Goal: Information Seeking & Learning: Learn about a topic

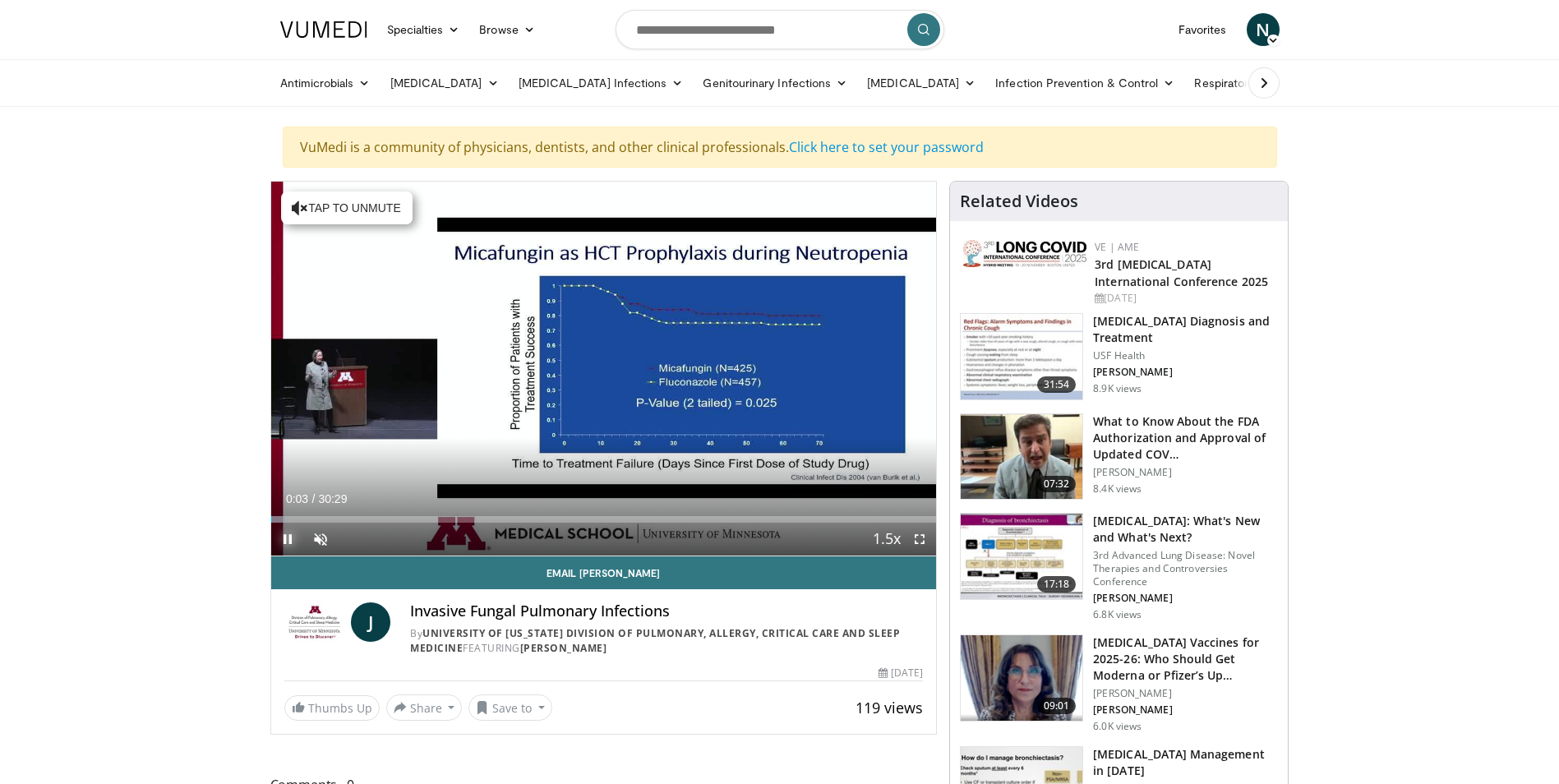
click at [287, 538] on span "Video Player" at bounding box center [287, 538] width 32 height 32
click at [287, 543] on span "Video Player" at bounding box center [287, 538] width 32 height 32
click at [318, 533] on span "Video Player" at bounding box center [320, 538] width 32 height 32
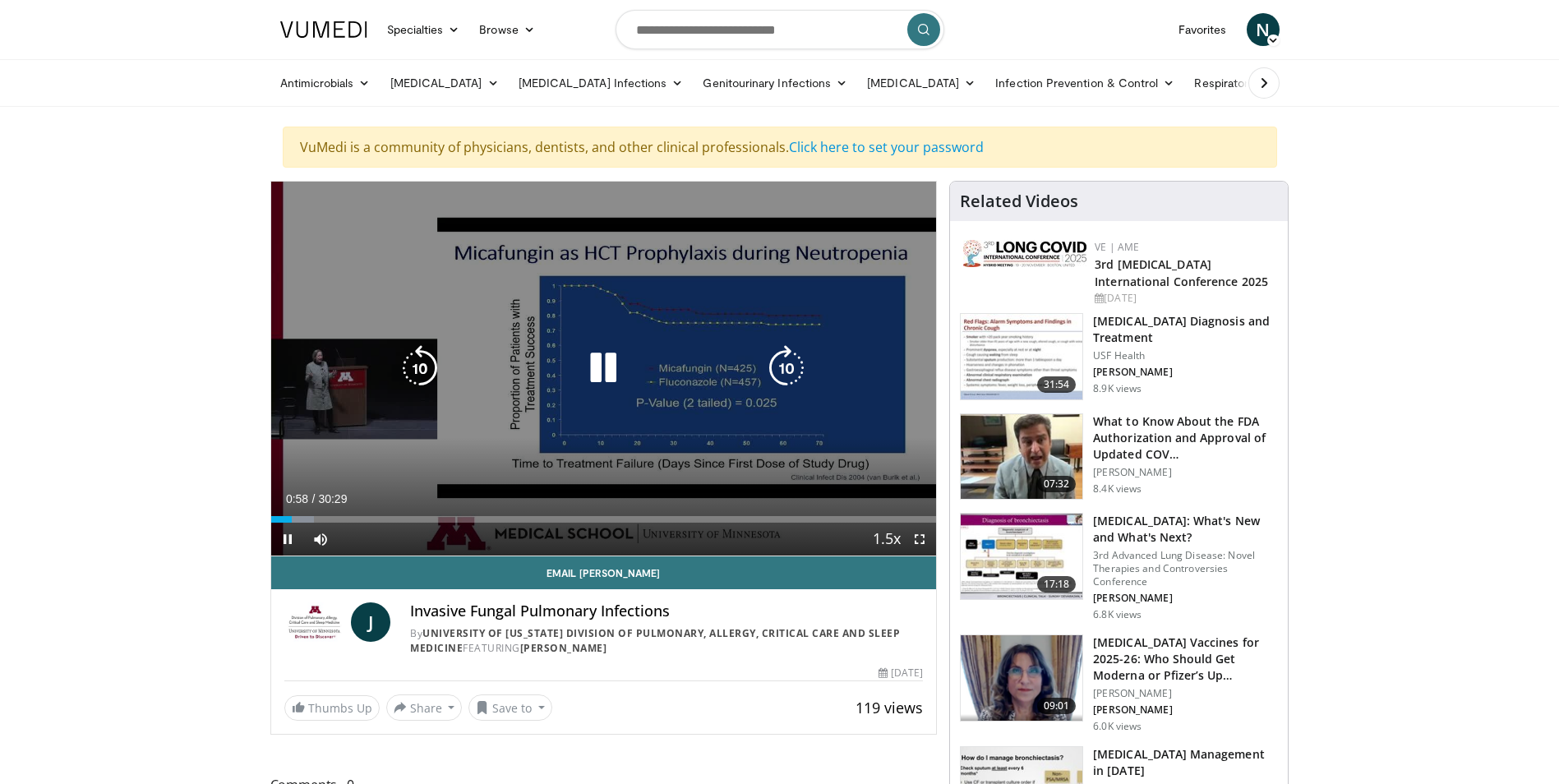
click at [600, 355] on icon "Video Player" at bounding box center [602, 367] width 46 height 46
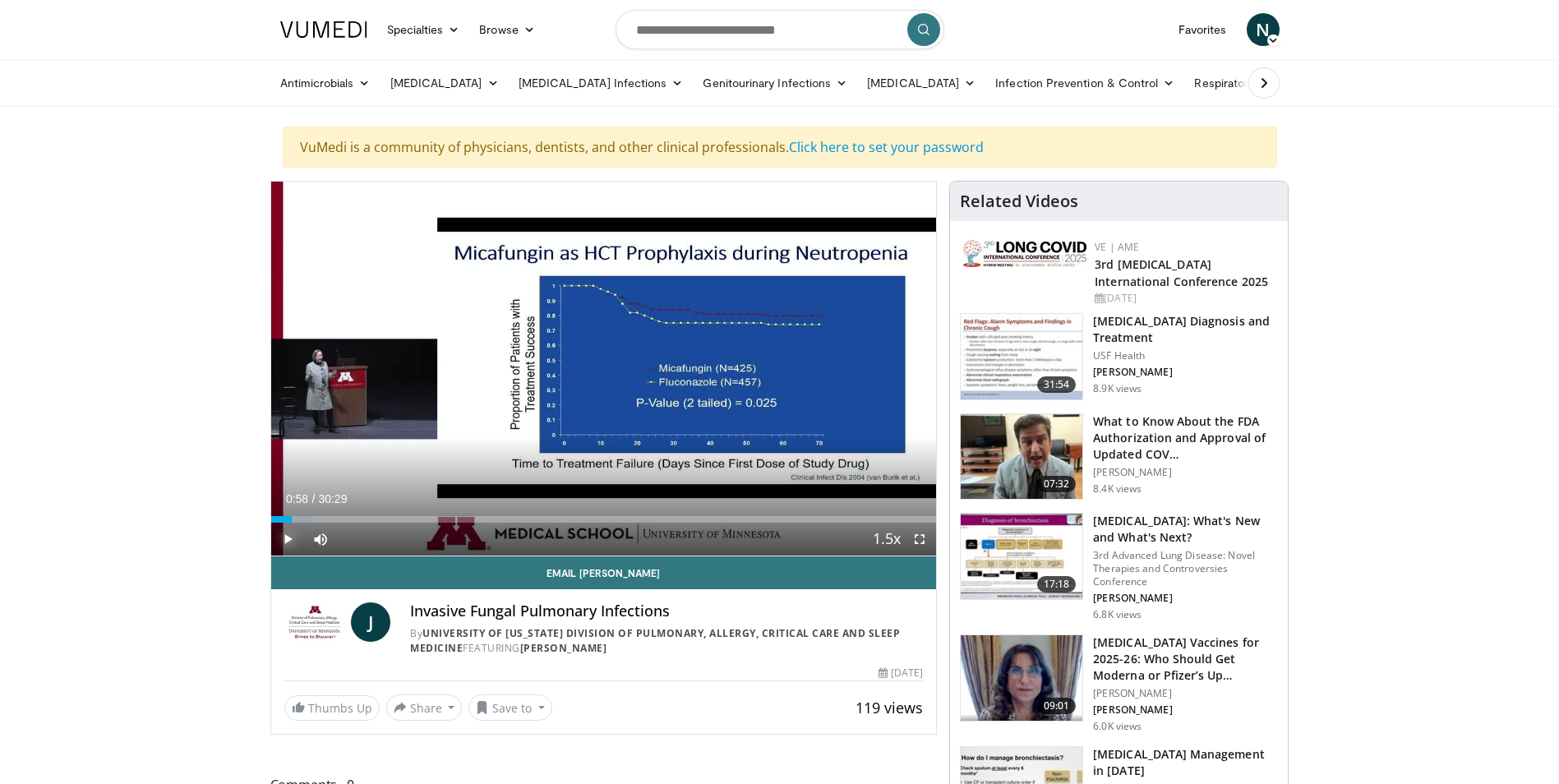
click at [282, 535] on span "Video Player" at bounding box center [287, 538] width 32 height 32
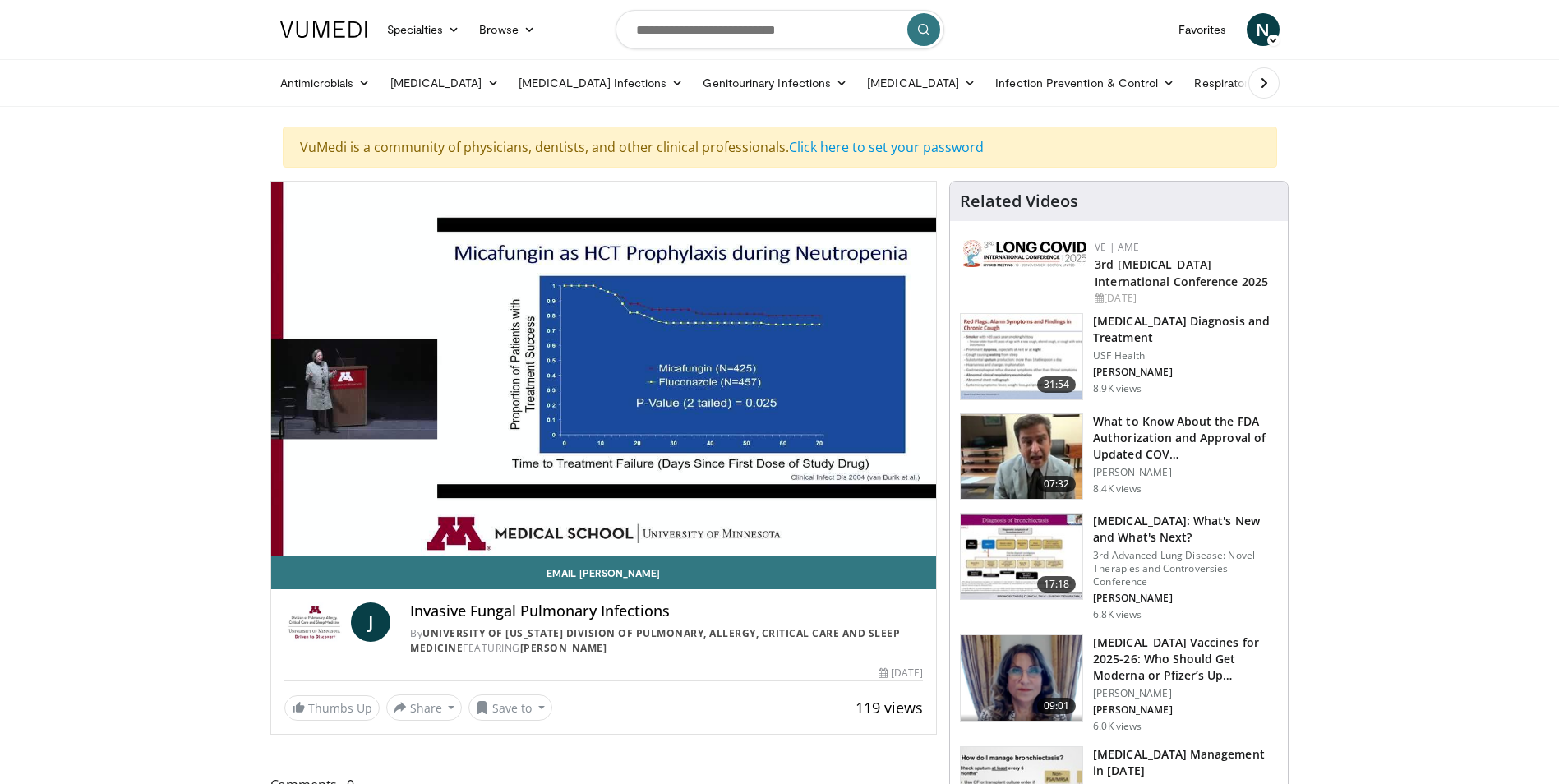
scroll to position [82, 0]
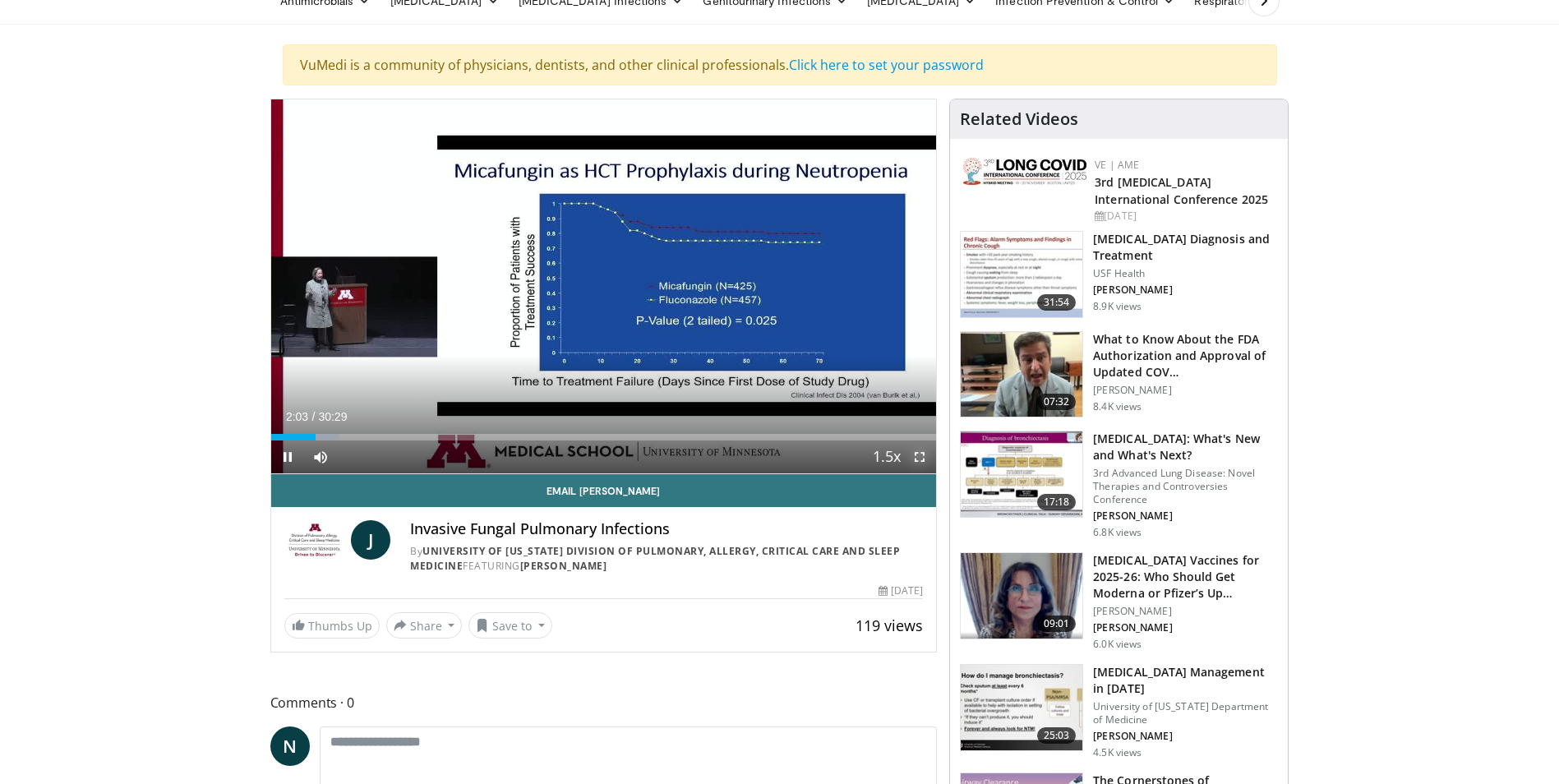
click at [917, 452] on span "Video Player" at bounding box center [919, 457] width 32 height 32
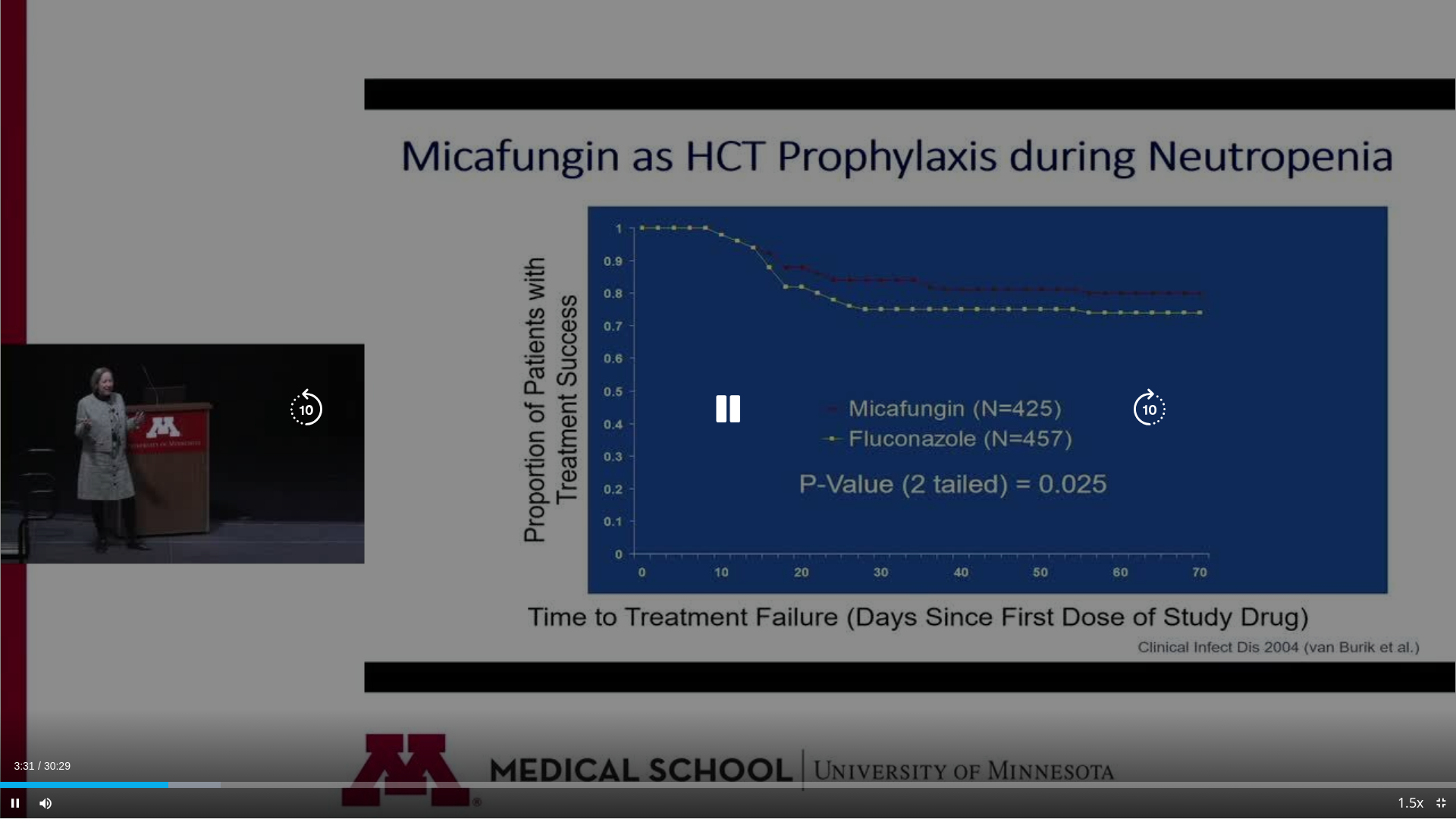
click at [725, 405] on icon "Video Player" at bounding box center [727, 409] width 42 height 42
click at [720, 404] on icon "Video Player" at bounding box center [727, 409] width 42 height 42
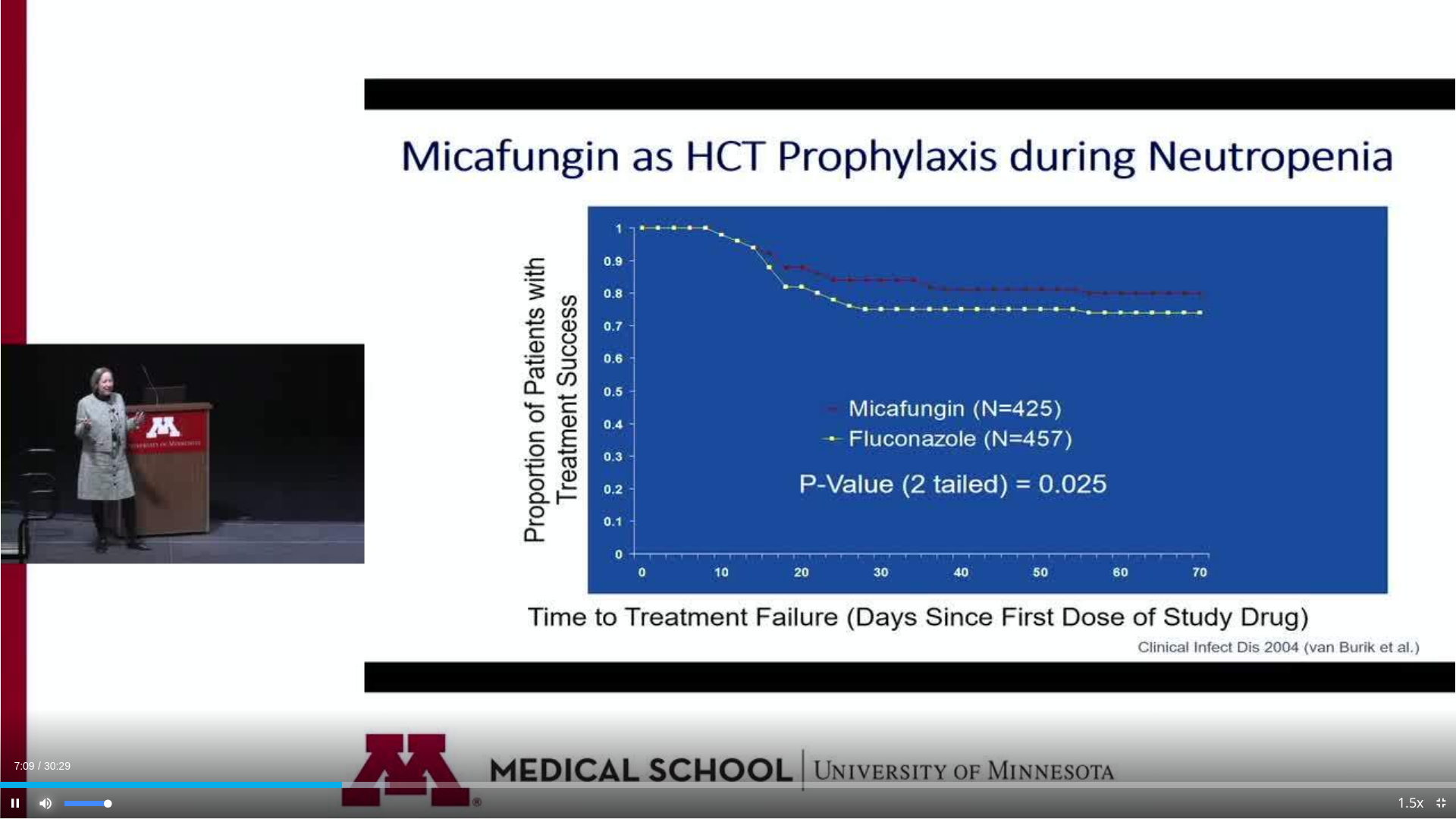
click at [48, 723] on span "Video Player" at bounding box center [45, 803] width 30 height 30
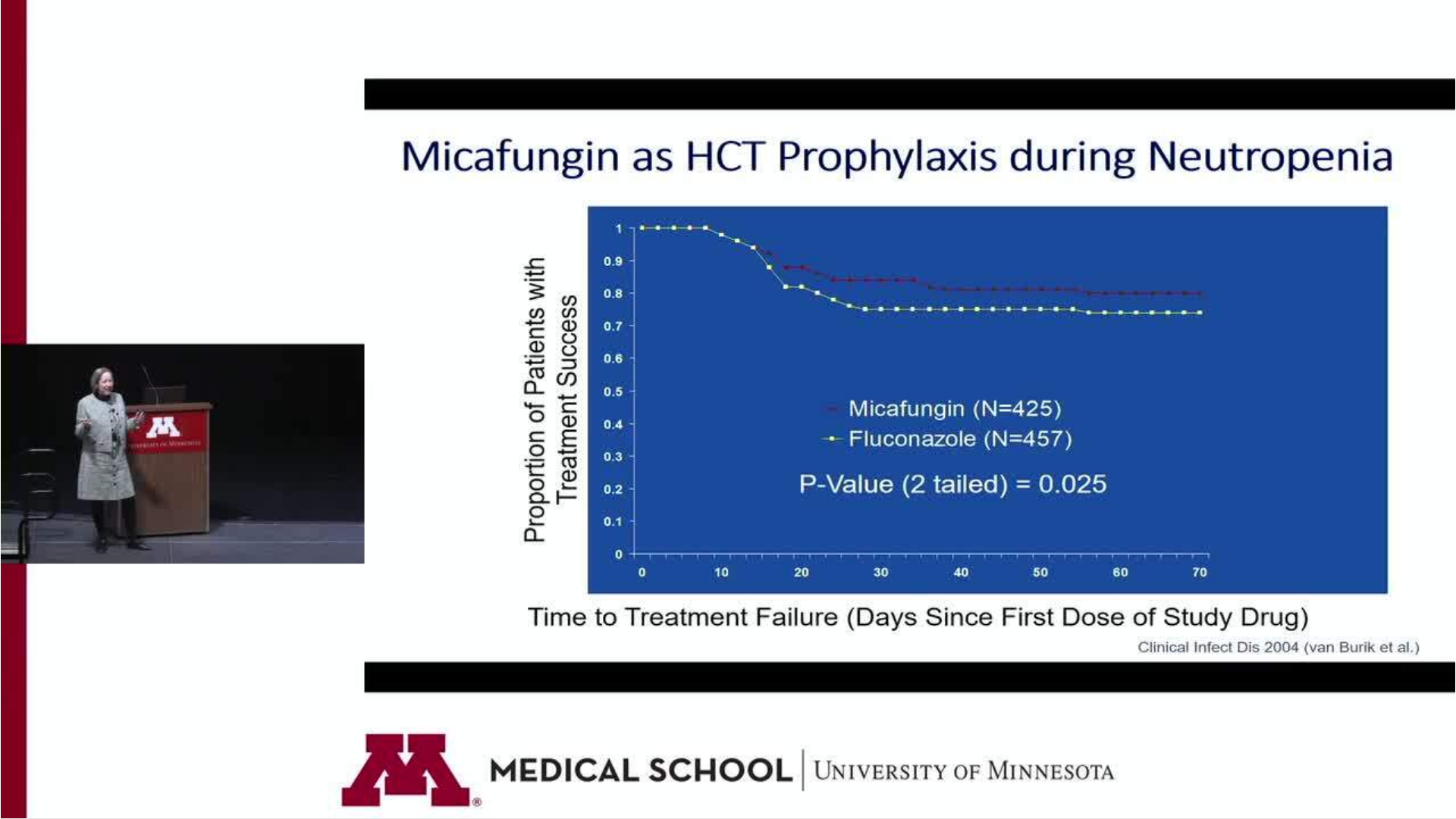
click at [48, 723] on div "10 seconds Tap to unmute" at bounding box center [728, 409] width 1456 height 818
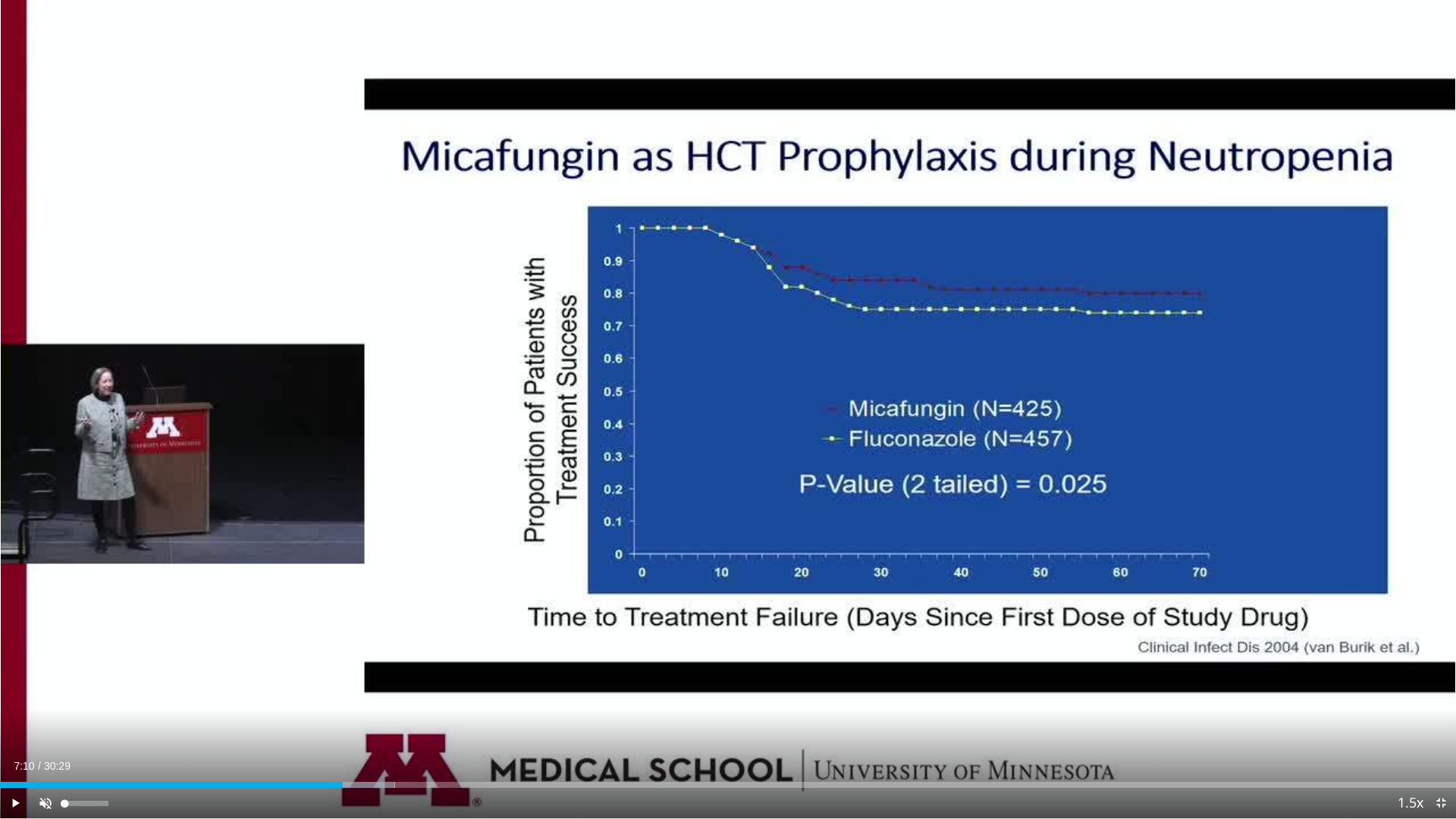
click at [81, 723] on div "39%" at bounding box center [86, 804] width 43 height 5
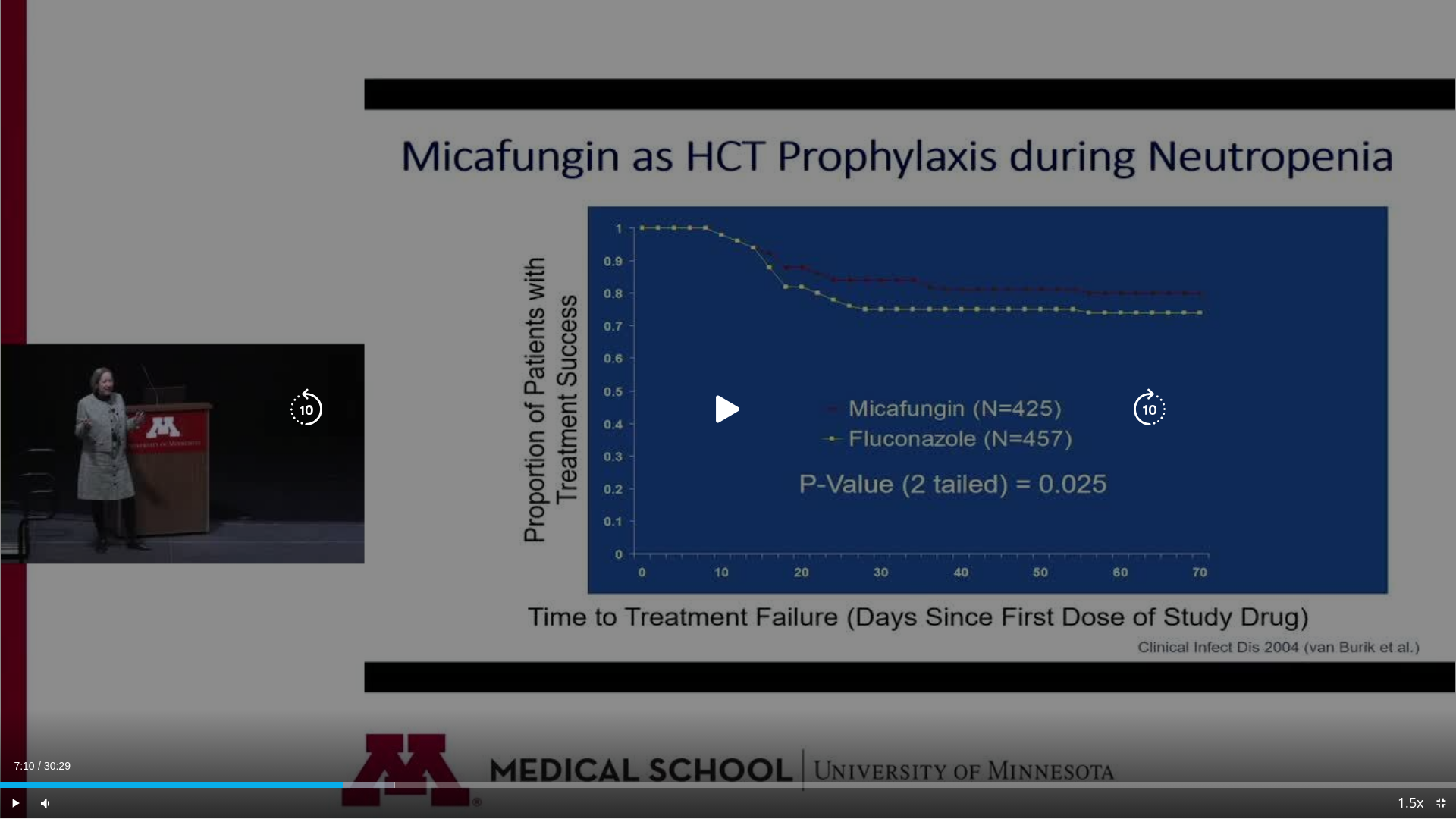
click at [124, 664] on div "10 seconds Tap to unmute" at bounding box center [728, 409] width 1456 height 818
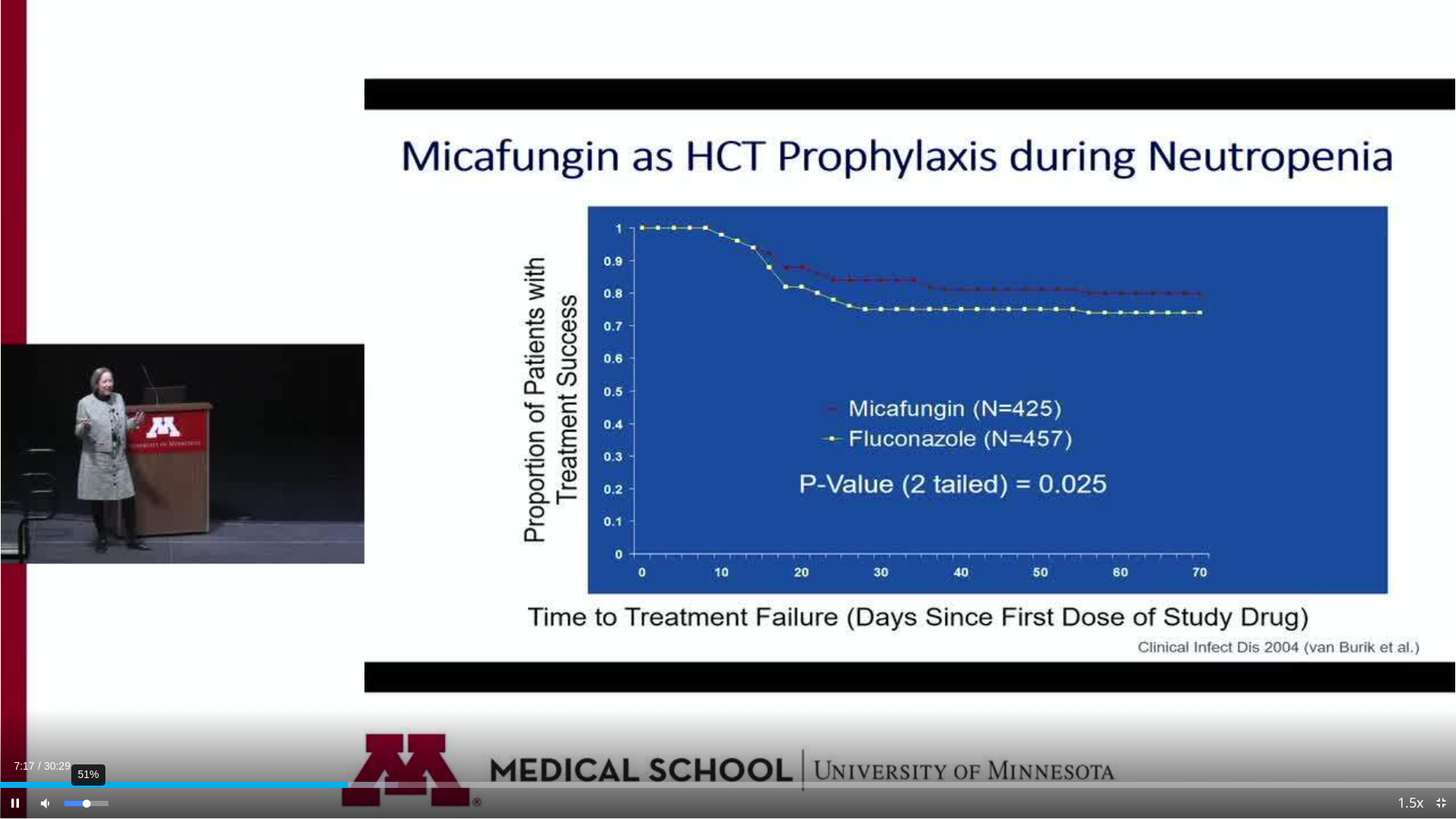
click at [86, 723] on div "Volume Level" at bounding box center [75, 804] width 22 height 5
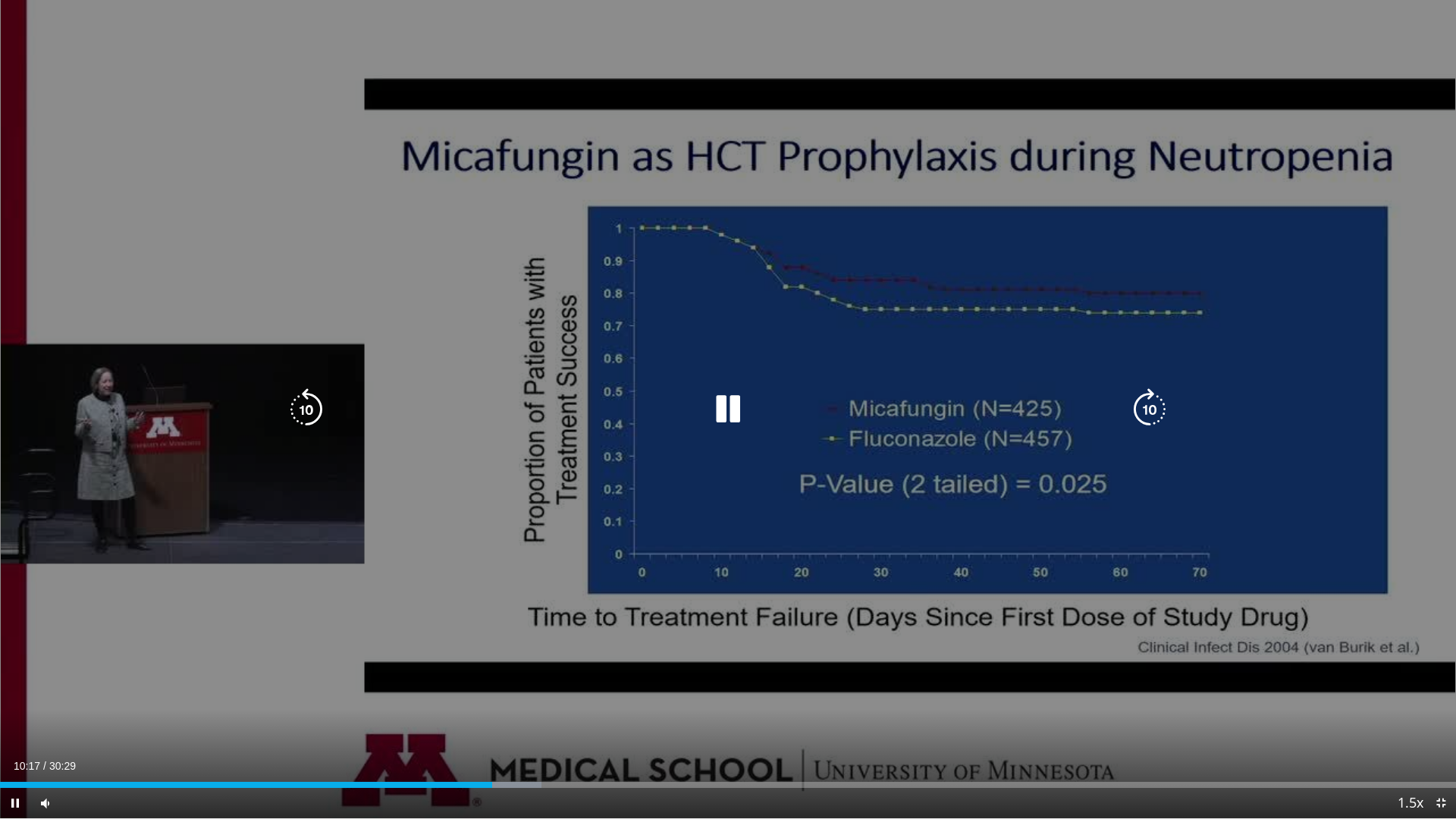
click at [722, 392] on icon "Video Player" at bounding box center [727, 409] width 42 height 42
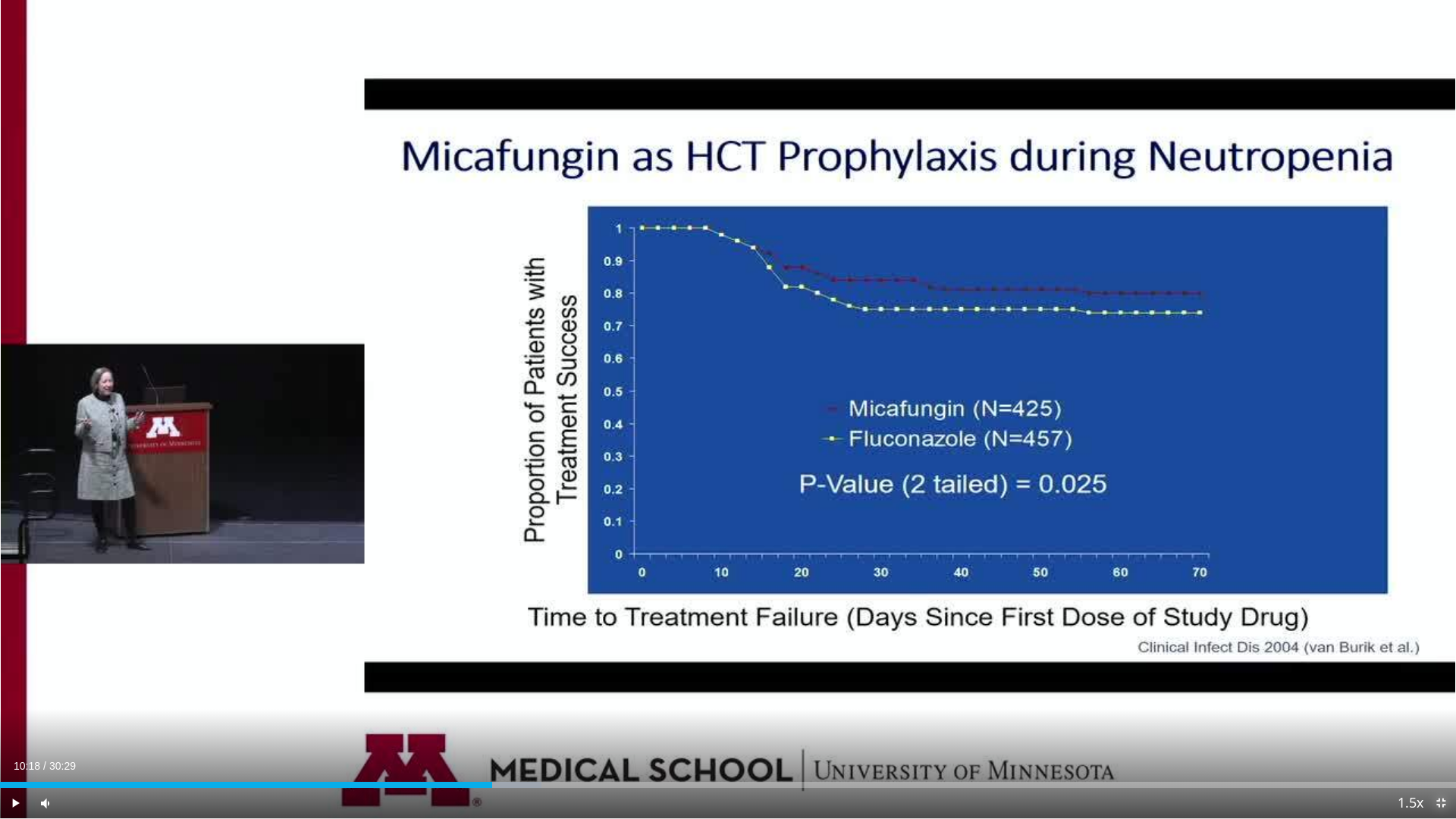
click at [1438, 723] on span "Video Player" at bounding box center [1440, 803] width 30 height 30
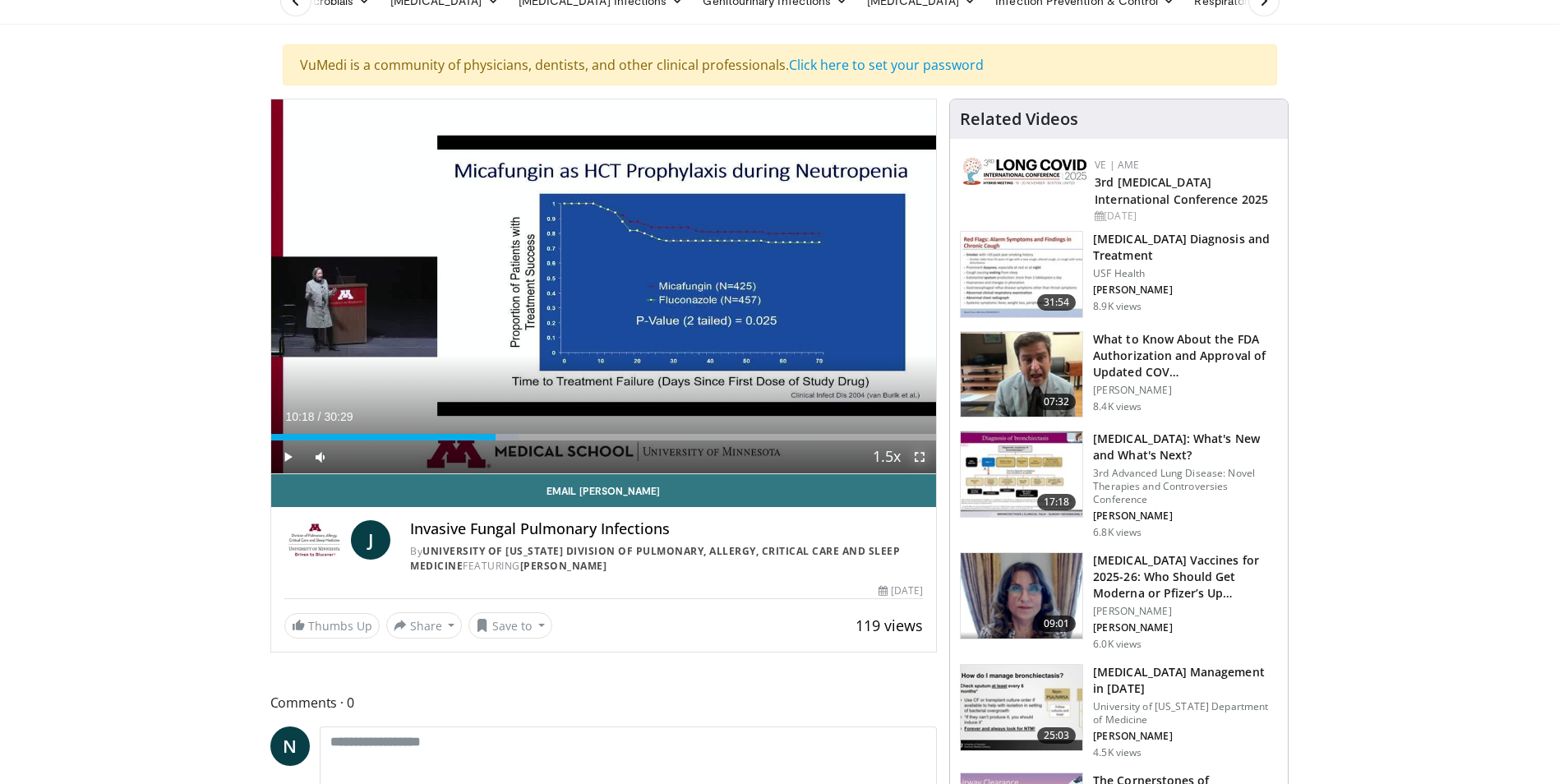
click at [912, 457] on span "Video Player" at bounding box center [919, 457] width 32 height 32
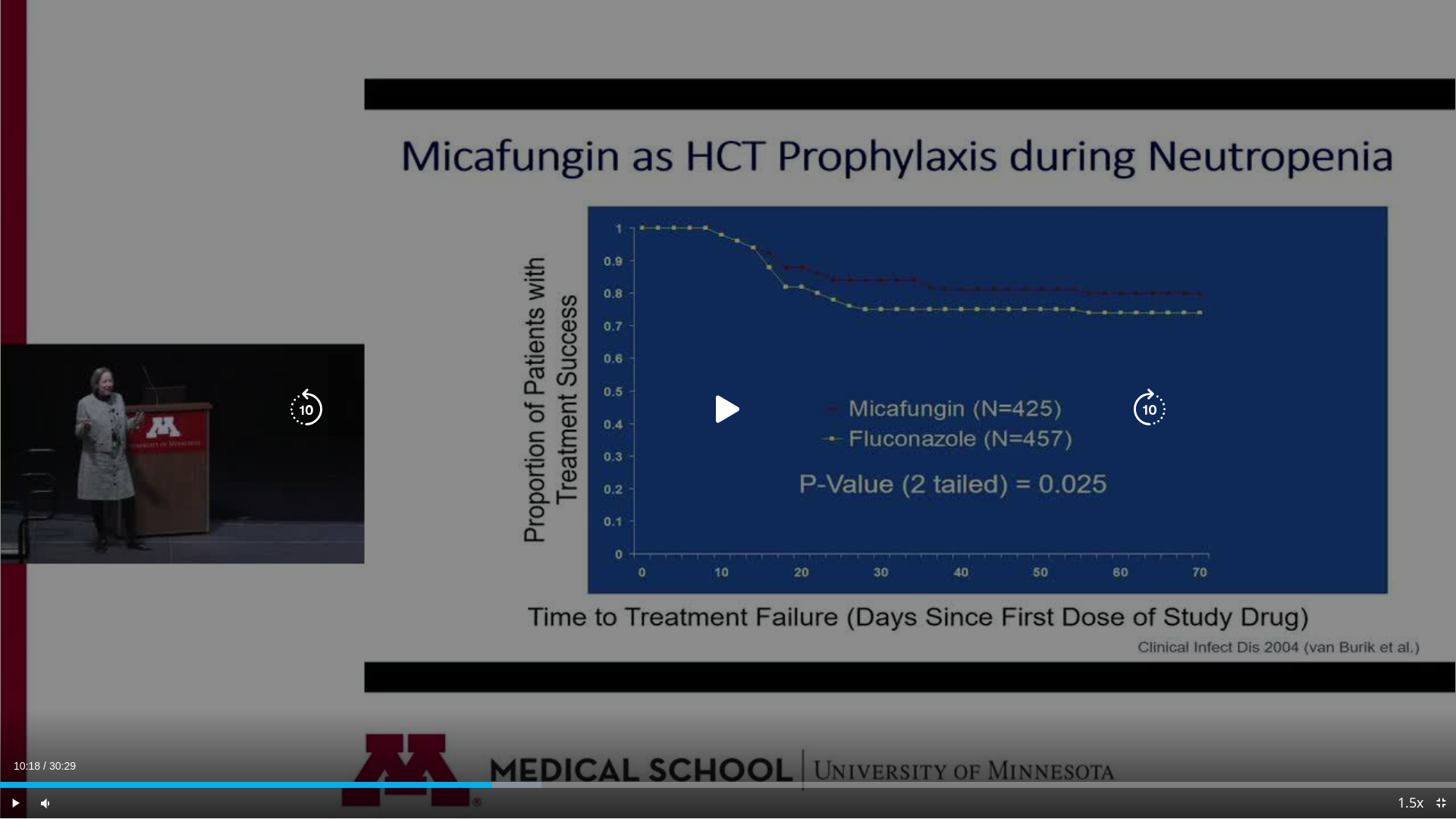
click at [724, 409] on icon "Video Player" at bounding box center [727, 409] width 42 height 42
click at [56, 240] on div "10 seconds Tap to unmute" at bounding box center [728, 409] width 1456 height 818
click at [731, 412] on icon "Video Player" at bounding box center [727, 409] width 42 height 42
click at [1166, 574] on div "10 seconds Tap to unmute" at bounding box center [728, 409] width 1456 height 818
click at [739, 410] on icon "Video Player" at bounding box center [727, 409] width 42 height 42
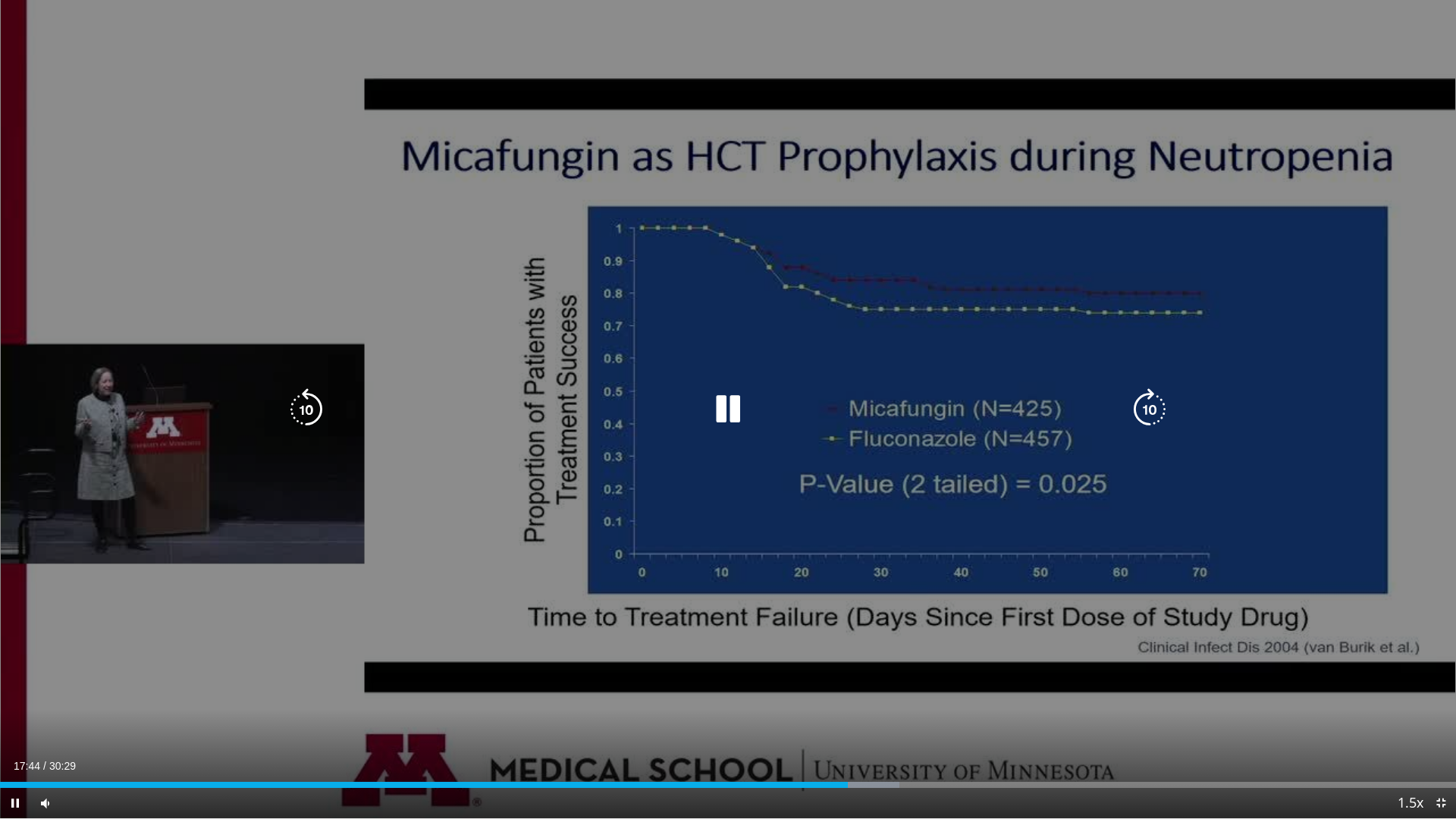
click at [734, 408] on icon "Video Player" at bounding box center [727, 409] width 42 height 42
click at [729, 414] on icon "Video Player" at bounding box center [727, 409] width 42 height 42
click at [320, 398] on icon "Video Player" at bounding box center [306, 409] width 42 height 42
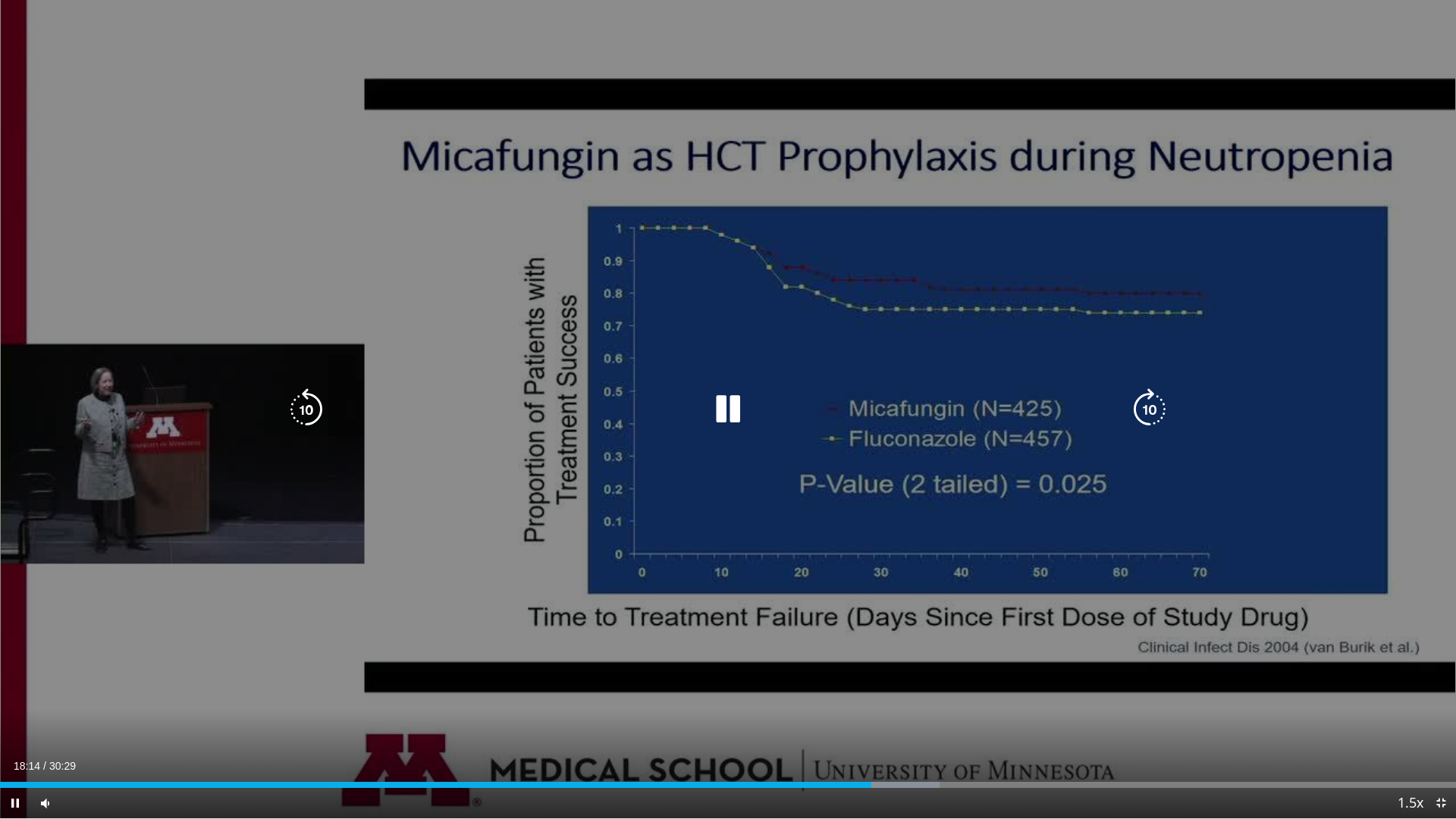
click at [715, 410] on icon "Video Player" at bounding box center [727, 409] width 42 height 42
click at [718, 401] on icon "Video Player" at bounding box center [727, 409] width 42 height 42
click at [724, 401] on icon "Video Player" at bounding box center [727, 409] width 42 height 42
click at [721, 405] on icon "Video Player" at bounding box center [727, 409] width 42 height 42
click at [723, 415] on icon "Video Player" at bounding box center [727, 409] width 42 height 42
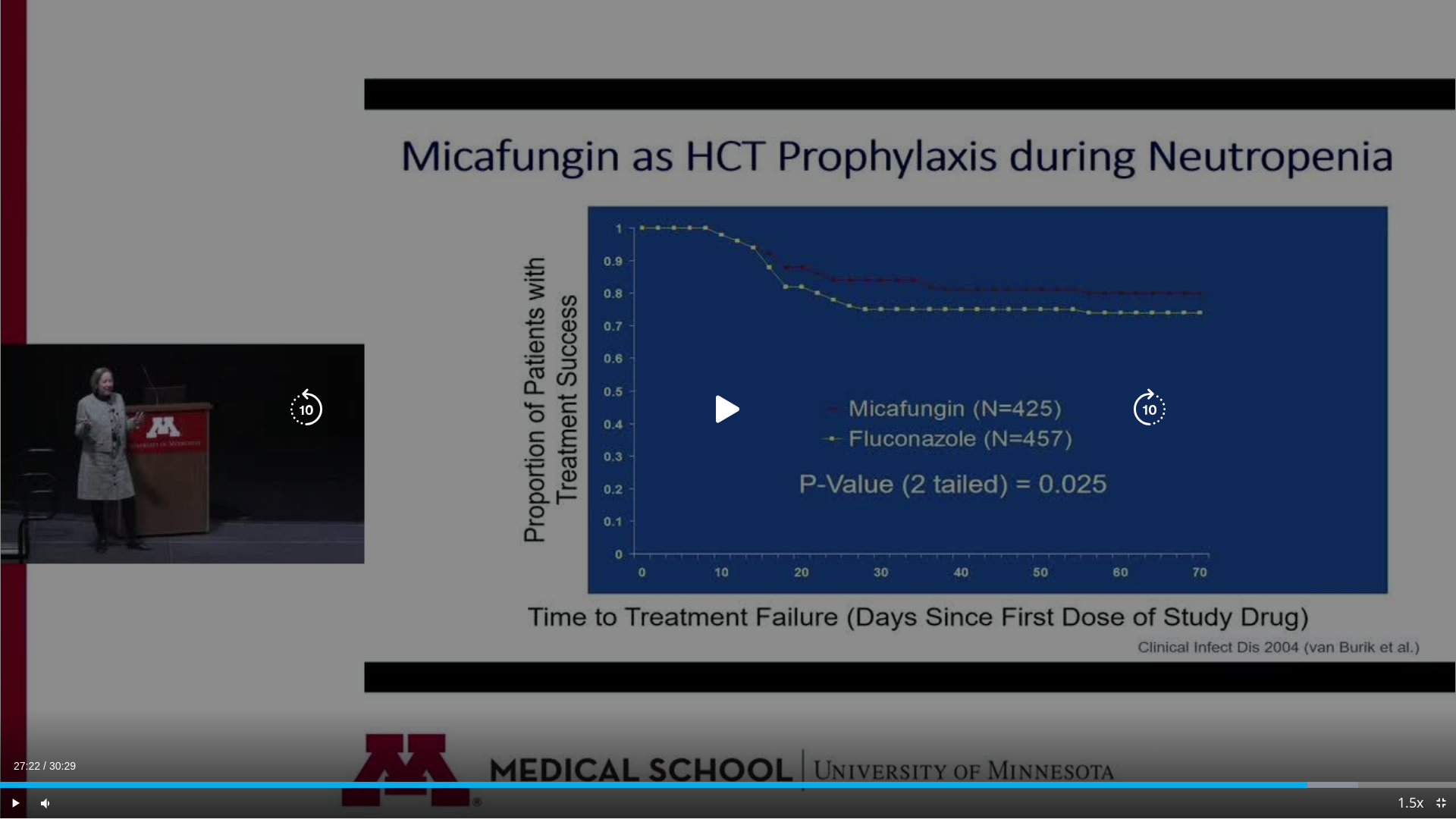
click at [735, 405] on icon "Video Player" at bounding box center [727, 409] width 42 height 42
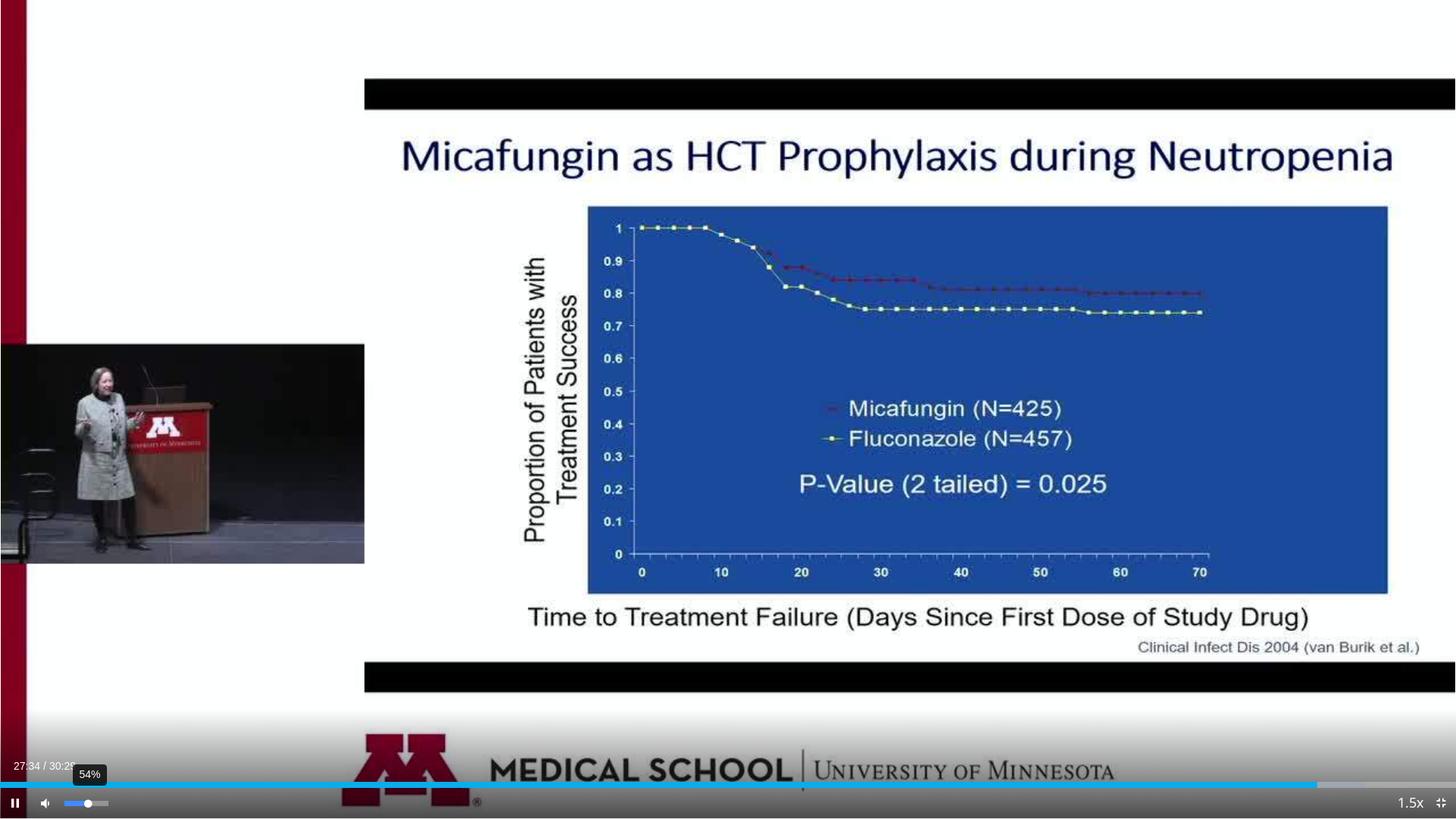
click at [88, 723] on div "Volume Level" at bounding box center [76, 804] width 24 height 5
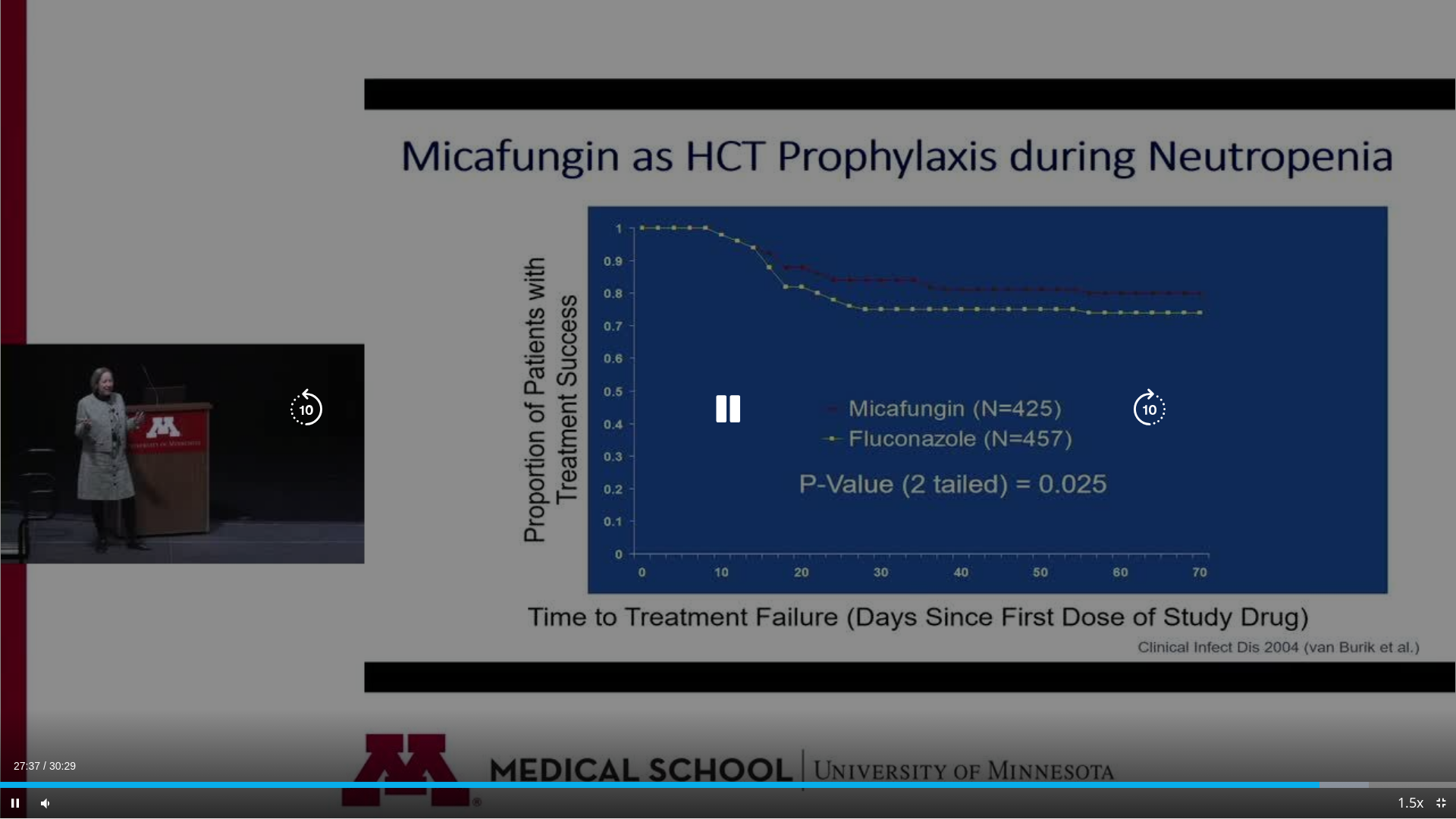
click at [301, 411] on icon "Video Player" at bounding box center [306, 409] width 42 height 42
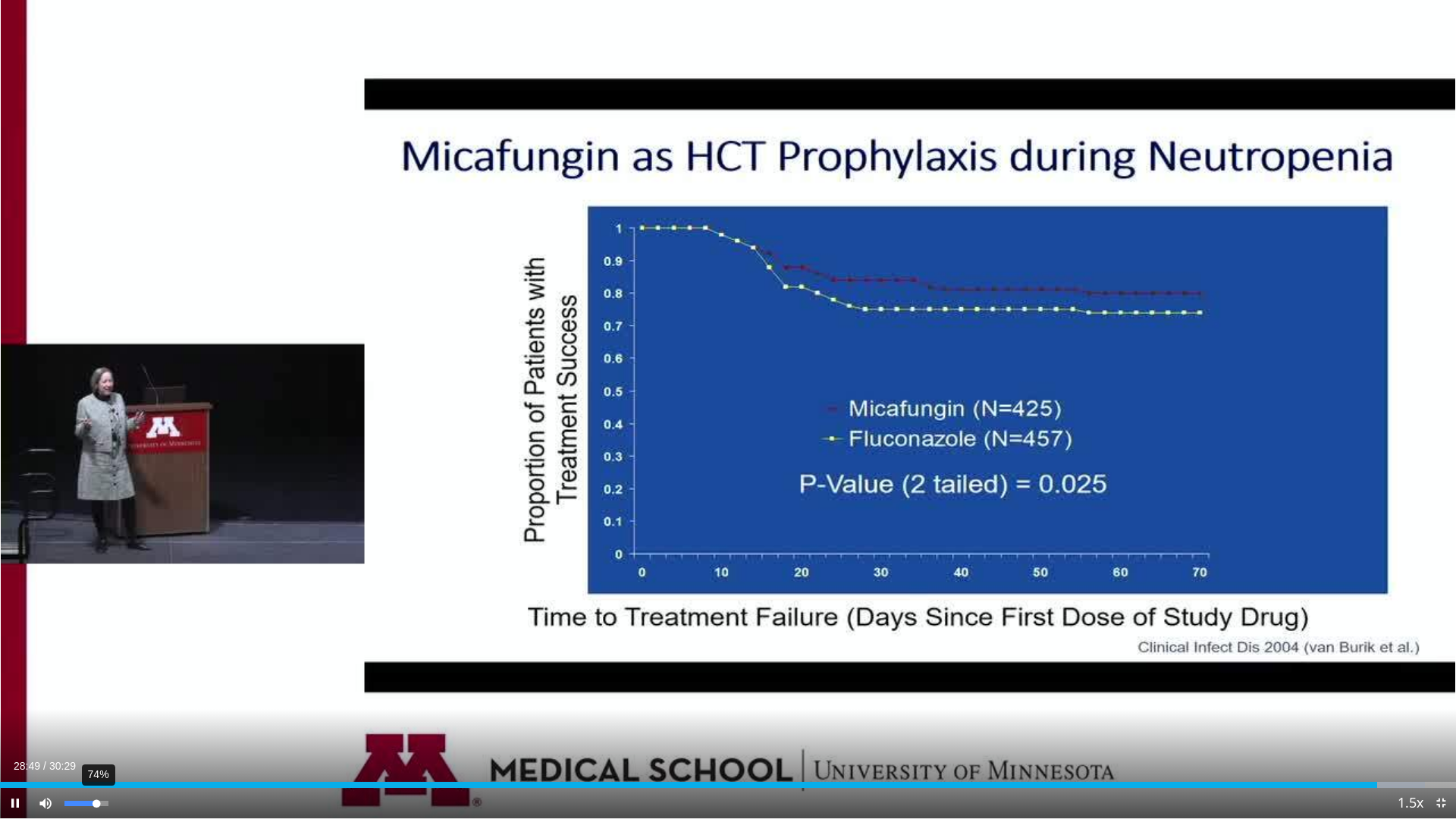
drag, startPoint x: 86, startPoint y: 803, endPoint x: 96, endPoint y: 804, distance: 10.0
click at [96, 723] on div "Volume Level" at bounding box center [80, 804] width 32 height 5
click at [1434, 723] on span "Video Player" at bounding box center [1440, 803] width 30 height 30
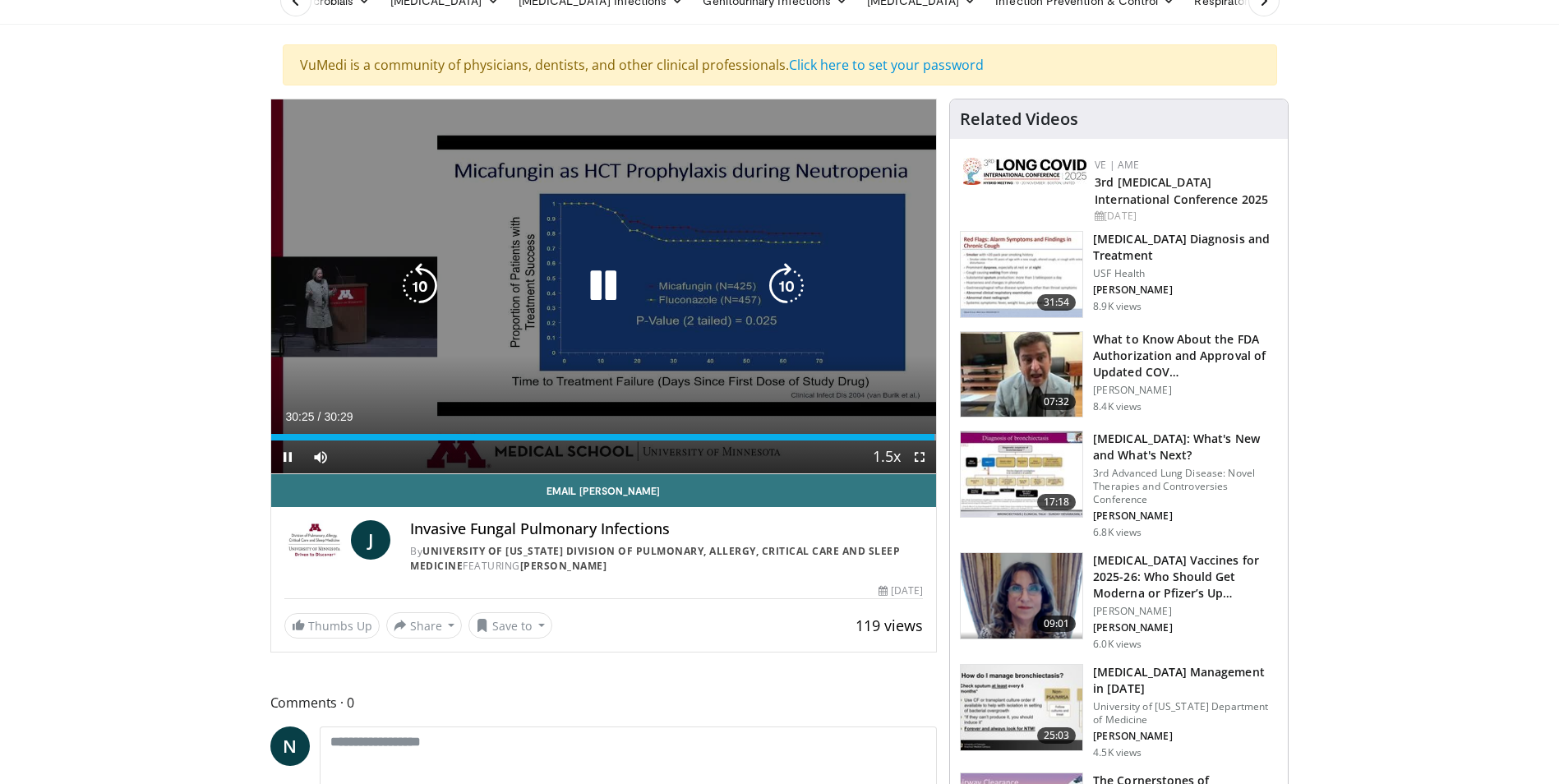
click at [603, 288] on icon "Video Player" at bounding box center [602, 286] width 46 height 46
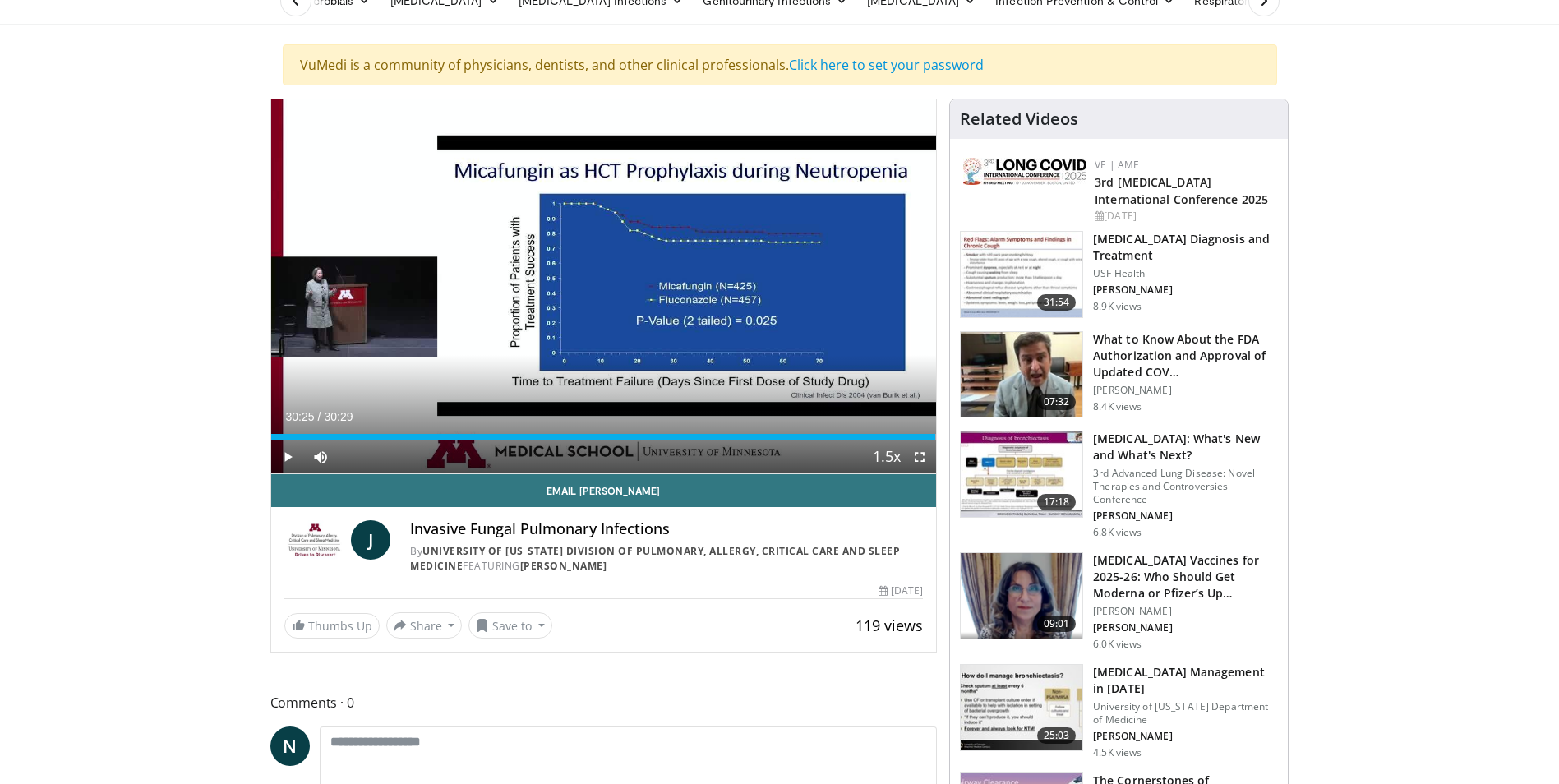
scroll to position [0, 0]
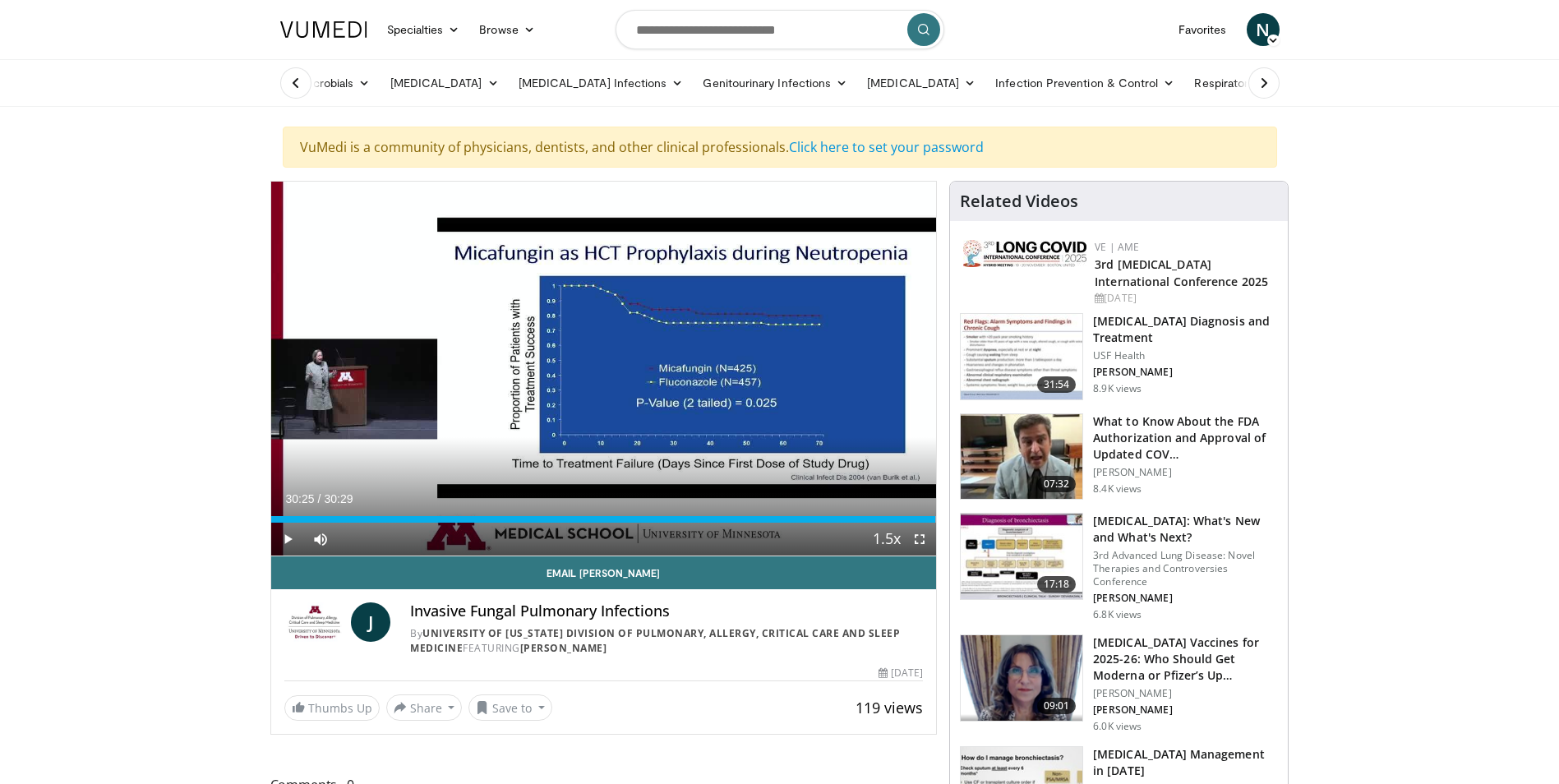
click at [1260, 89] on icon at bounding box center [1264, 83] width 17 height 17
click at [287, 75] on icon at bounding box center [296, 83] width 17 height 17
click at [287, 75] on ul "Antimicrobials Antibiotics Antifungals Antiparasitics Antimicrobial Drug-Drug I…" at bounding box center [1016, 82] width 1490 height 46
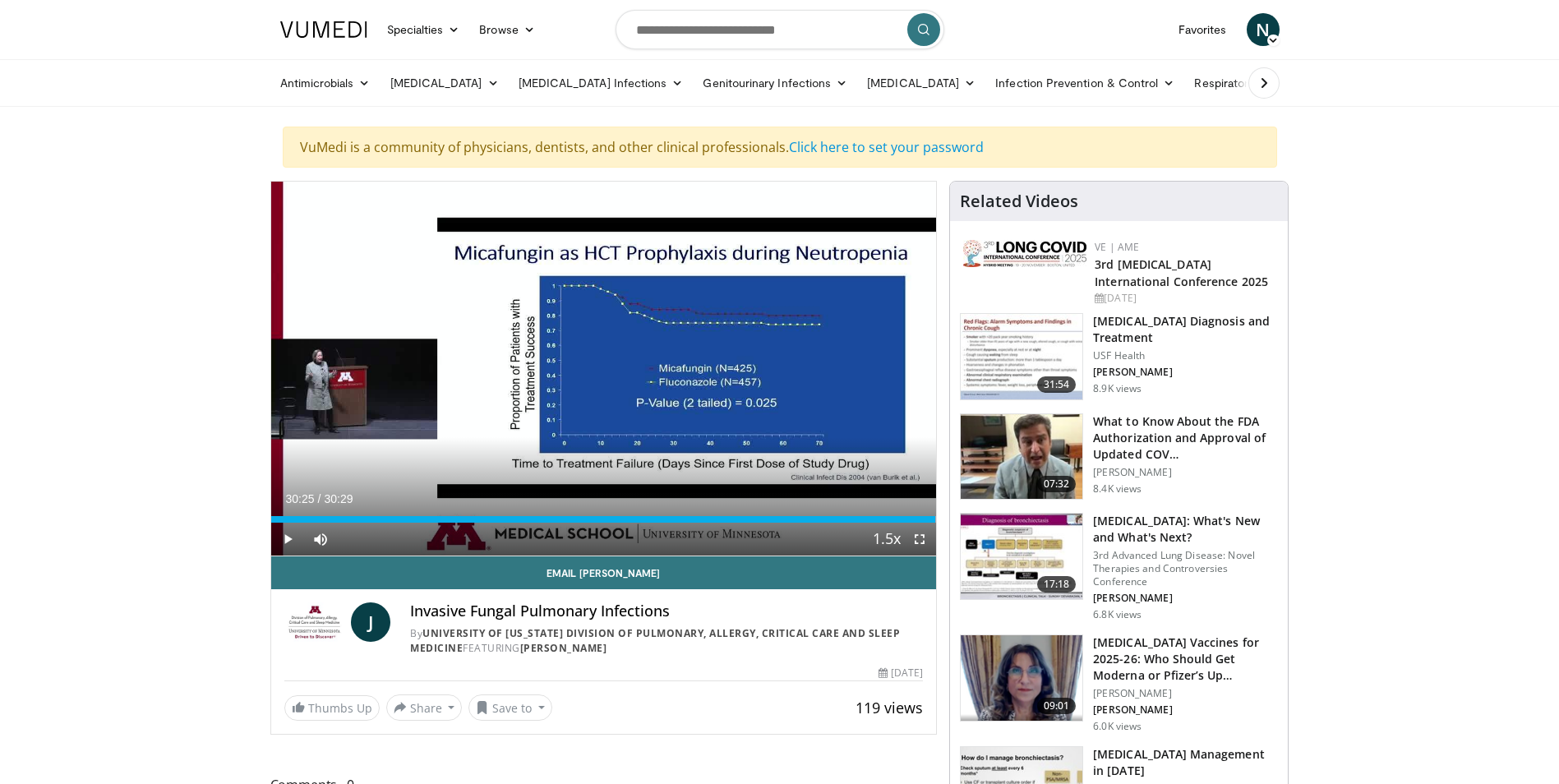
click at [287, 75] on link "Antimicrobials" at bounding box center [326, 82] width 110 height 32
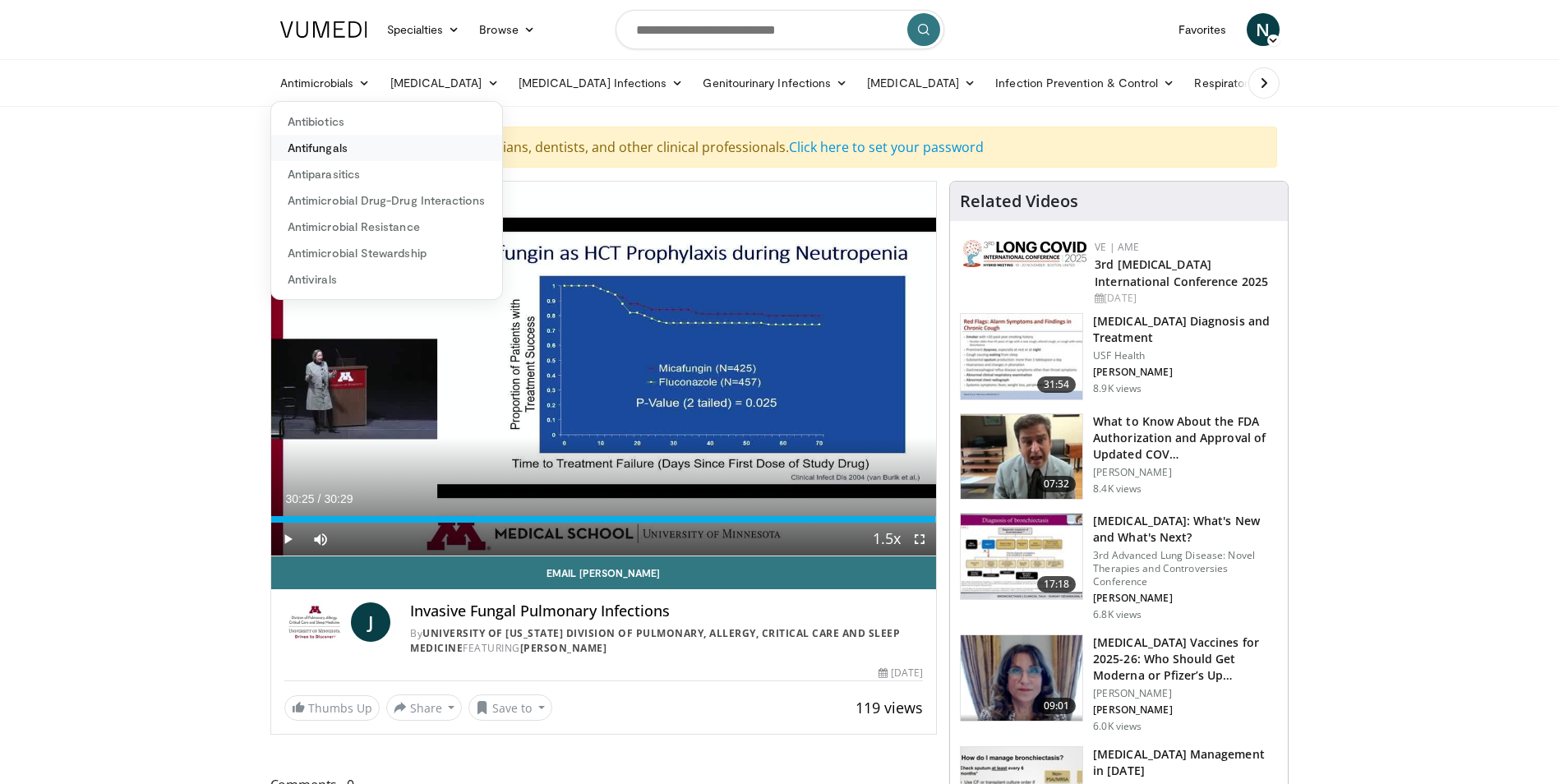
click at [338, 148] on link "Antifungals" at bounding box center [387, 148] width 231 height 27
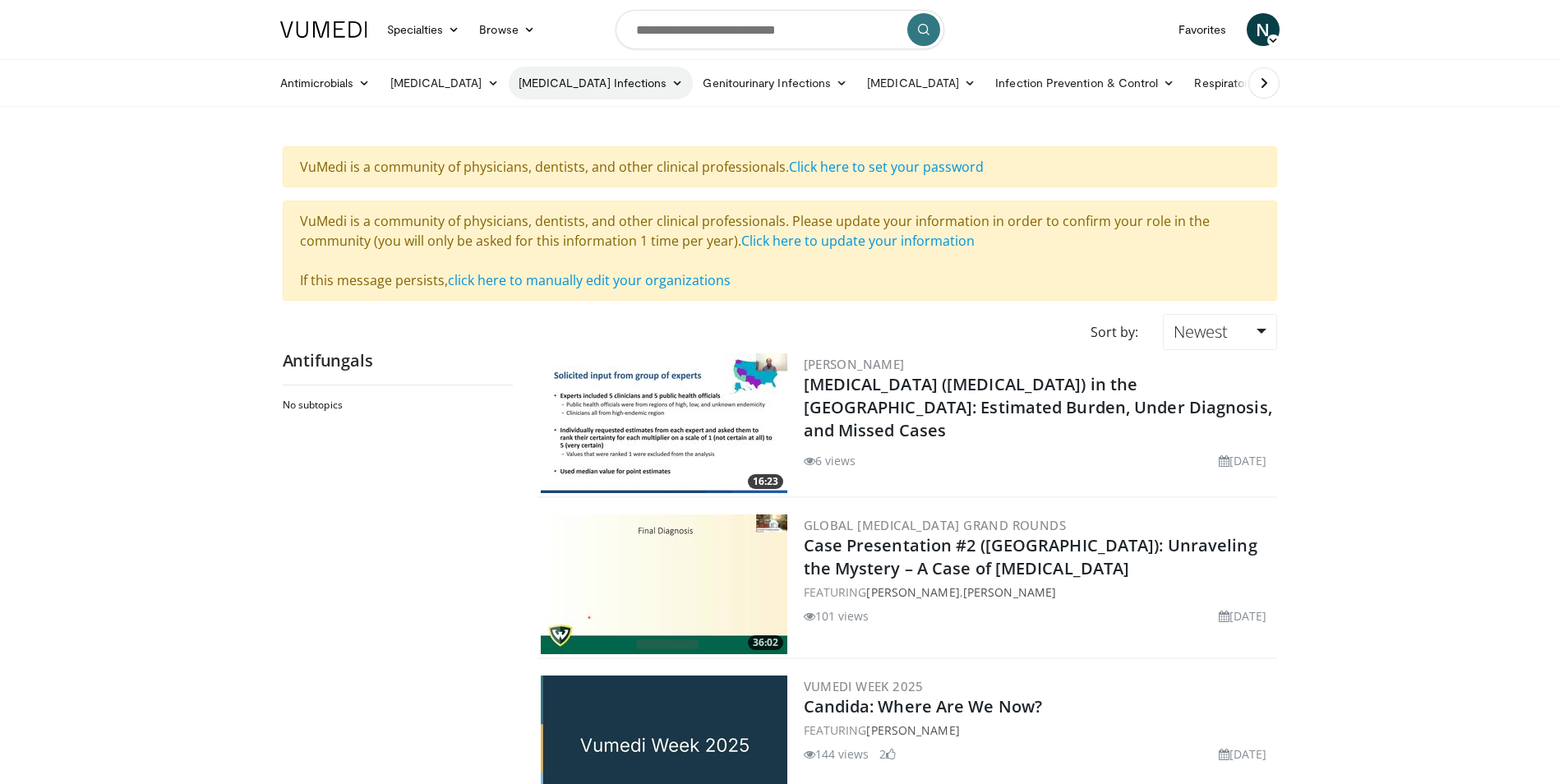
click at [572, 88] on link "[MEDICAL_DATA] Infections" at bounding box center [602, 82] width 185 height 32
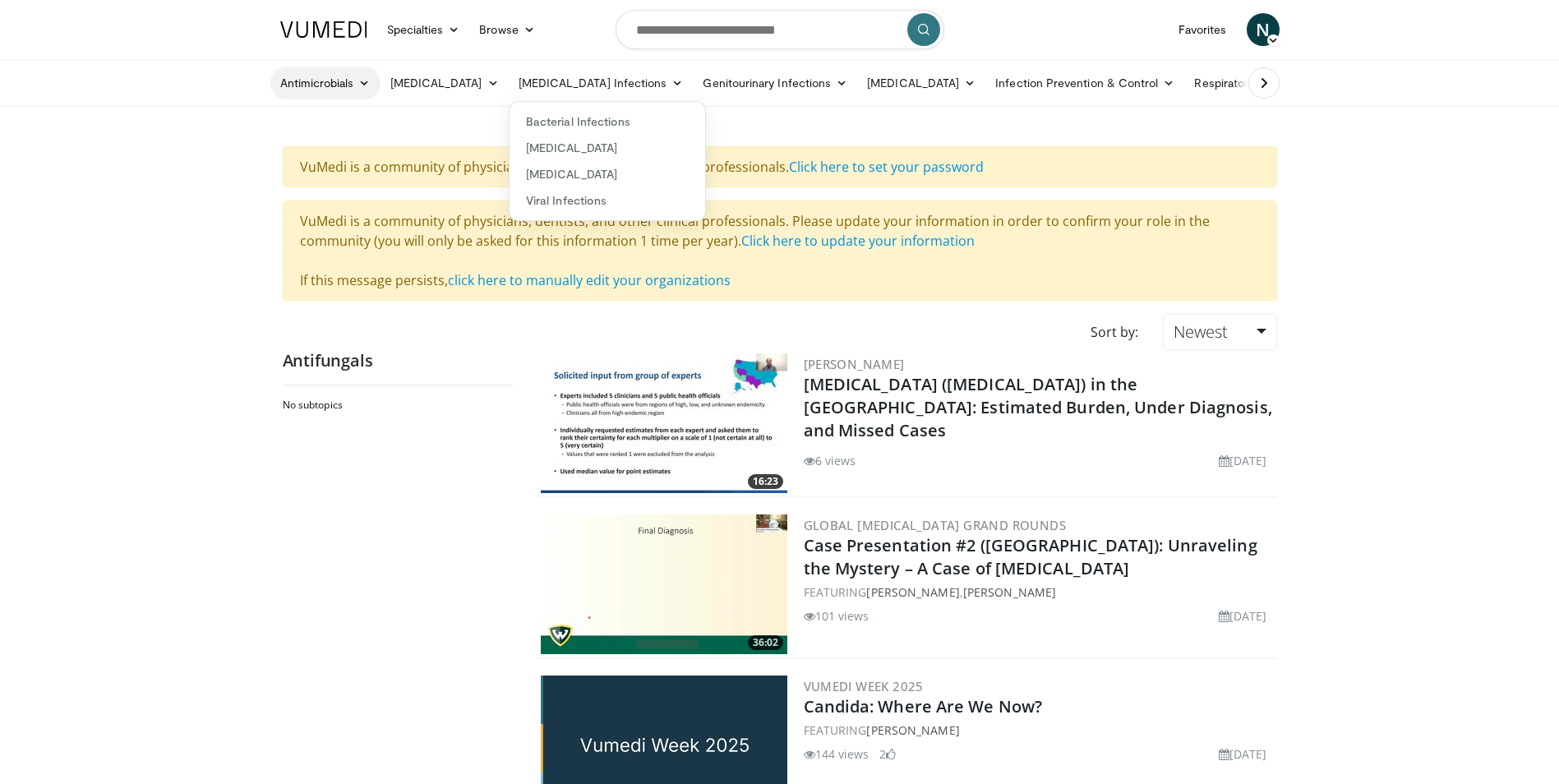
click at [303, 80] on link "Antimicrobials" at bounding box center [326, 82] width 110 height 32
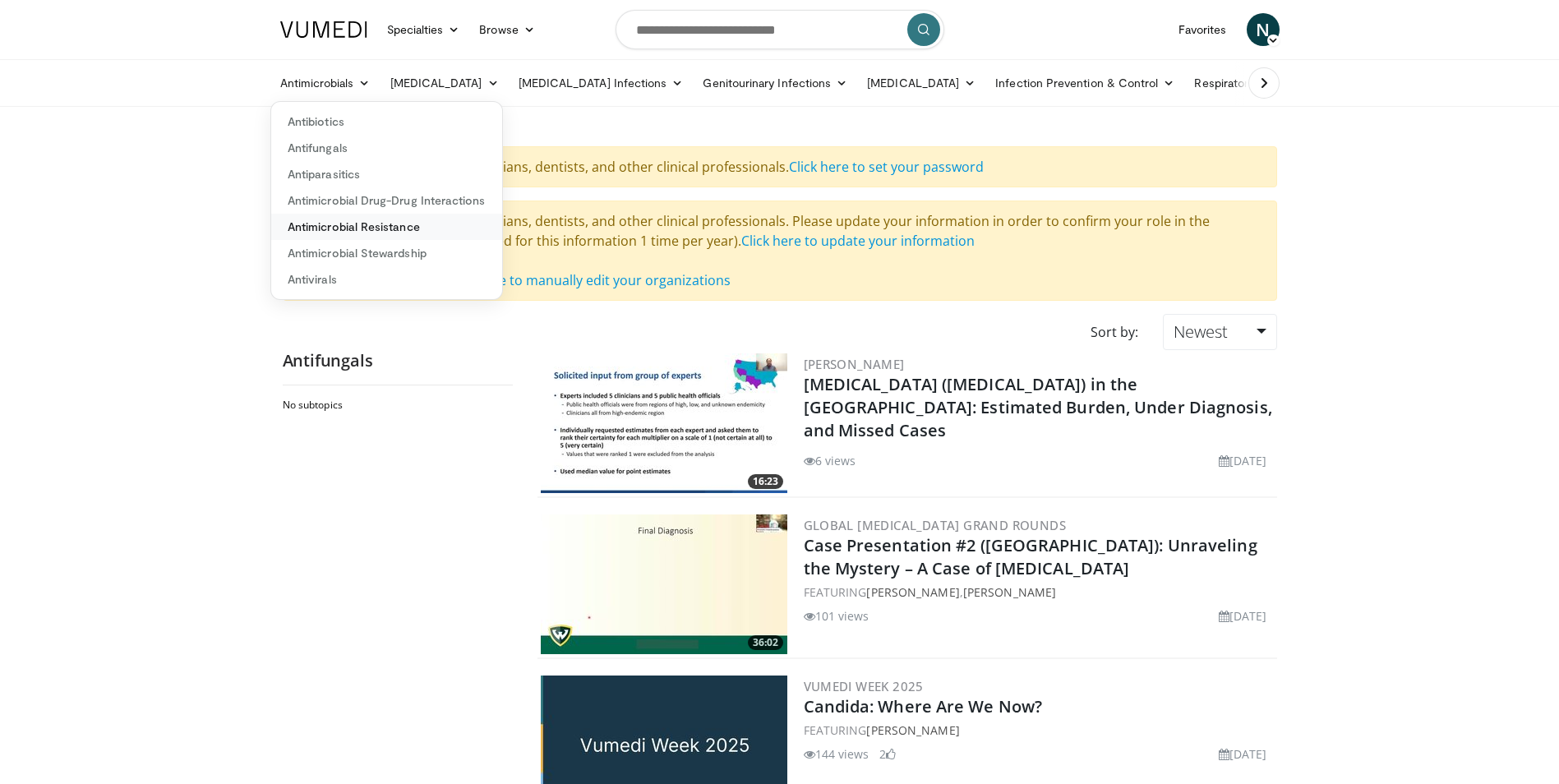
click at [377, 225] on link "Antimicrobial Resistance" at bounding box center [387, 227] width 231 height 27
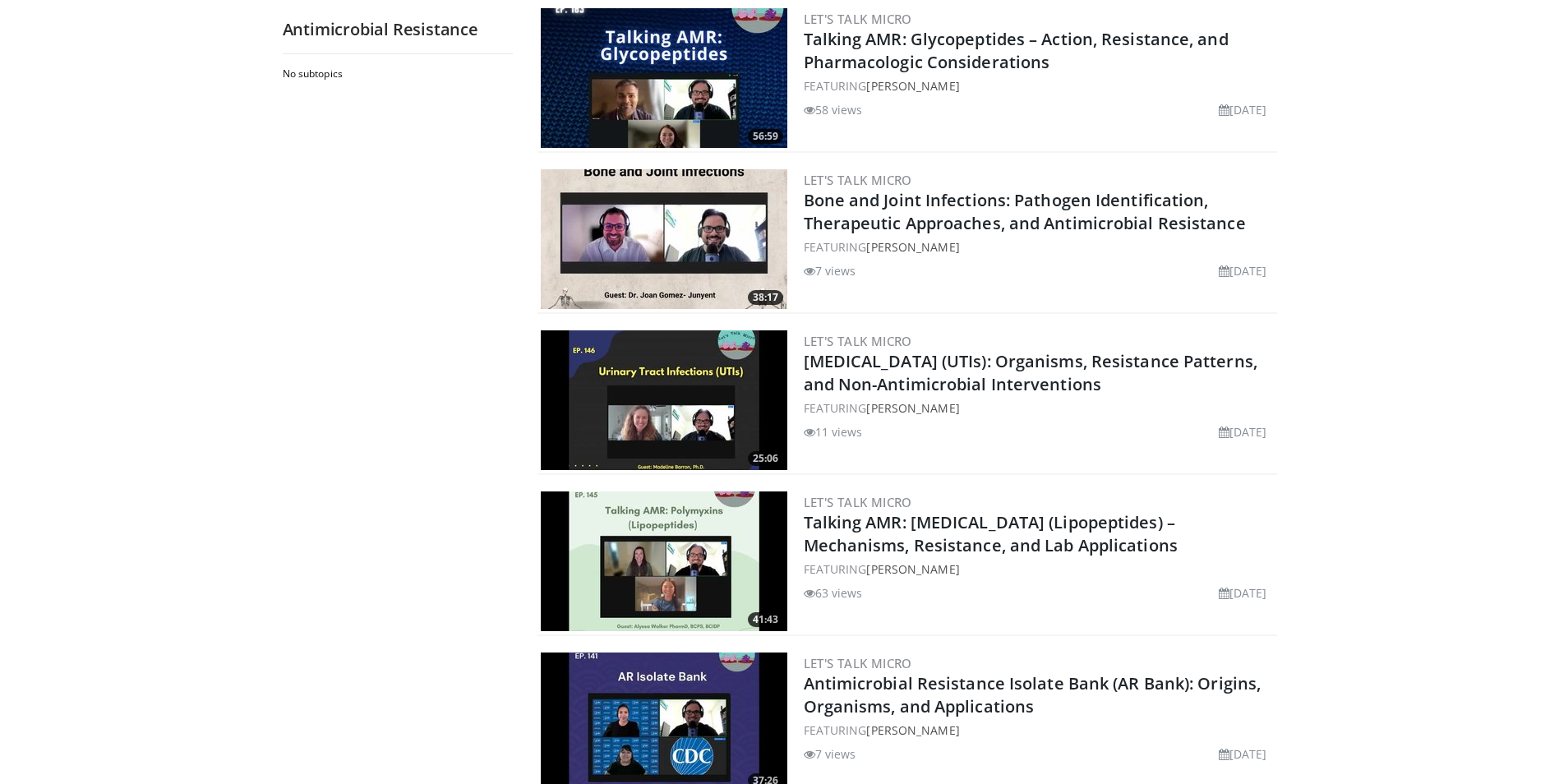
scroll to position [3534, 0]
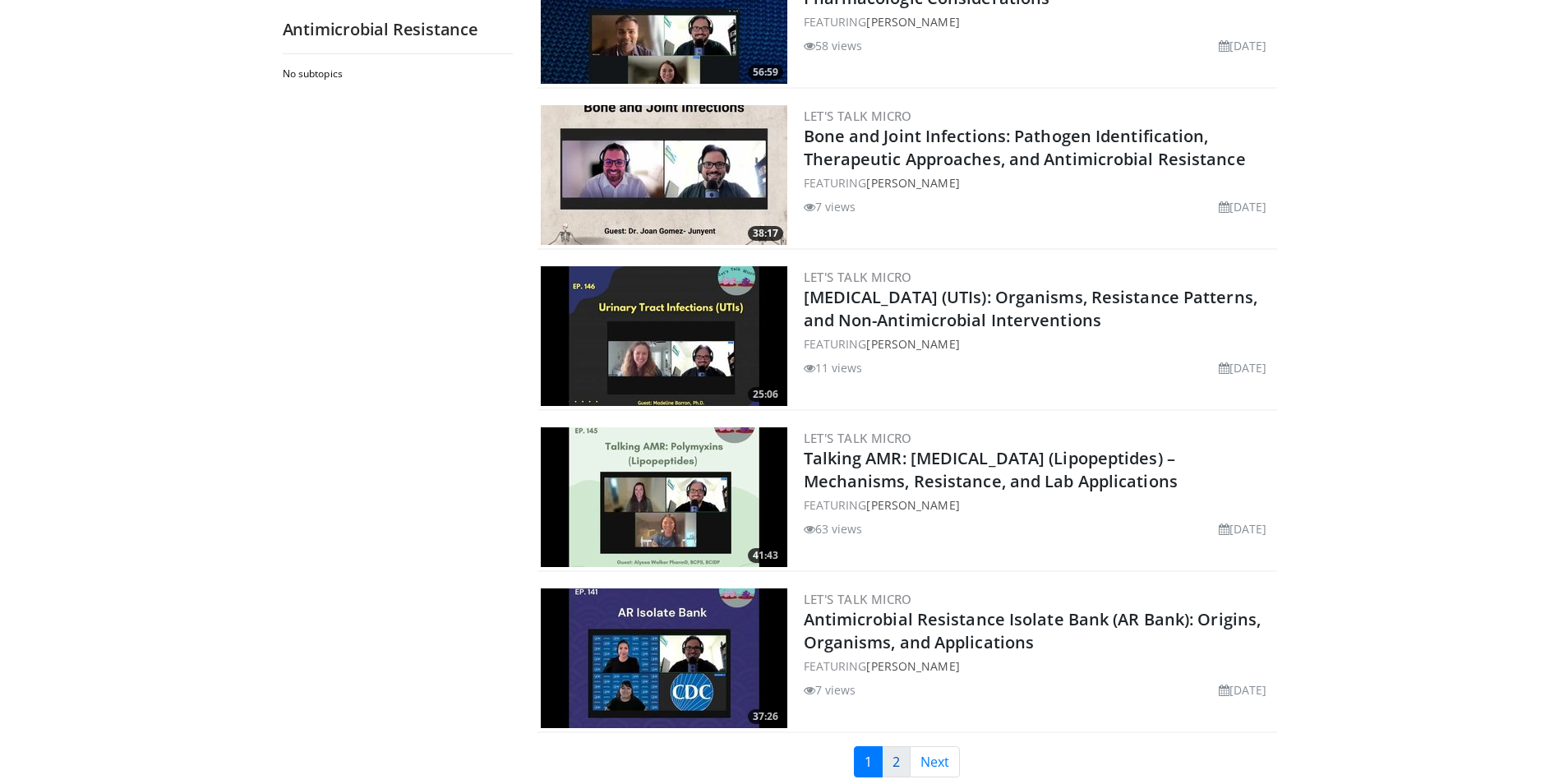
click at [902, 751] on link "2" at bounding box center [896, 762] width 29 height 31
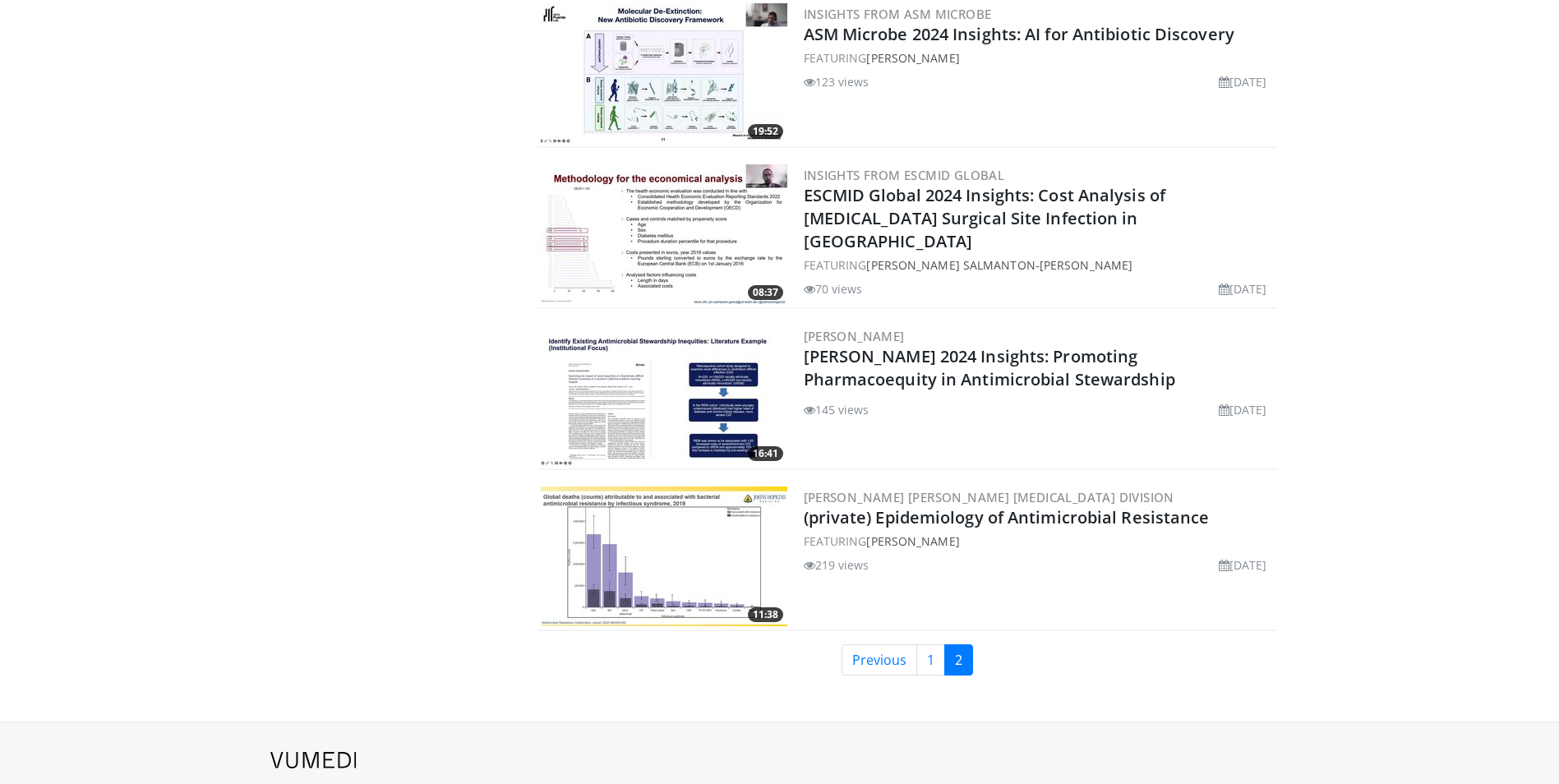
scroll to position [1725, 0]
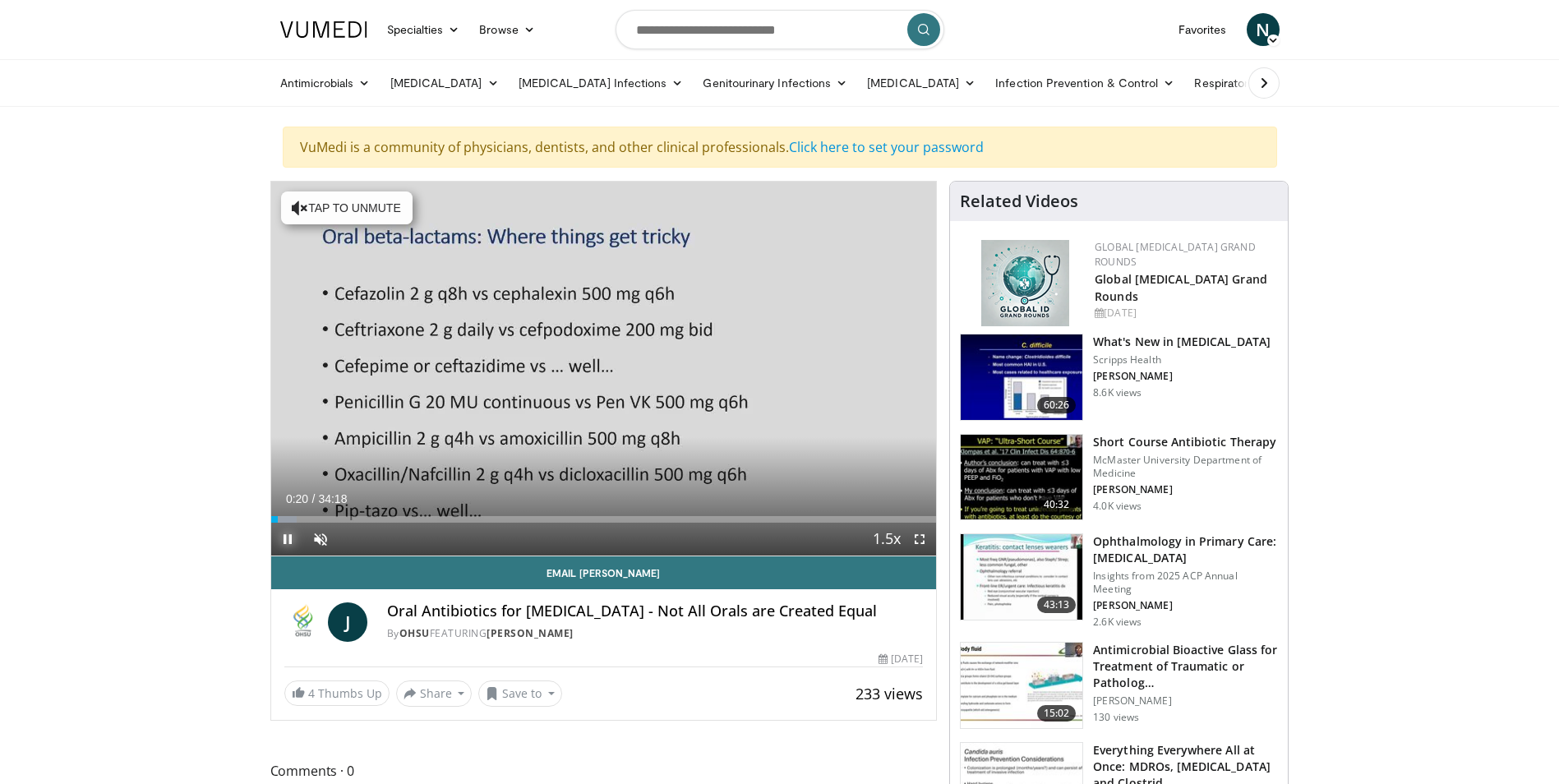
click at [288, 537] on span "Video Player" at bounding box center [287, 538] width 32 height 32
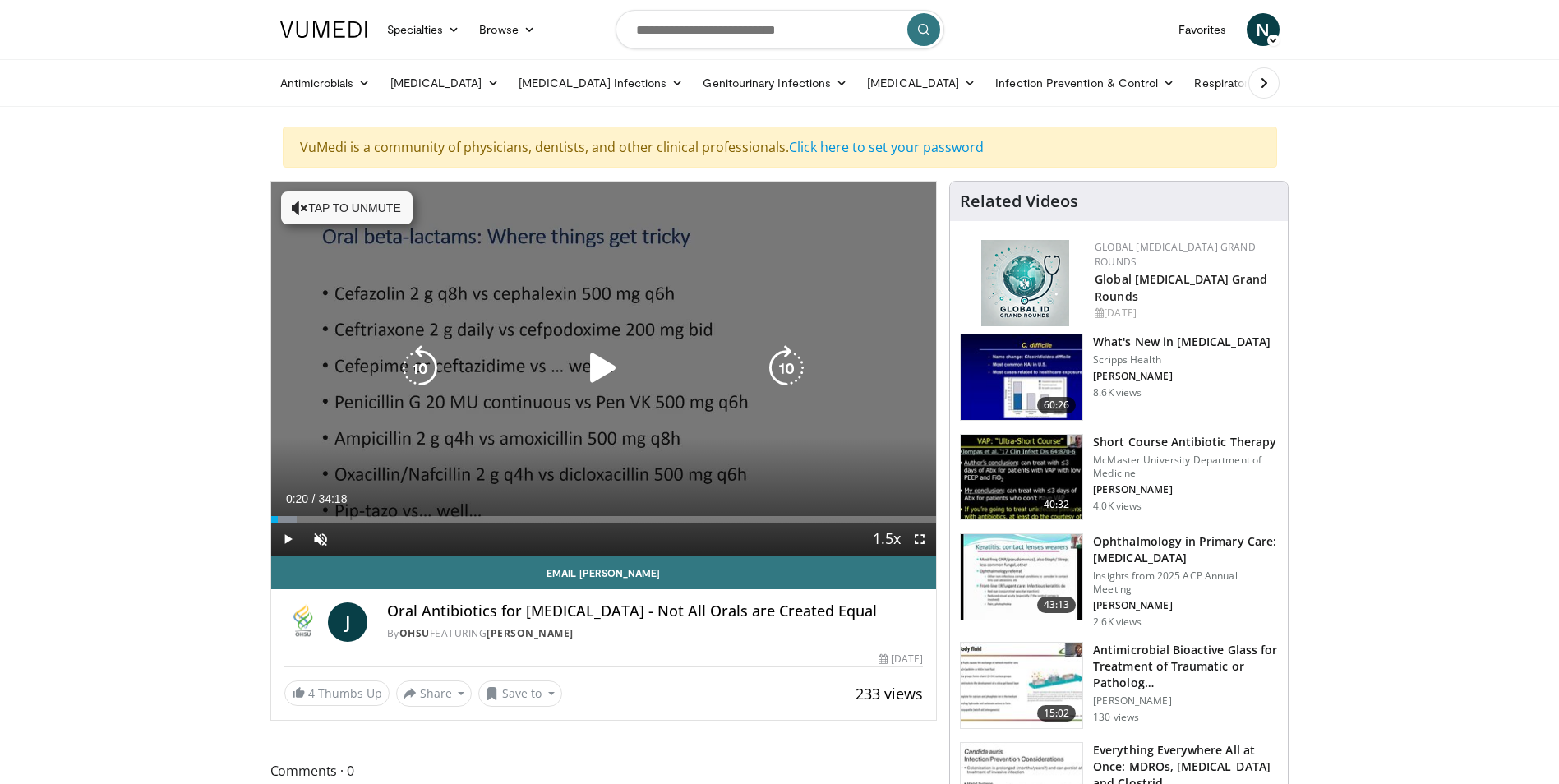
click at [599, 365] on icon "Video Player" at bounding box center [602, 367] width 46 height 46
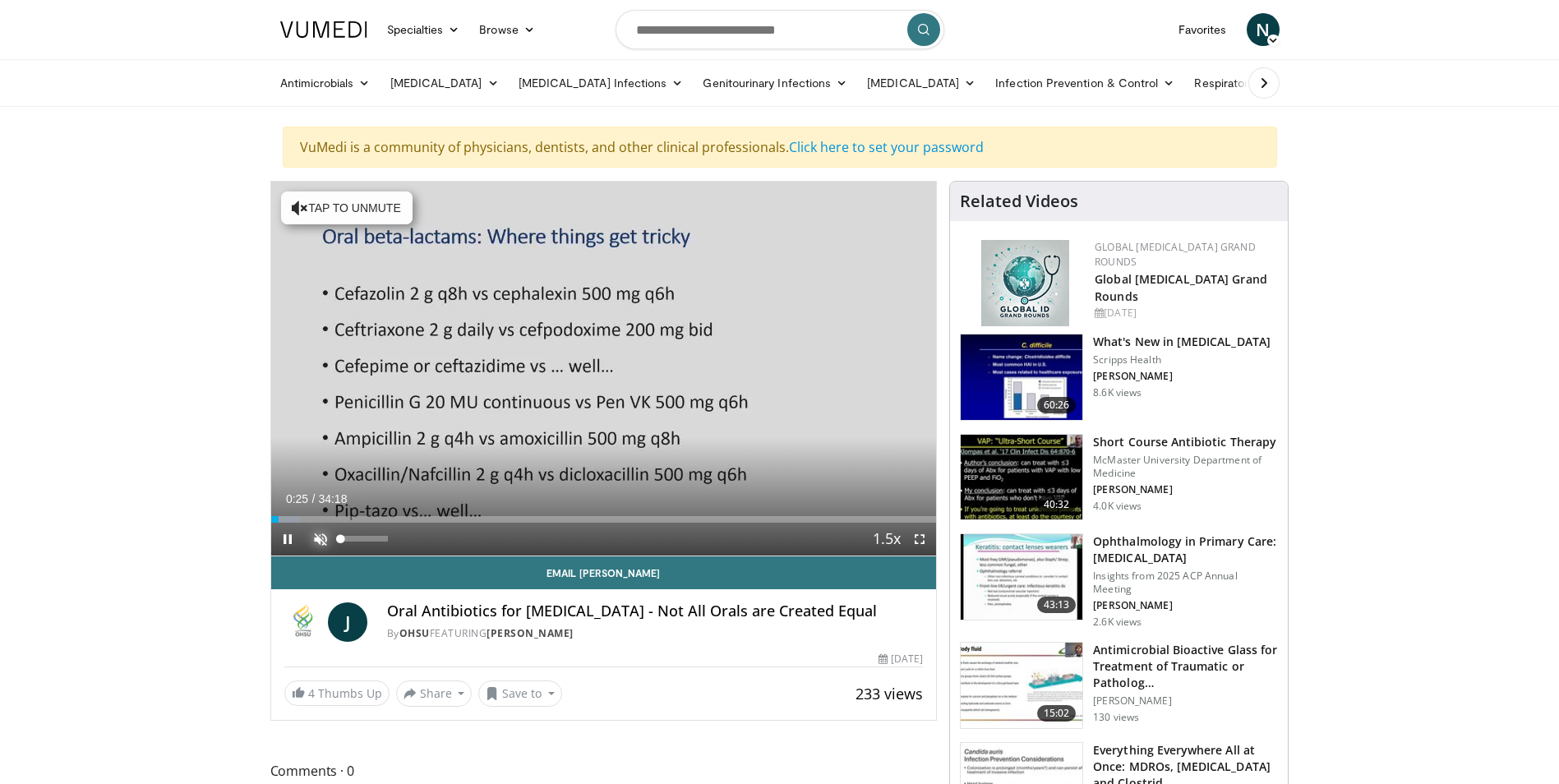
click at [327, 538] on span "Video Player" at bounding box center [320, 538] width 32 height 32
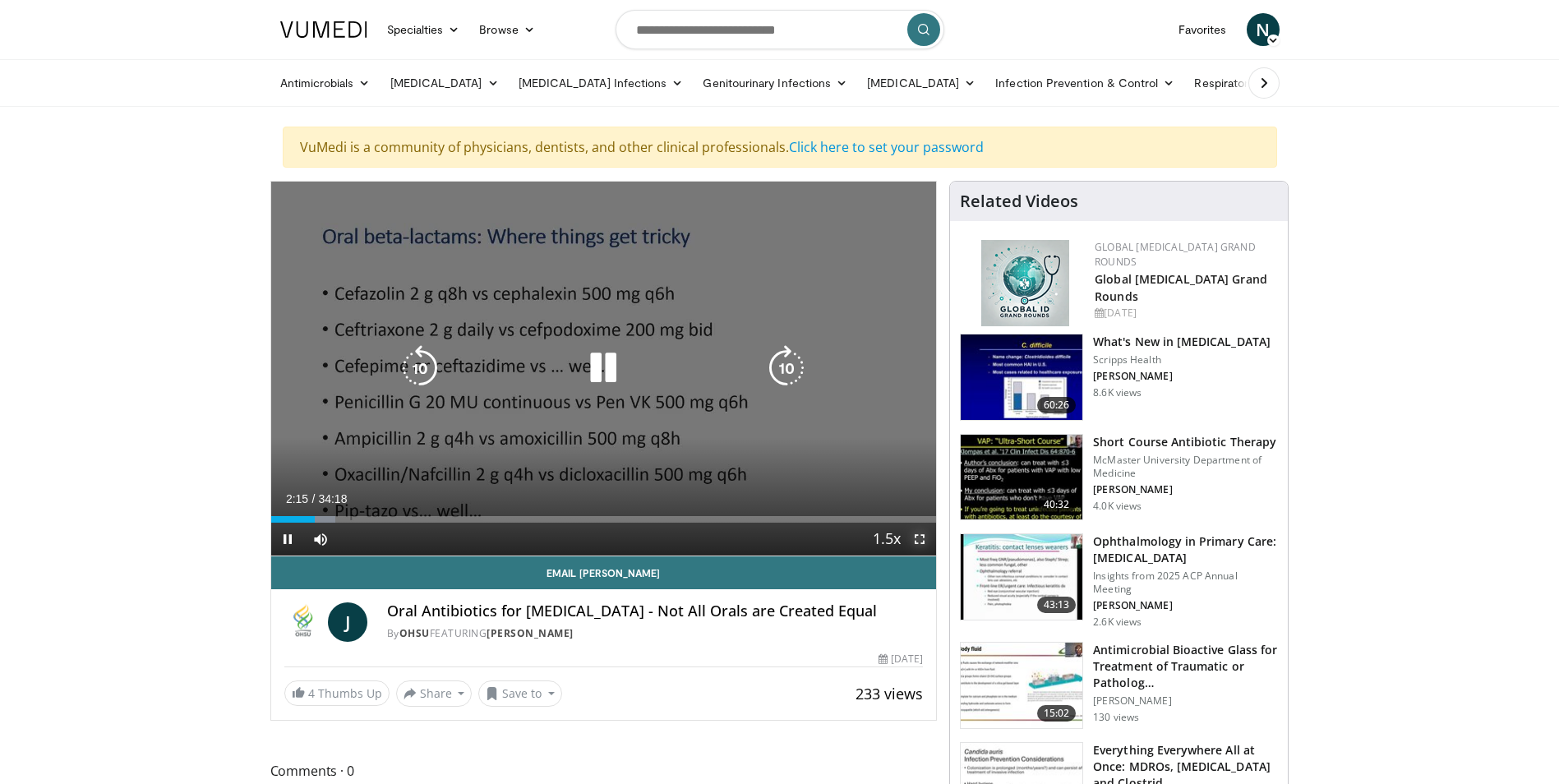
drag, startPoint x: 917, startPoint y: 533, endPoint x: 921, endPoint y: 594, distance: 61.1
click at [917, 533] on span "Video Player" at bounding box center [919, 538] width 32 height 32
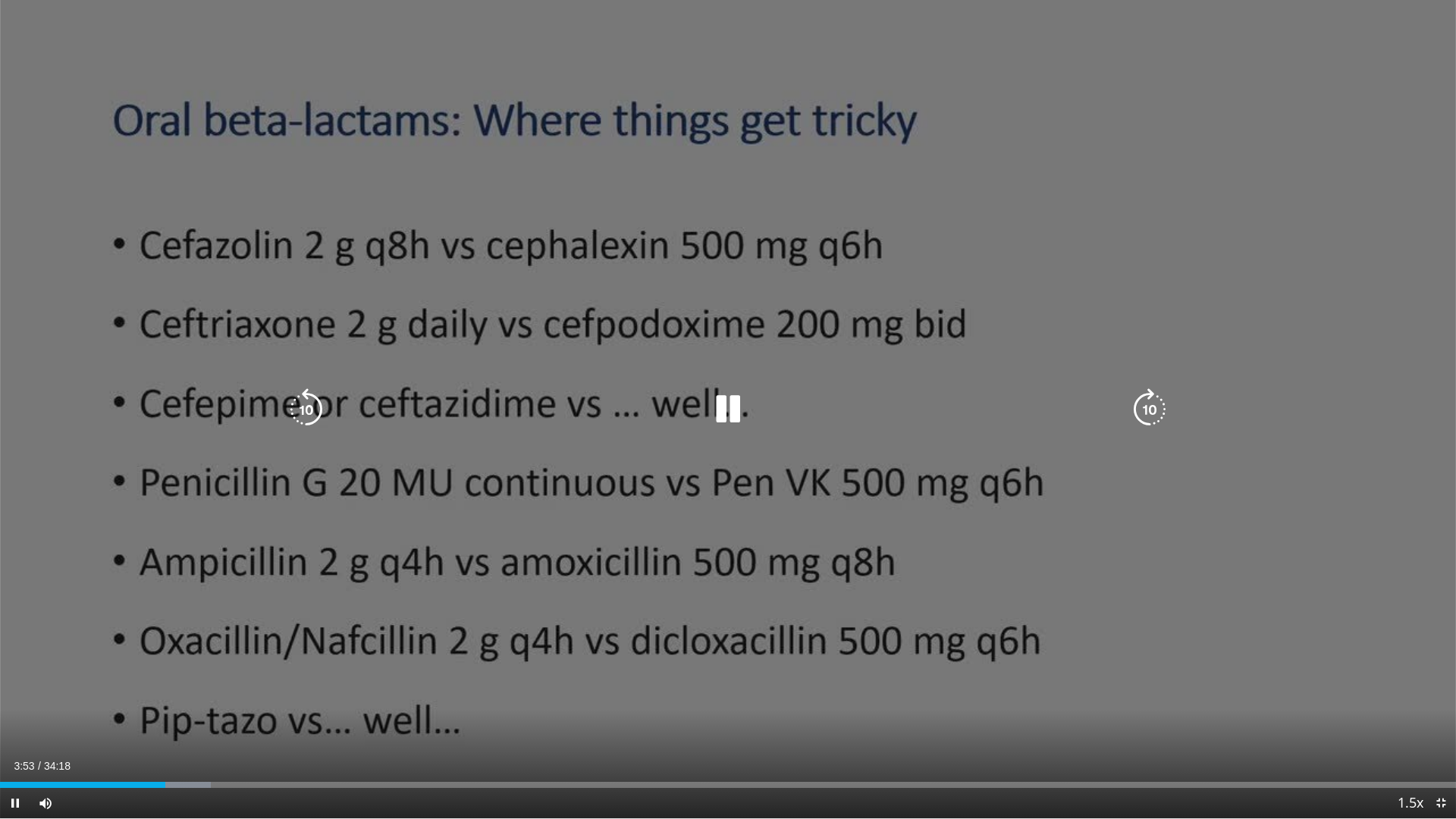
click at [1153, 406] on icon "Video Player" at bounding box center [1149, 409] width 42 height 42
click at [1158, 405] on icon "Video Player" at bounding box center [1149, 409] width 42 height 42
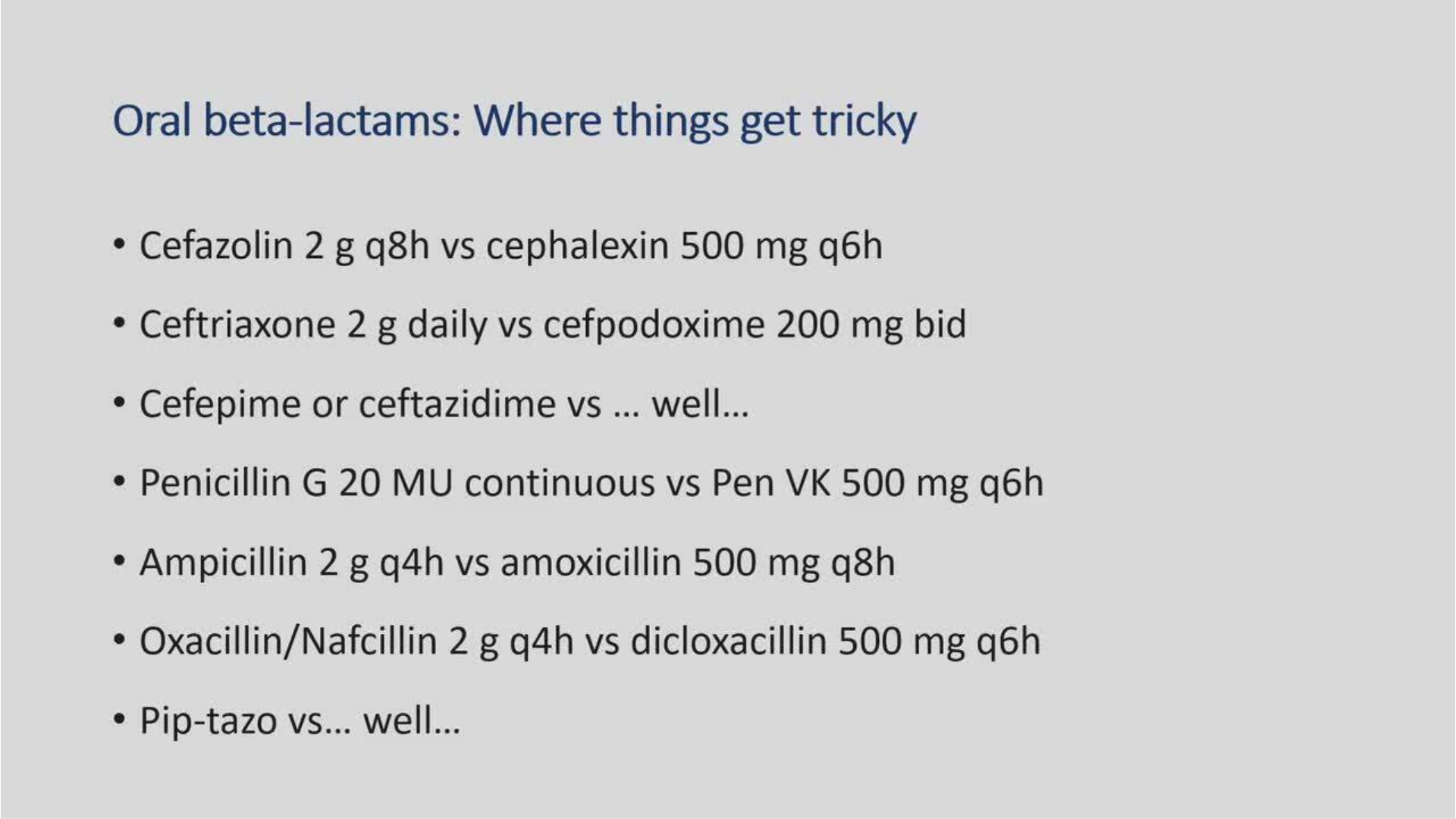
click at [1158, 406] on div "10 seconds Tap to unmute" at bounding box center [728, 409] width 1456 height 818
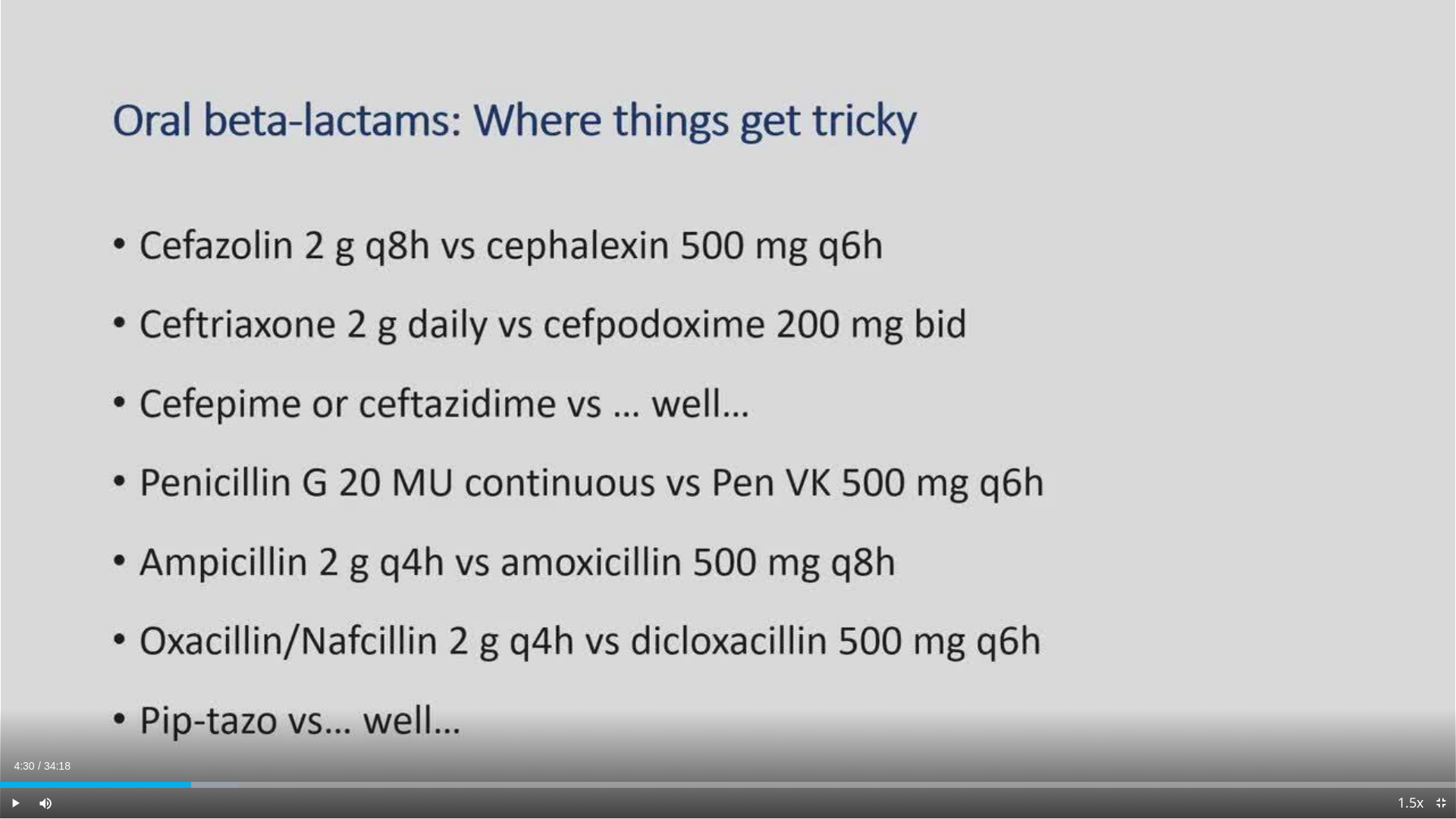
click at [1158, 408] on div "10 seconds Tap to unmute" at bounding box center [728, 409] width 1456 height 818
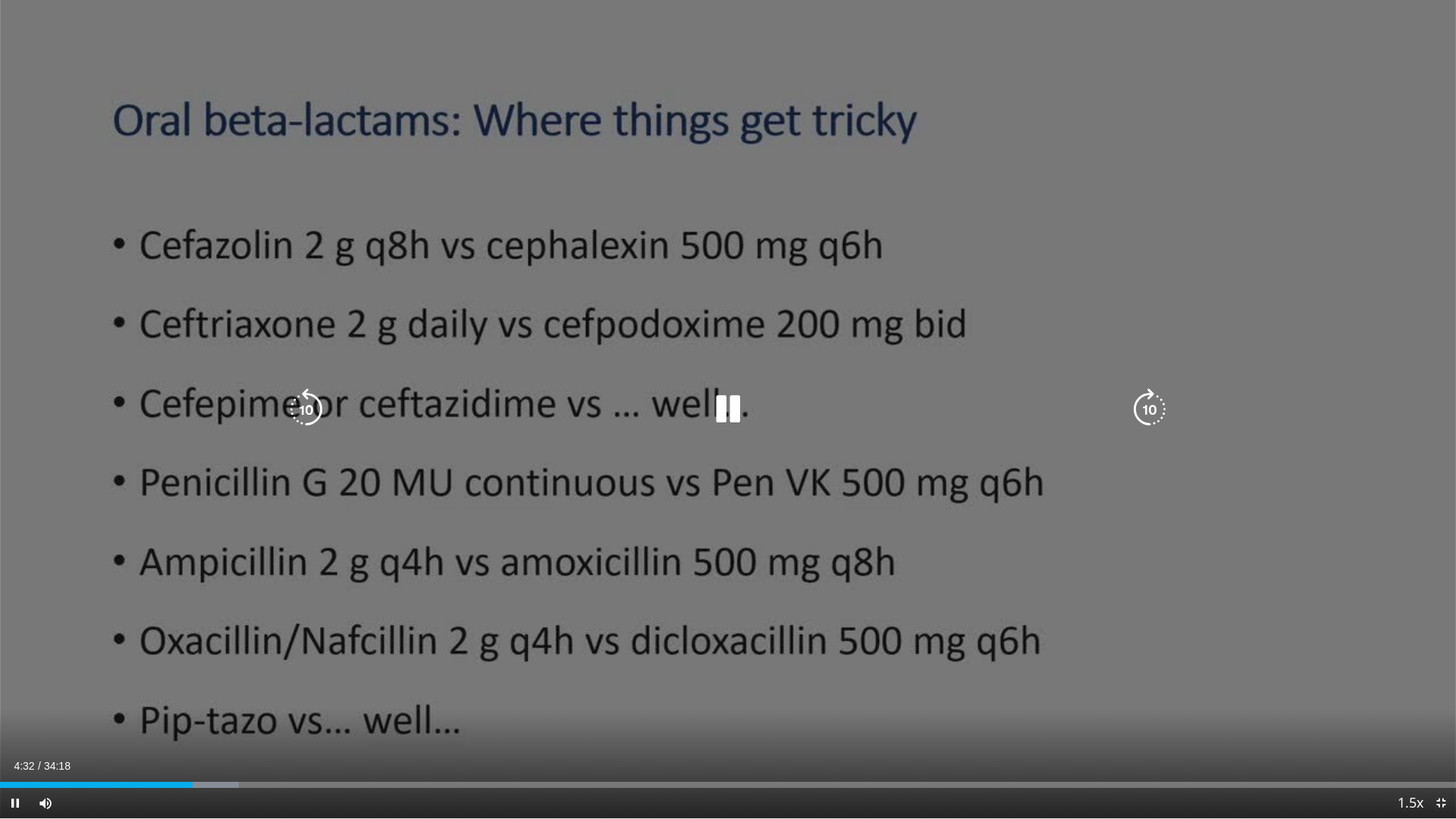
click at [1140, 418] on icon "Video Player" at bounding box center [1149, 409] width 42 height 42
click at [1141, 423] on icon "Video Player" at bounding box center [1149, 409] width 42 height 42
click at [1140, 420] on icon "Video Player" at bounding box center [1149, 409] width 42 height 42
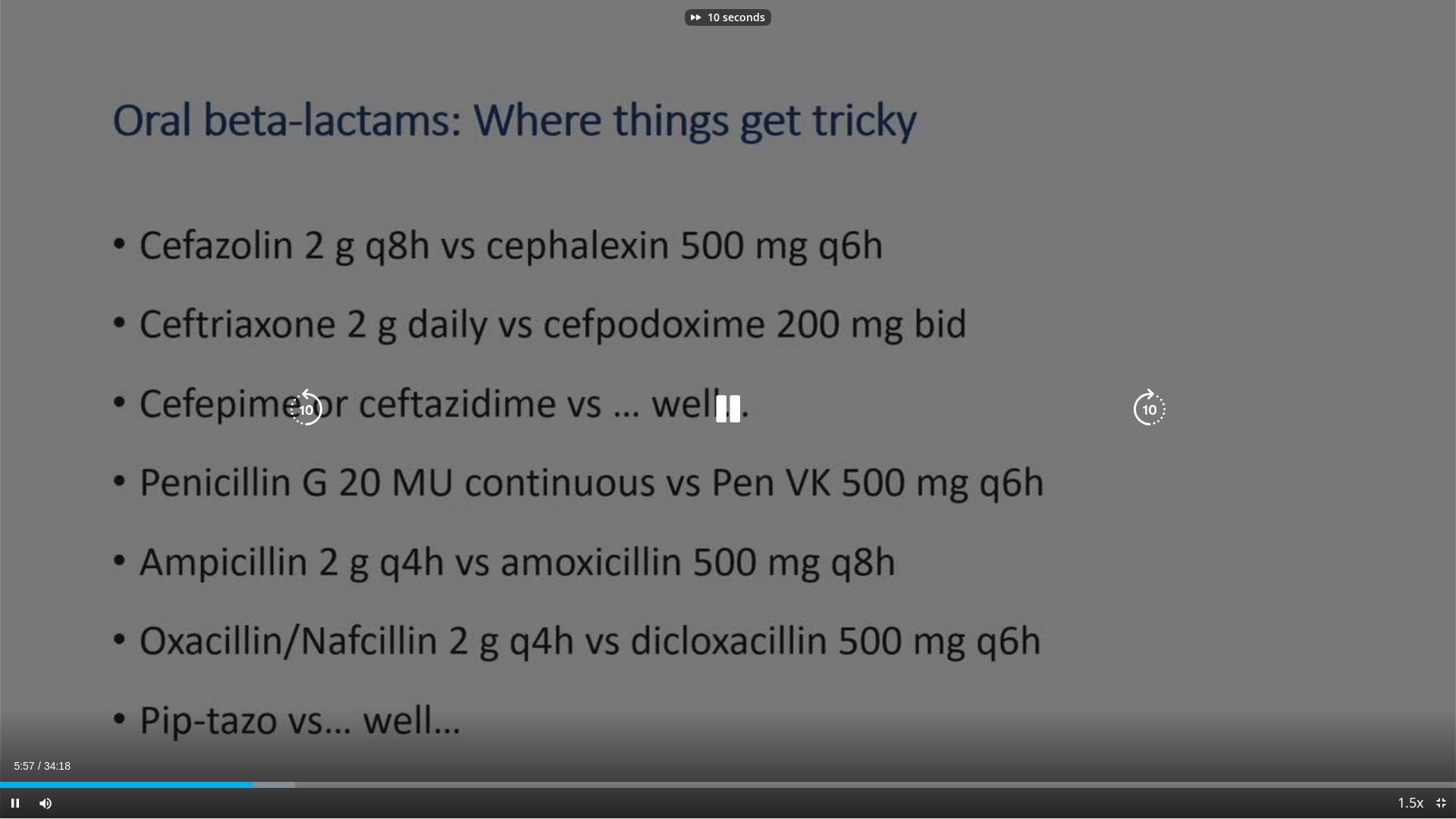
click at [1140, 420] on icon "Video Player" at bounding box center [1149, 409] width 42 height 42
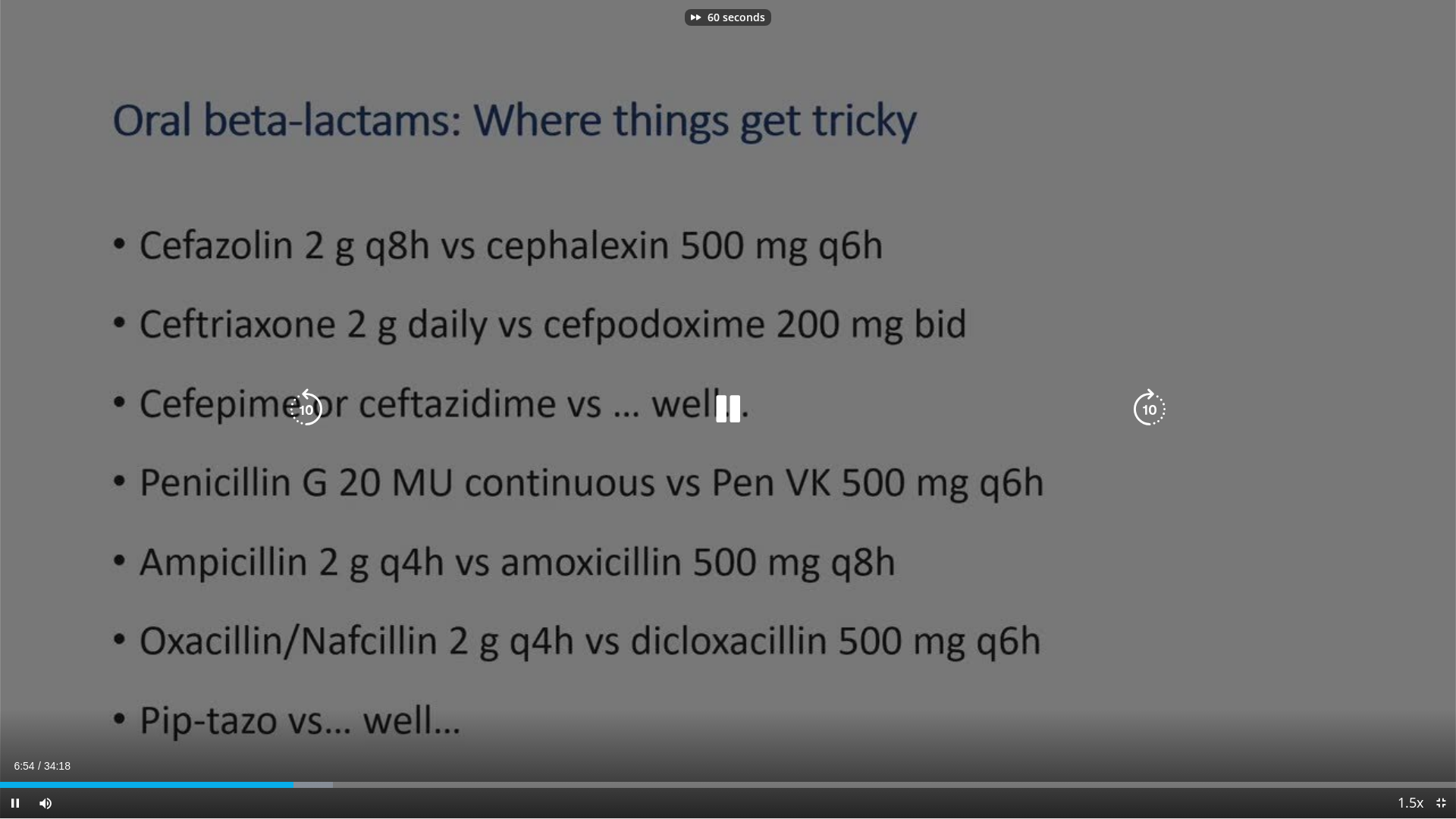
click at [1140, 420] on icon "Video Player" at bounding box center [1149, 409] width 42 height 42
click at [1142, 418] on icon "Video Player" at bounding box center [1149, 409] width 42 height 42
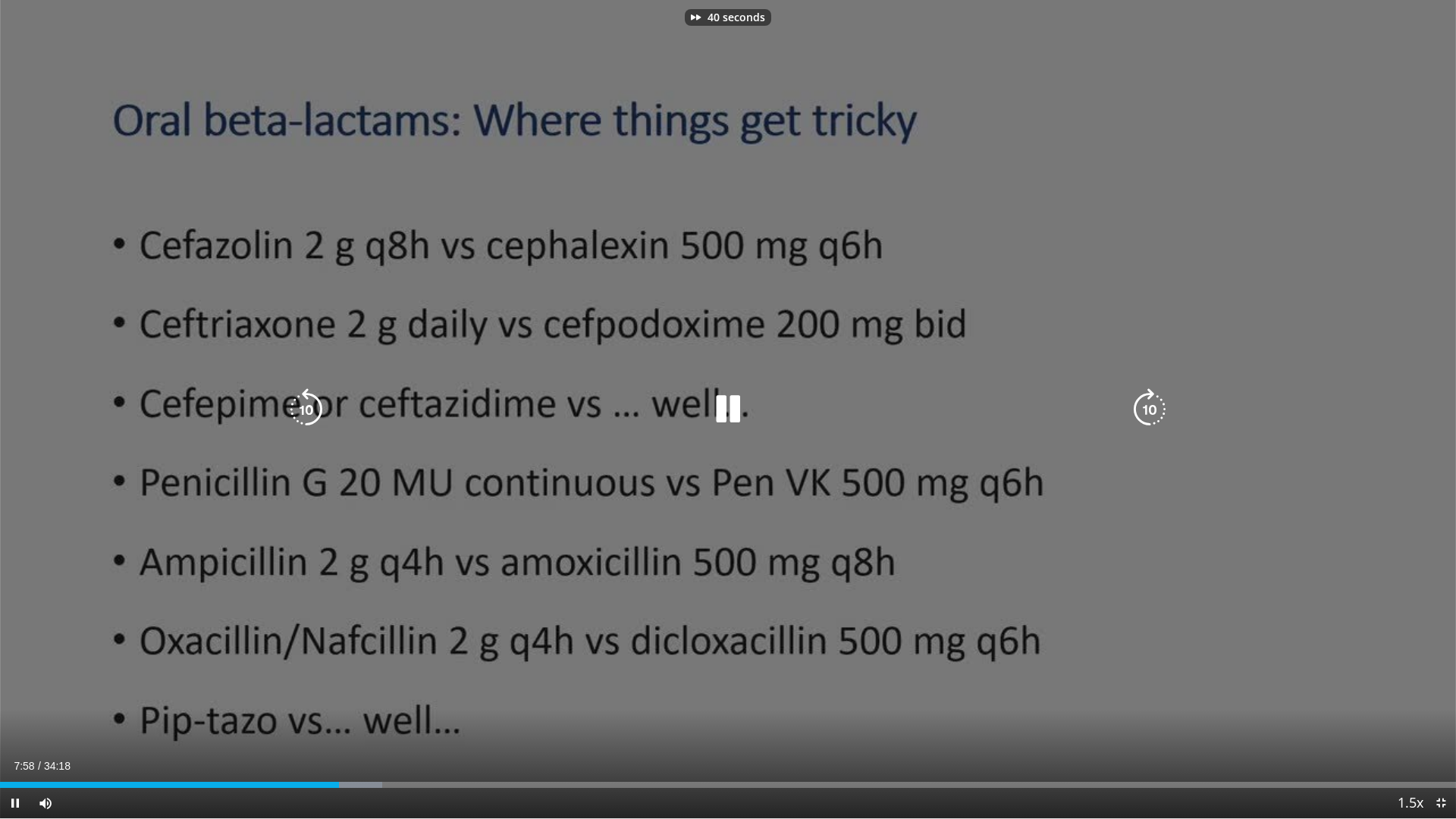
click at [1142, 418] on icon "Video Player" at bounding box center [1149, 409] width 42 height 42
click at [1135, 412] on icon "Video Player" at bounding box center [1149, 409] width 42 height 42
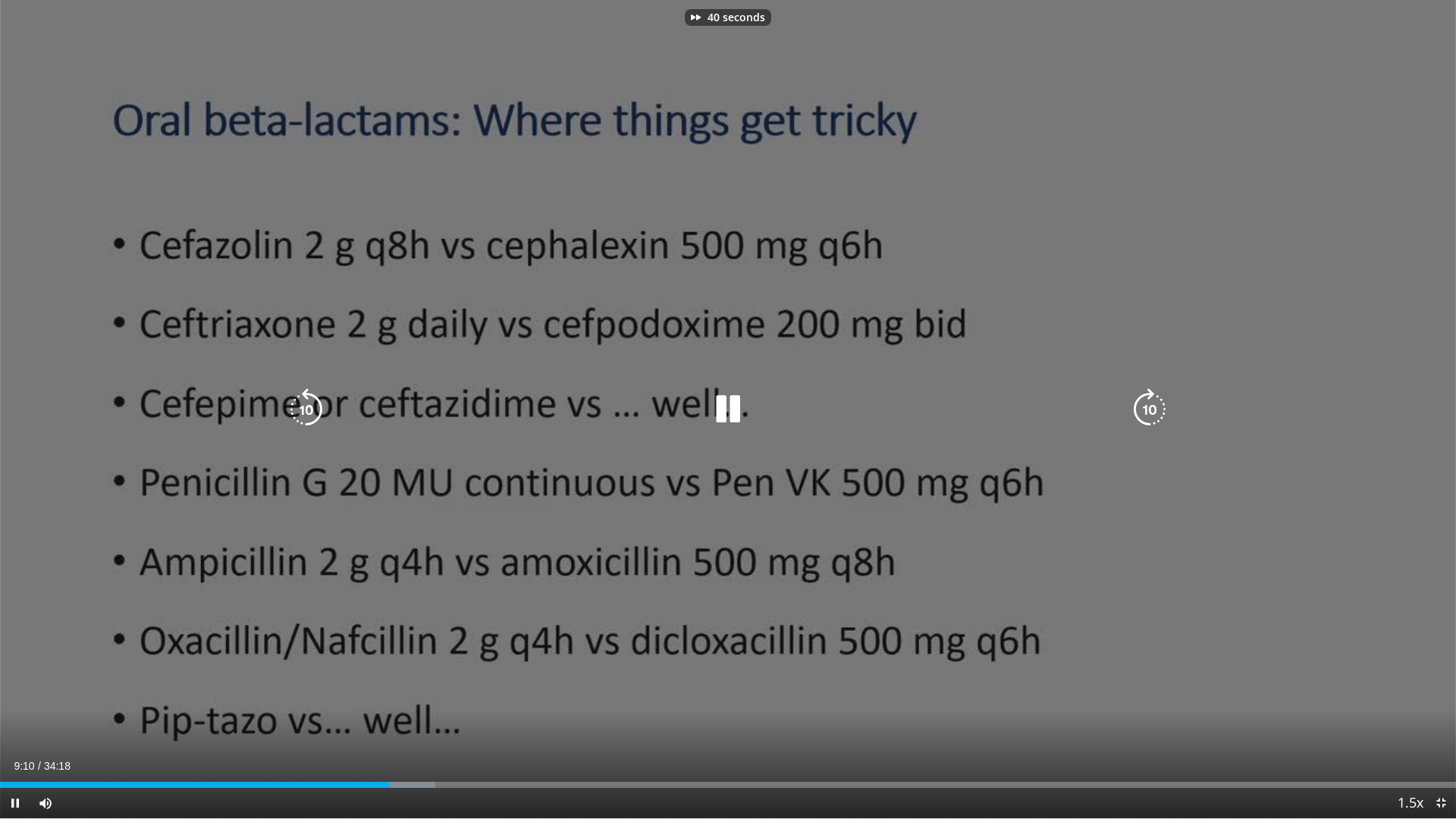
click at [1135, 412] on icon "Video Player" at bounding box center [1149, 409] width 42 height 42
click at [1142, 422] on icon "Video Player" at bounding box center [1149, 409] width 42 height 42
click at [1136, 418] on icon "Video Player" at bounding box center [1149, 409] width 42 height 42
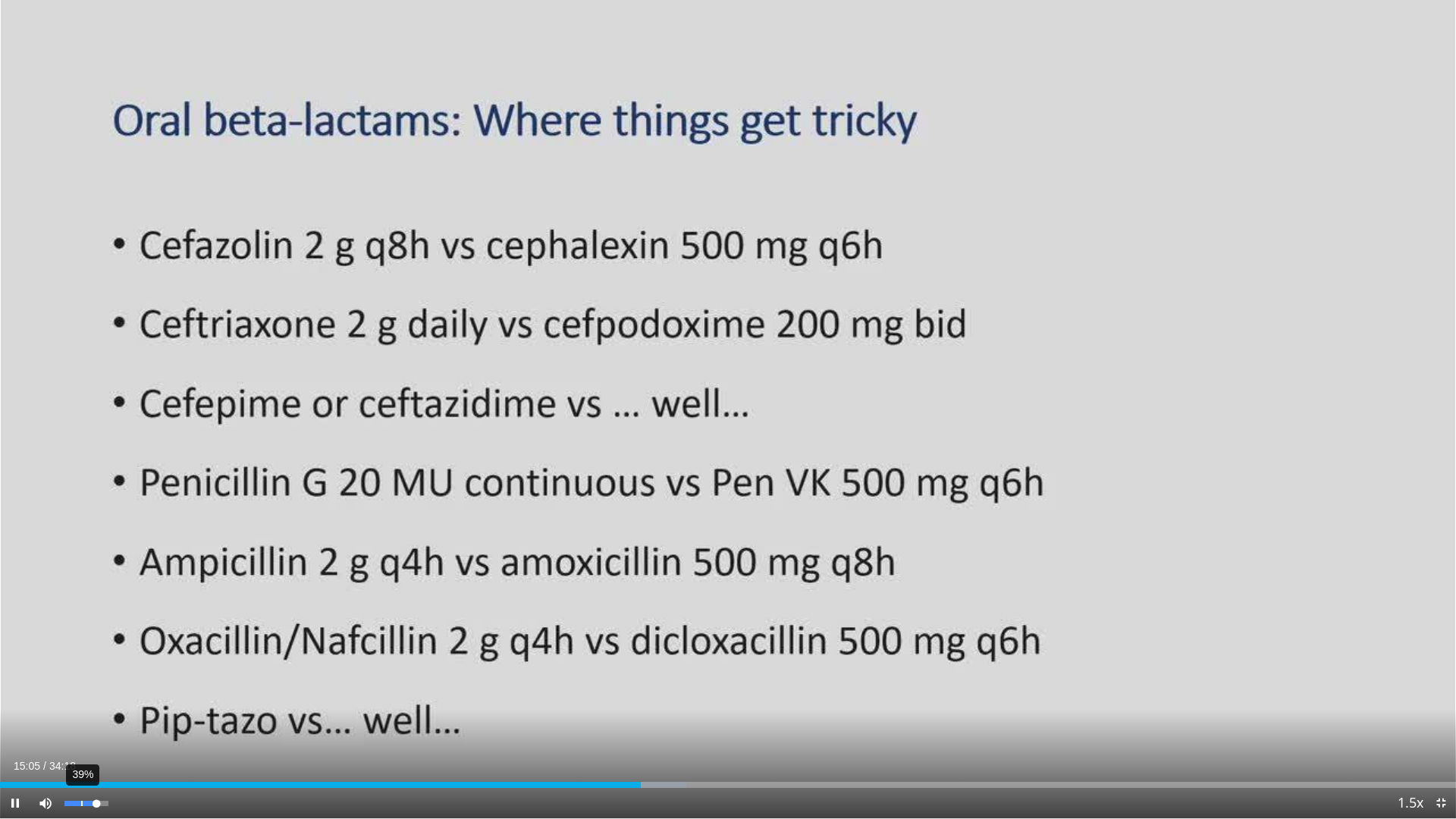
click at [81, 723] on div "39%" at bounding box center [86, 804] width 43 height 5
click at [84, 723] on div "Volume Level" at bounding box center [75, 804] width 20 height 5
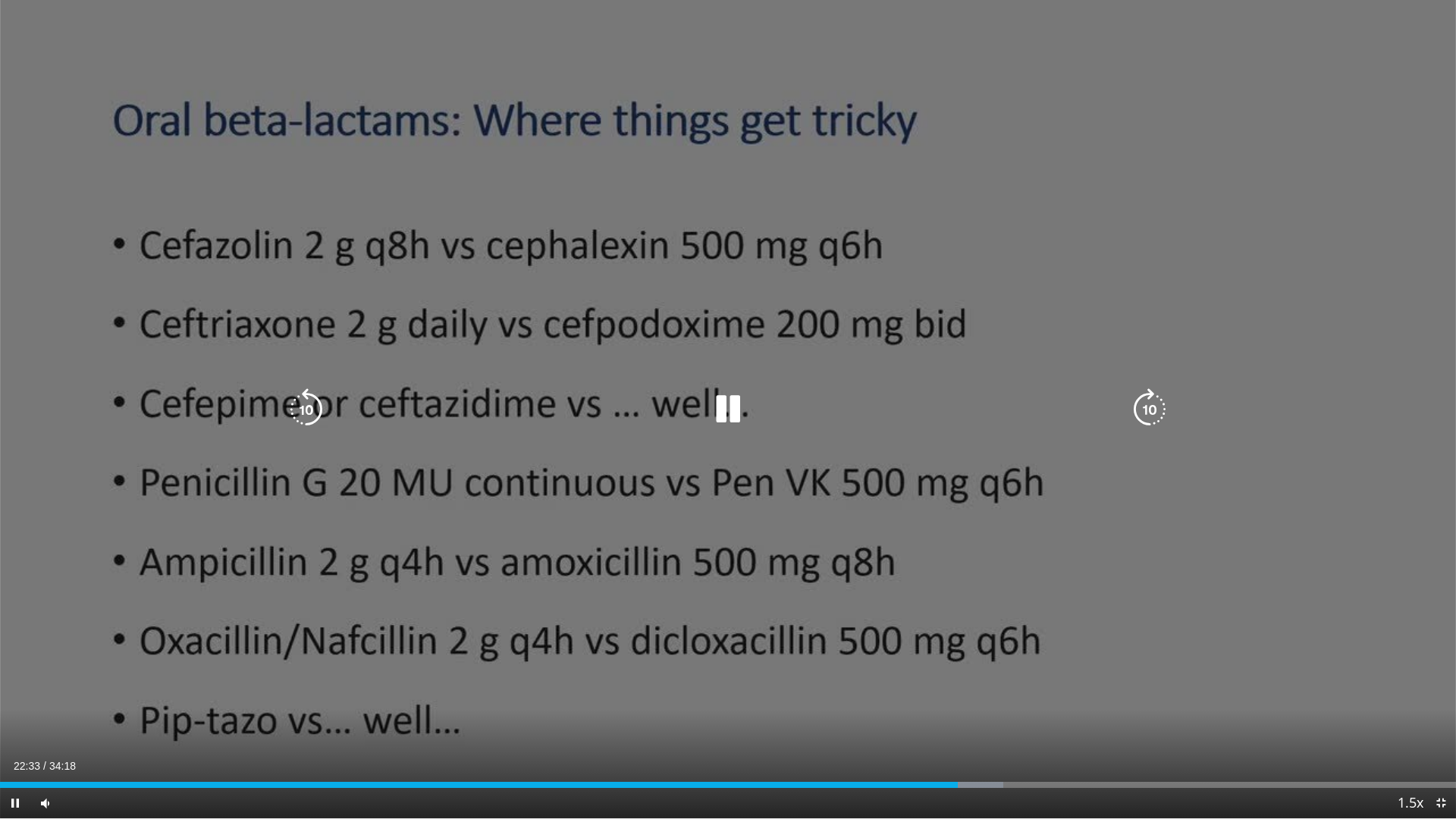
click at [717, 410] on icon "Video Player" at bounding box center [727, 409] width 42 height 42
click at [730, 406] on icon "Video Player" at bounding box center [727, 409] width 42 height 42
click at [721, 406] on icon "Video Player" at bounding box center [727, 409] width 42 height 42
click at [722, 411] on icon "Video Player" at bounding box center [727, 409] width 42 height 42
click at [725, 409] on icon "Video Player" at bounding box center [727, 409] width 42 height 42
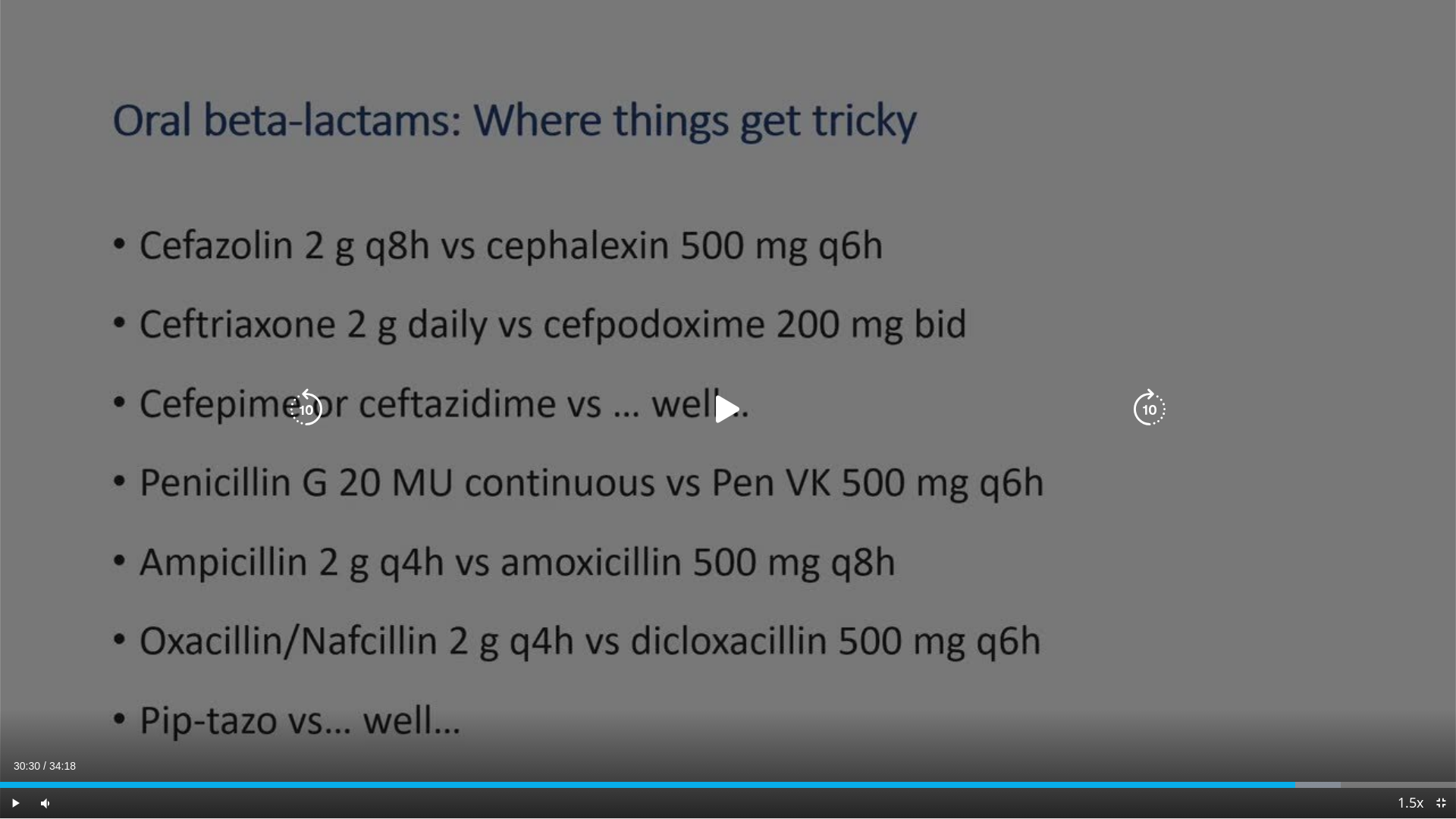
click at [723, 407] on icon "Video Player" at bounding box center [727, 409] width 42 height 42
click at [735, 407] on icon "Video Player" at bounding box center [727, 409] width 42 height 42
click at [725, 405] on icon "Video Player" at bounding box center [727, 409] width 42 height 42
click at [728, 397] on icon "Video Player" at bounding box center [727, 409] width 42 height 42
click at [708, 398] on icon "Video Player" at bounding box center [727, 409] width 42 height 42
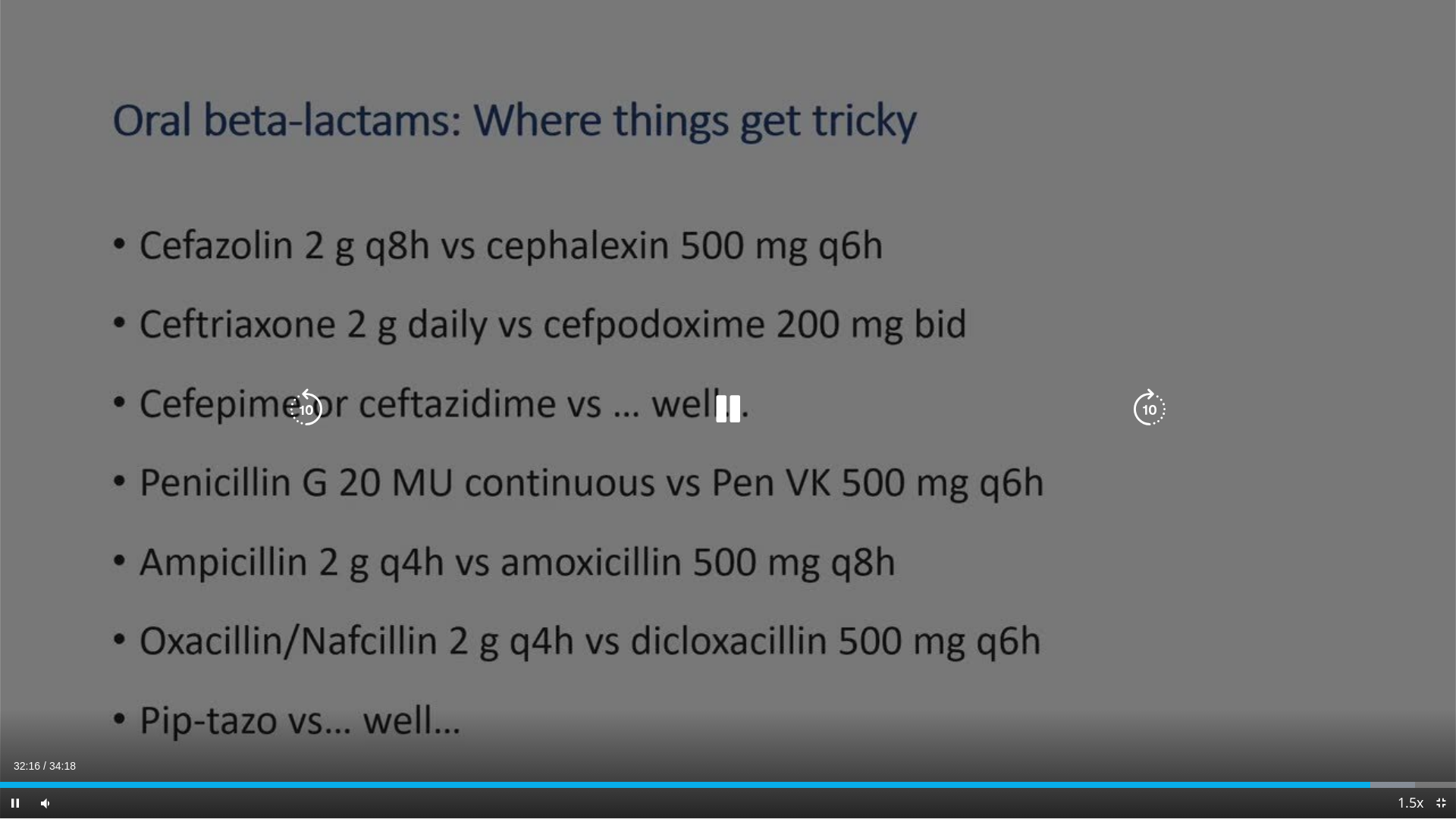
drag, startPoint x: 720, startPoint y: 414, endPoint x: 705, endPoint y: 414, distance: 15.0
click at [718, 414] on icon "Video Player" at bounding box center [727, 409] width 42 height 42
click at [298, 395] on icon "Video Player" at bounding box center [306, 409] width 42 height 42
click at [714, 394] on icon "Video Player" at bounding box center [727, 409] width 42 height 42
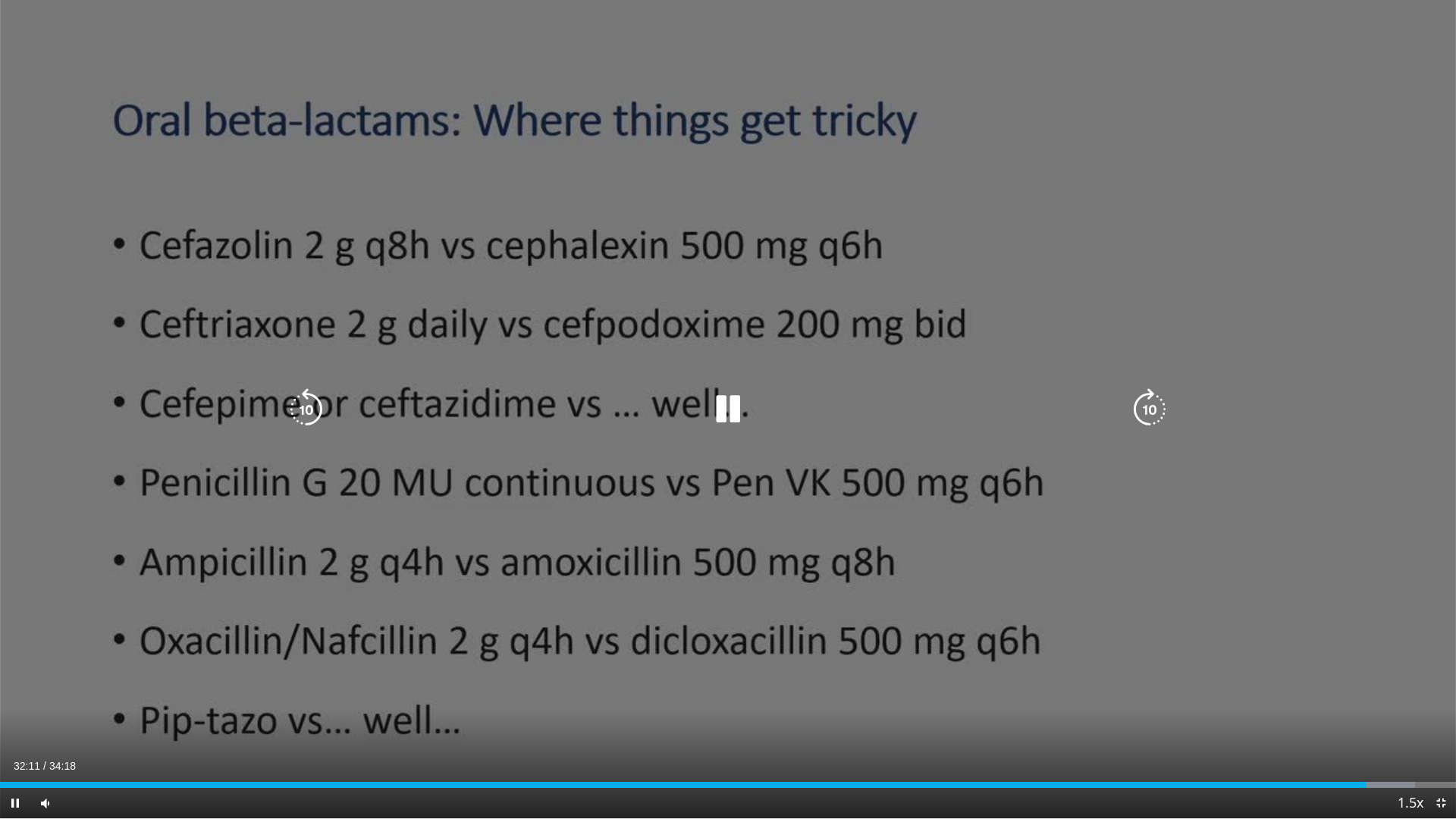
click at [809, 490] on div "20 seconds Tap to unmute" at bounding box center [728, 409] width 1456 height 818
click at [730, 408] on icon "Video Player" at bounding box center [727, 409] width 42 height 42
click at [302, 408] on icon "Video Player" at bounding box center [306, 409] width 42 height 42
click at [729, 410] on icon "Video Player" at bounding box center [727, 409] width 42 height 42
click at [720, 404] on icon "Video Player" at bounding box center [727, 409] width 42 height 42
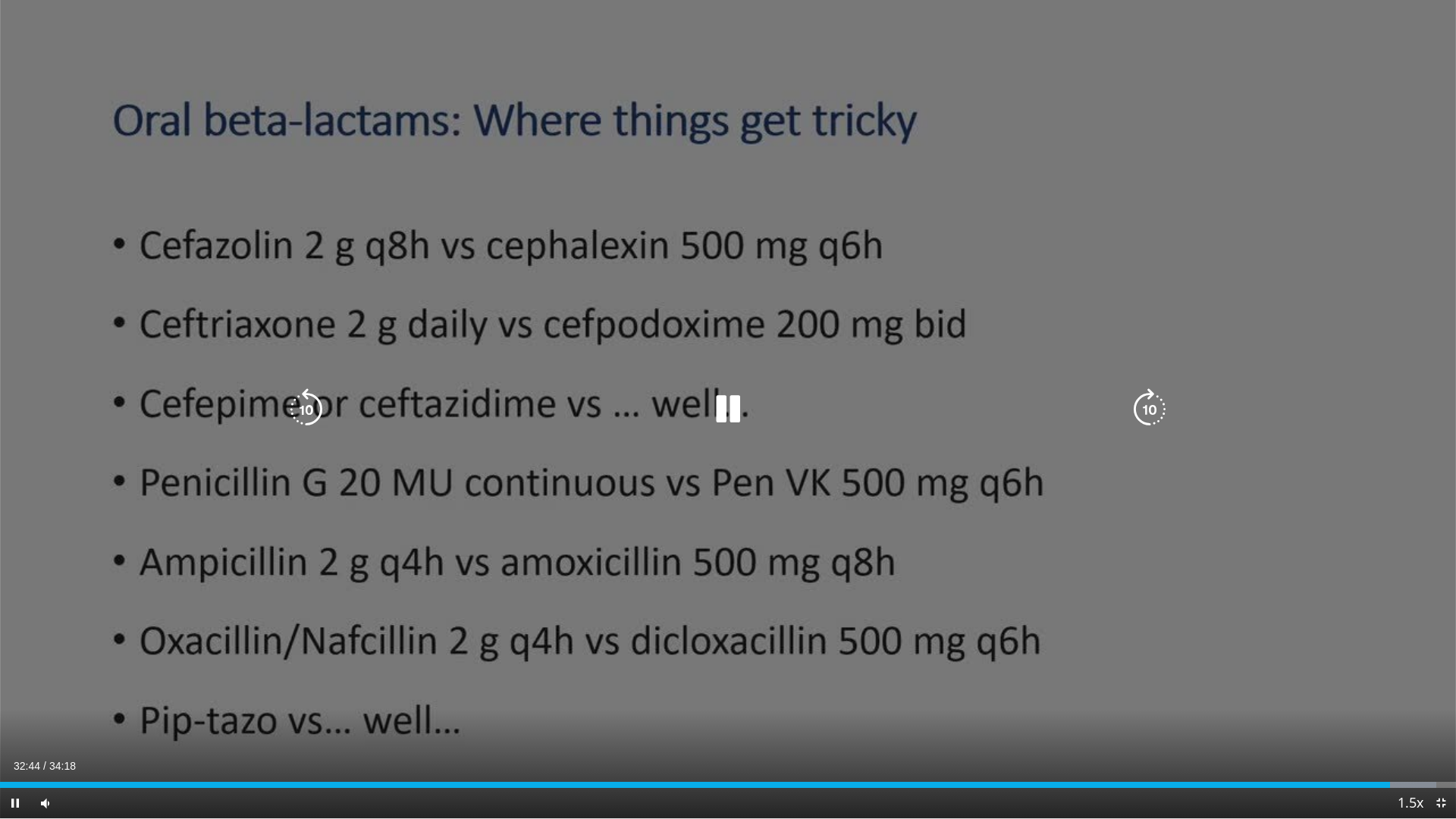
click at [293, 410] on icon "Video Player" at bounding box center [306, 409] width 42 height 42
click at [721, 409] on icon "Video Player" at bounding box center [727, 409] width 42 height 42
click at [725, 398] on icon "Video Player" at bounding box center [727, 409] width 42 height 42
click at [300, 404] on icon "Video Player" at bounding box center [306, 409] width 42 height 42
click at [726, 409] on icon "Video Player" at bounding box center [727, 409] width 42 height 42
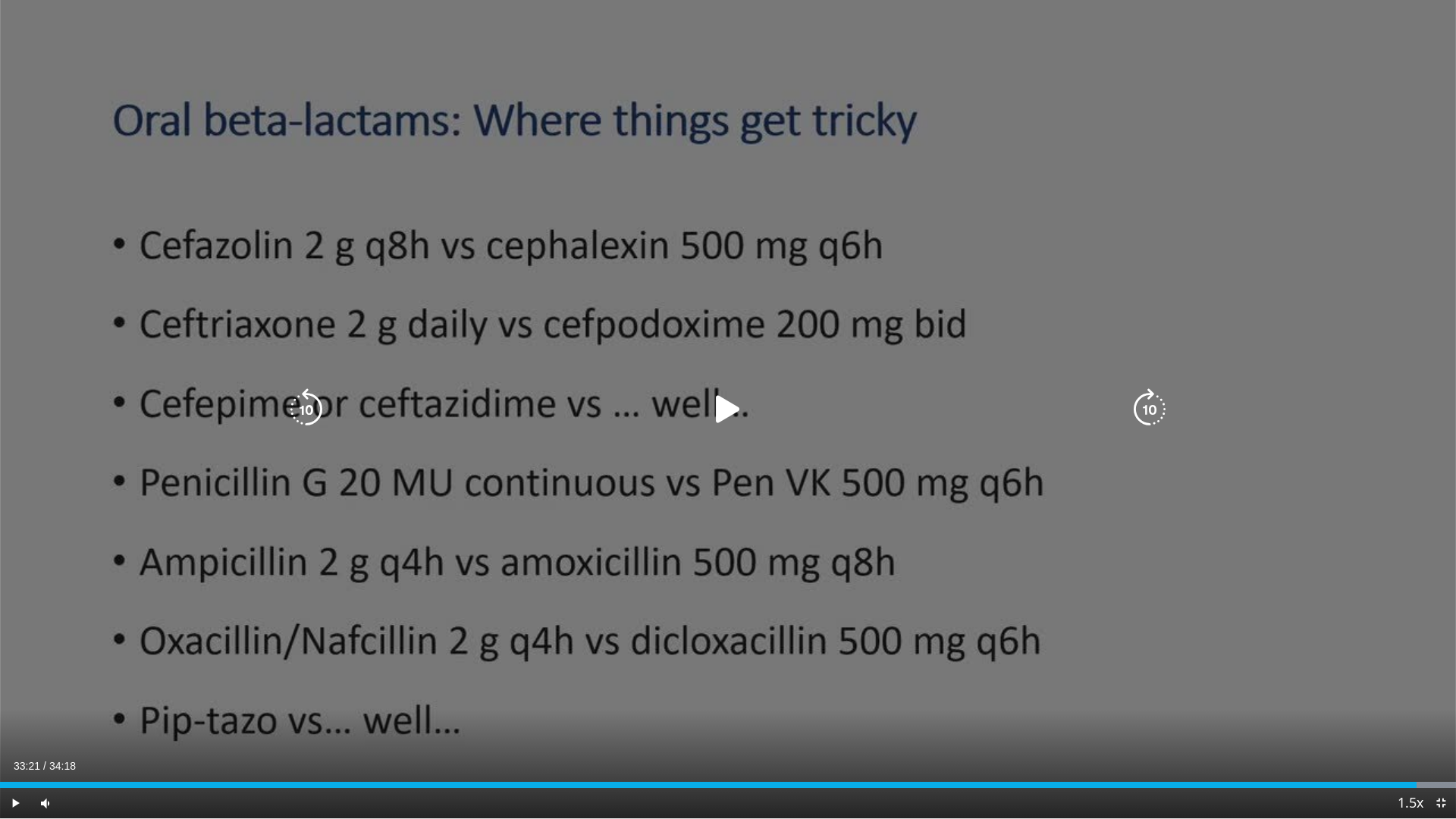
click at [314, 401] on icon "Video Player" at bounding box center [306, 409] width 42 height 42
click at [722, 398] on icon "Video Player" at bounding box center [727, 409] width 42 height 42
click at [720, 406] on icon "Video Player" at bounding box center [727, 409] width 42 height 42
click at [726, 418] on icon "Video Player" at bounding box center [727, 409] width 42 height 42
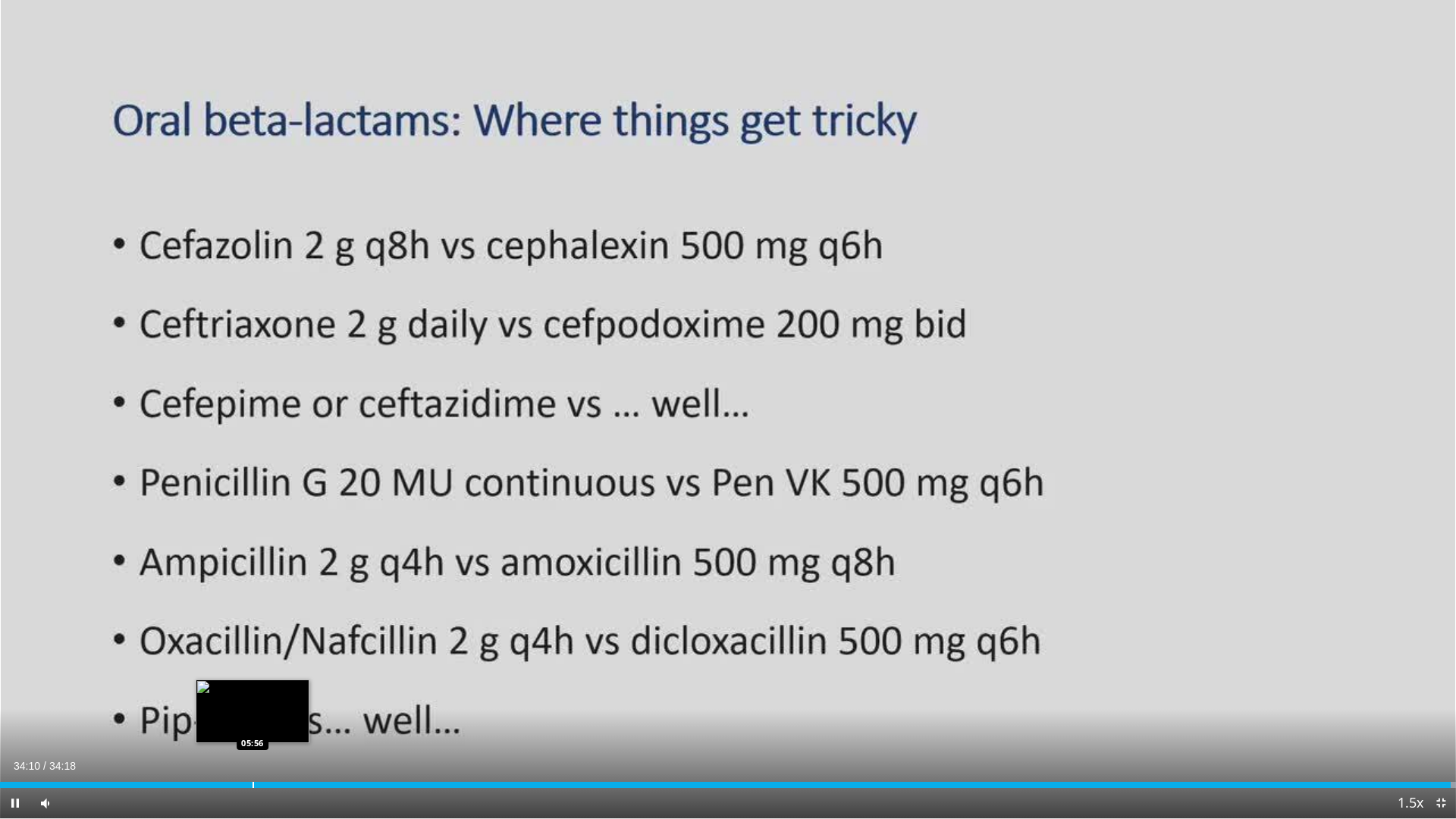
click at [252, 723] on div "Progress Bar" at bounding box center [253, 785] width 2 height 6
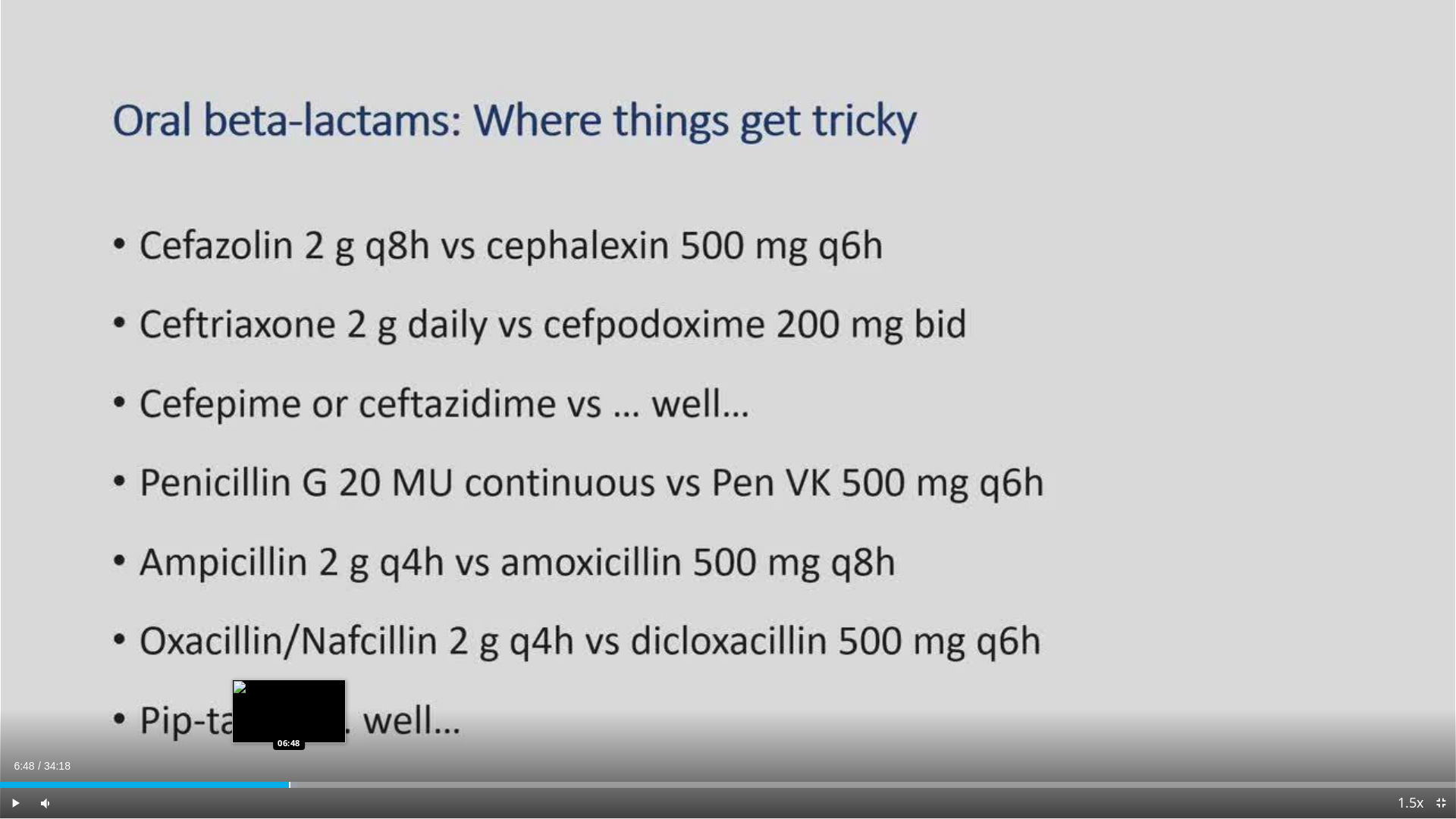
click at [289, 723] on div "Progress Bar" at bounding box center [290, 785] width 2 height 6
click at [356, 723] on div "Progress Bar" at bounding box center [357, 785] width 2 height 6
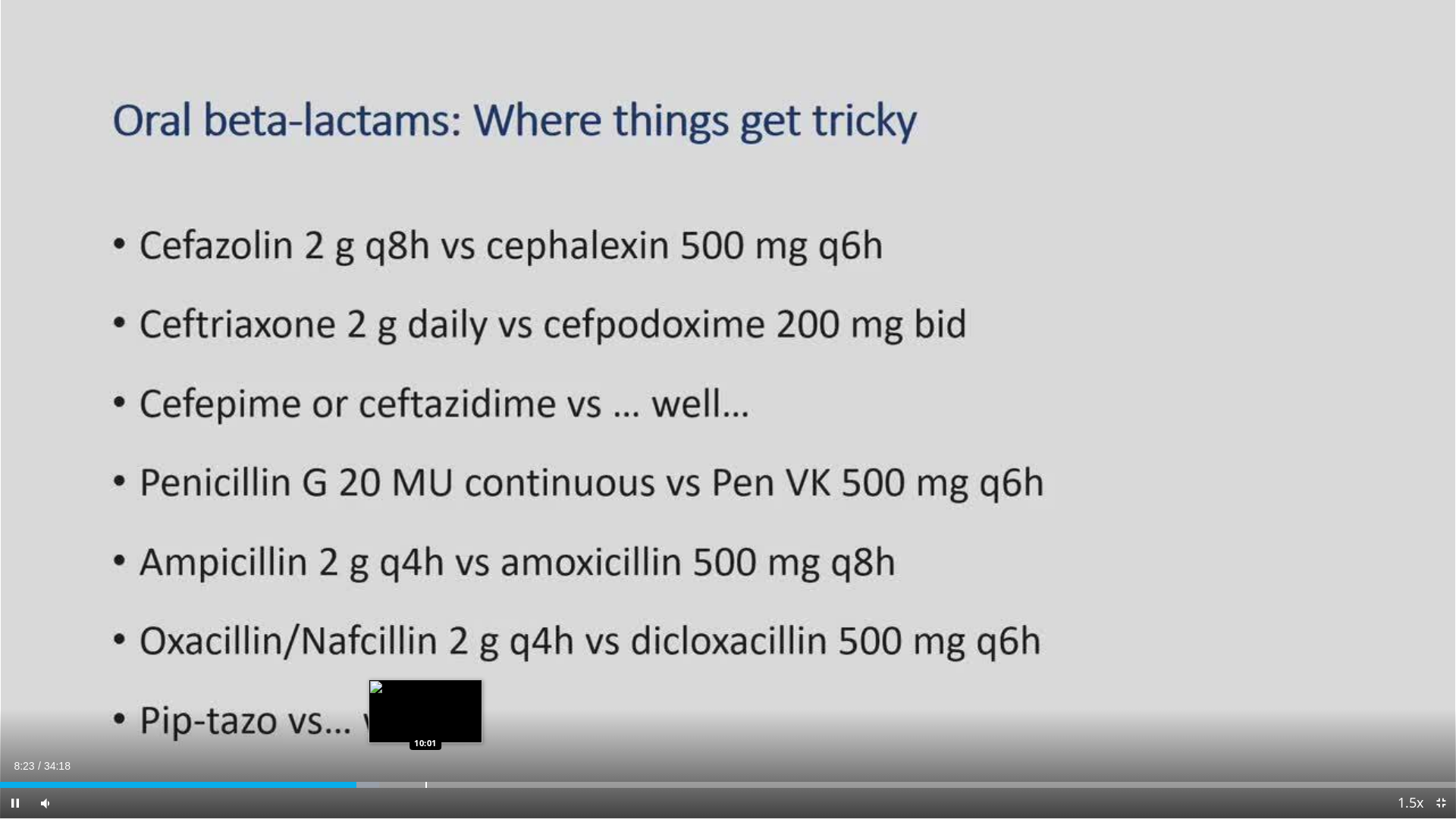
click at [425, 723] on div "Progress Bar" at bounding box center [426, 785] width 2 height 6
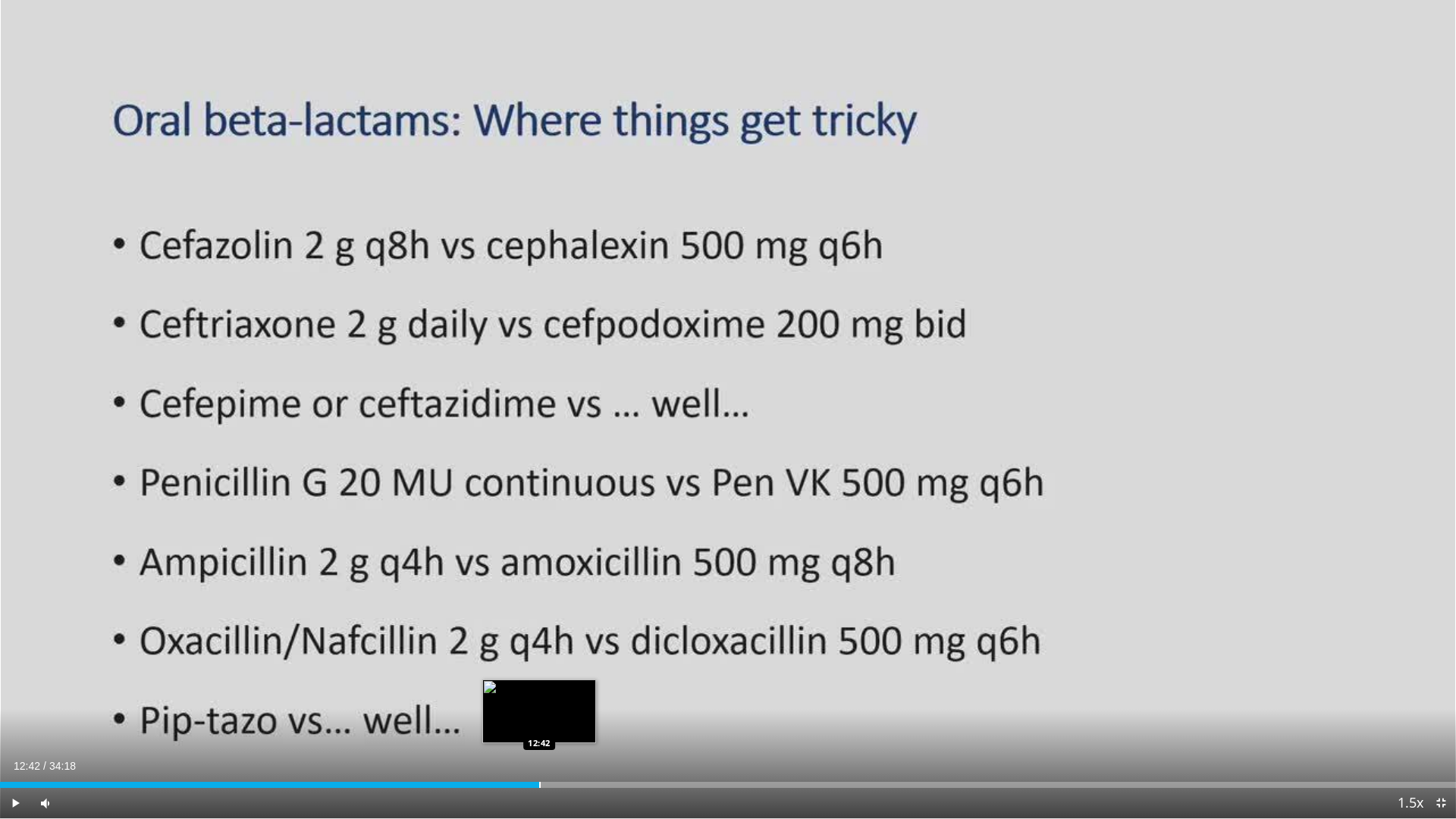
click at [539, 723] on div "Progress Bar" at bounding box center [540, 785] width 2 height 6
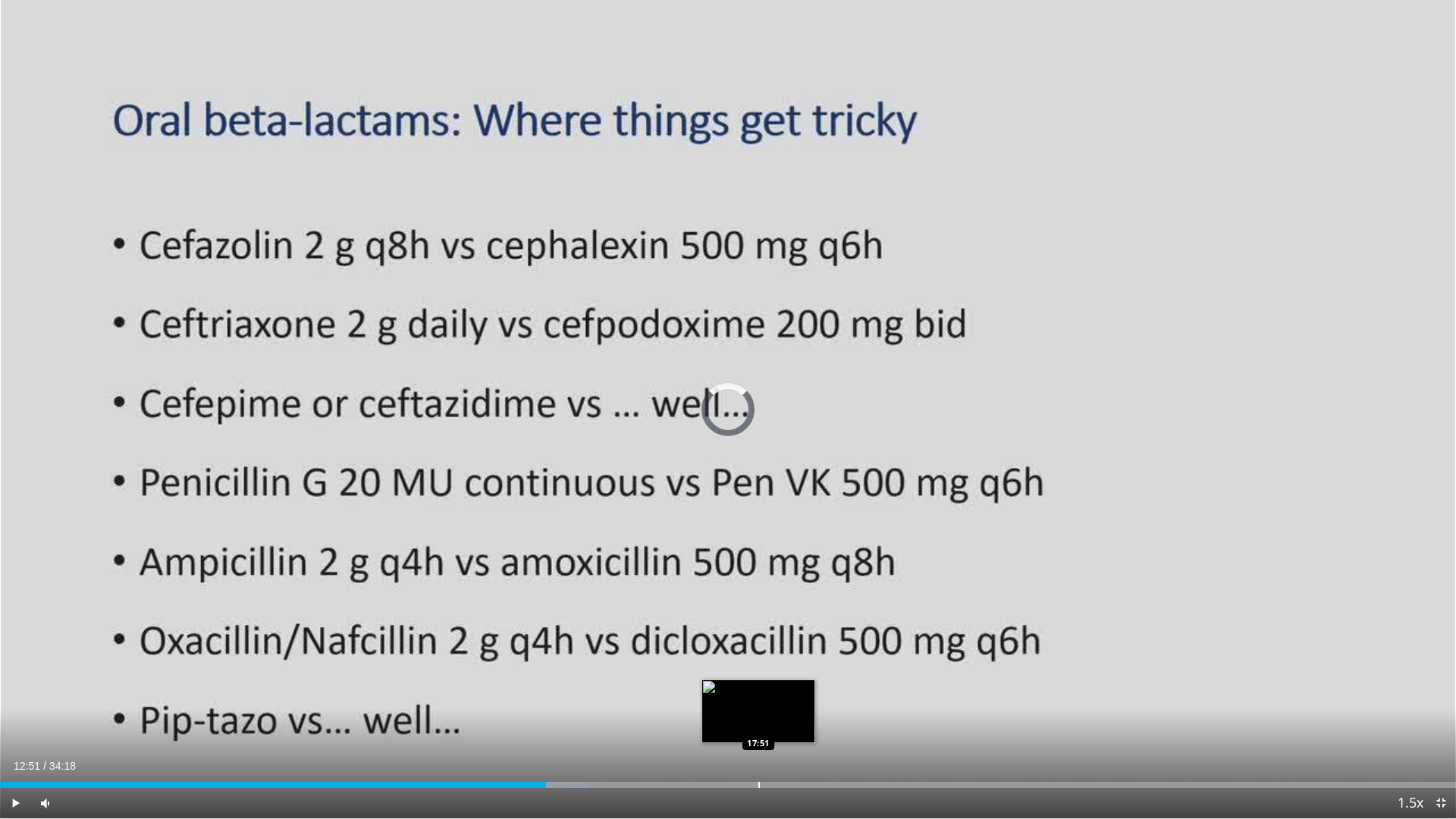
click at [758, 723] on div "Loaded : 40.49% 12:51 17:51" at bounding box center [728, 781] width 1456 height 15
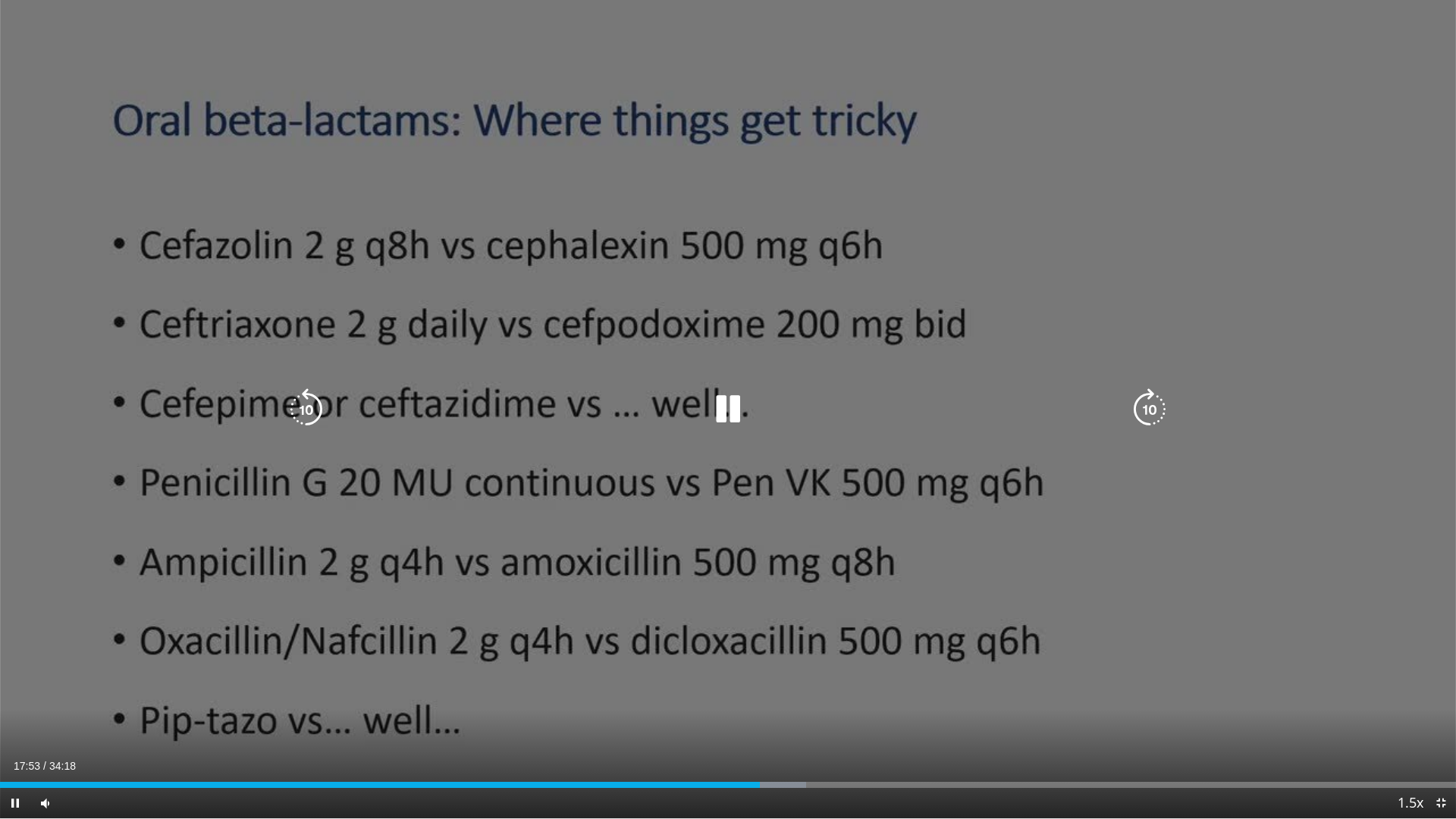
click at [740, 416] on icon "Video Player" at bounding box center [727, 409] width 42 height 42
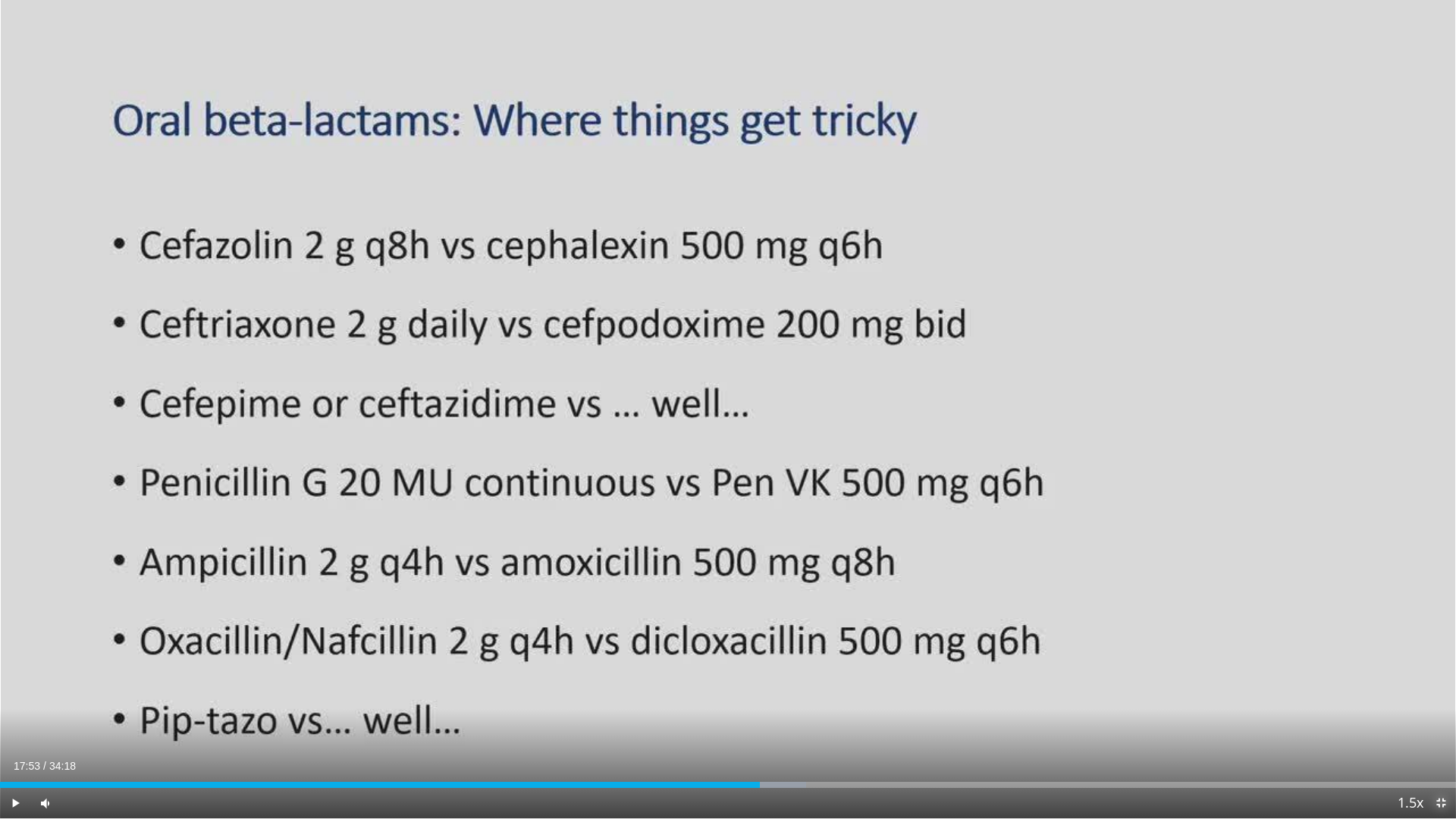
click at [1438, 723] on span "Video Player" at bounding box center [1440, 803] width 30 height 30
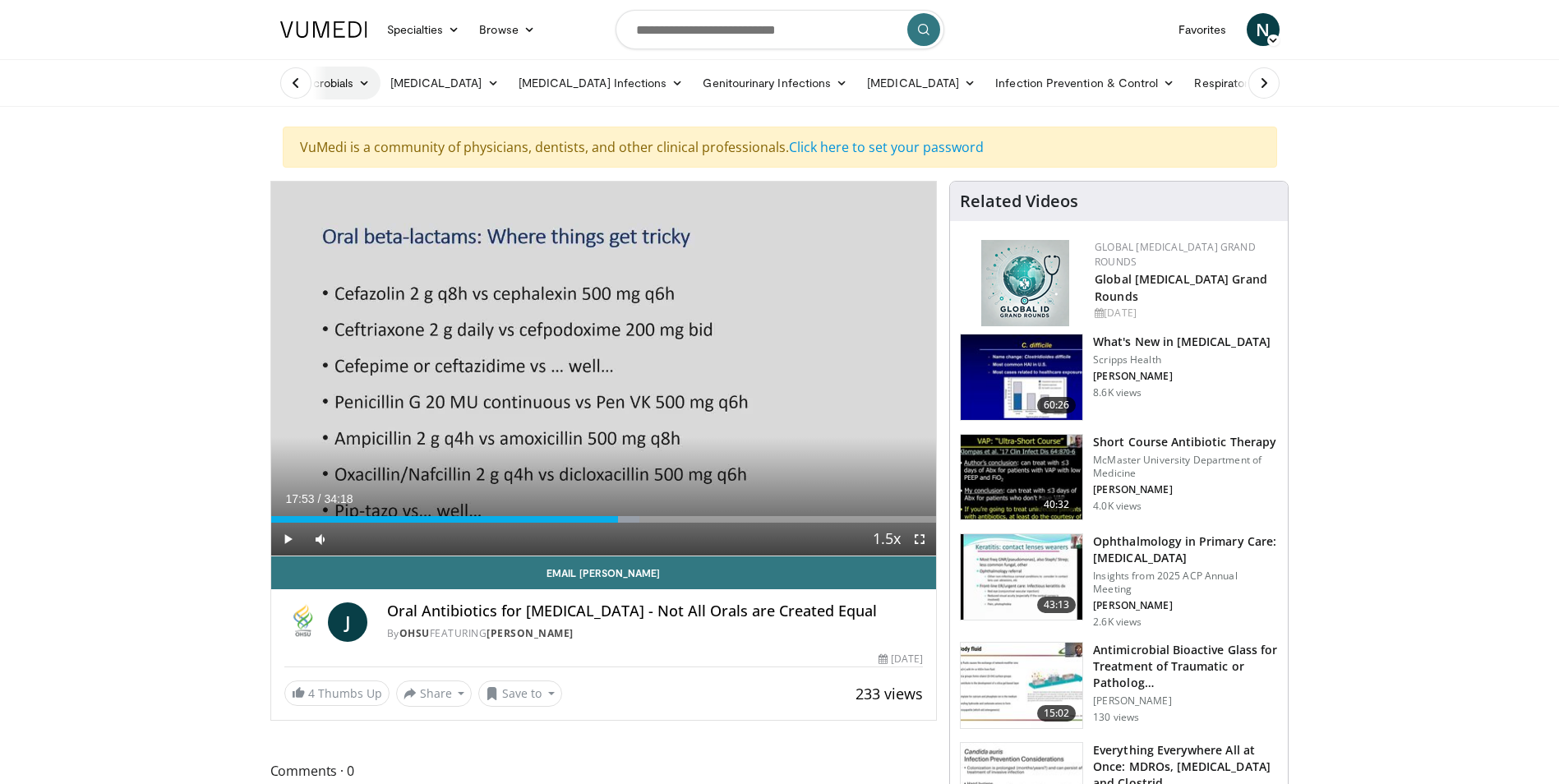
click at [364, 77] on link "Antimicrobials" at bounding box center [326, 82] width 110 height 32
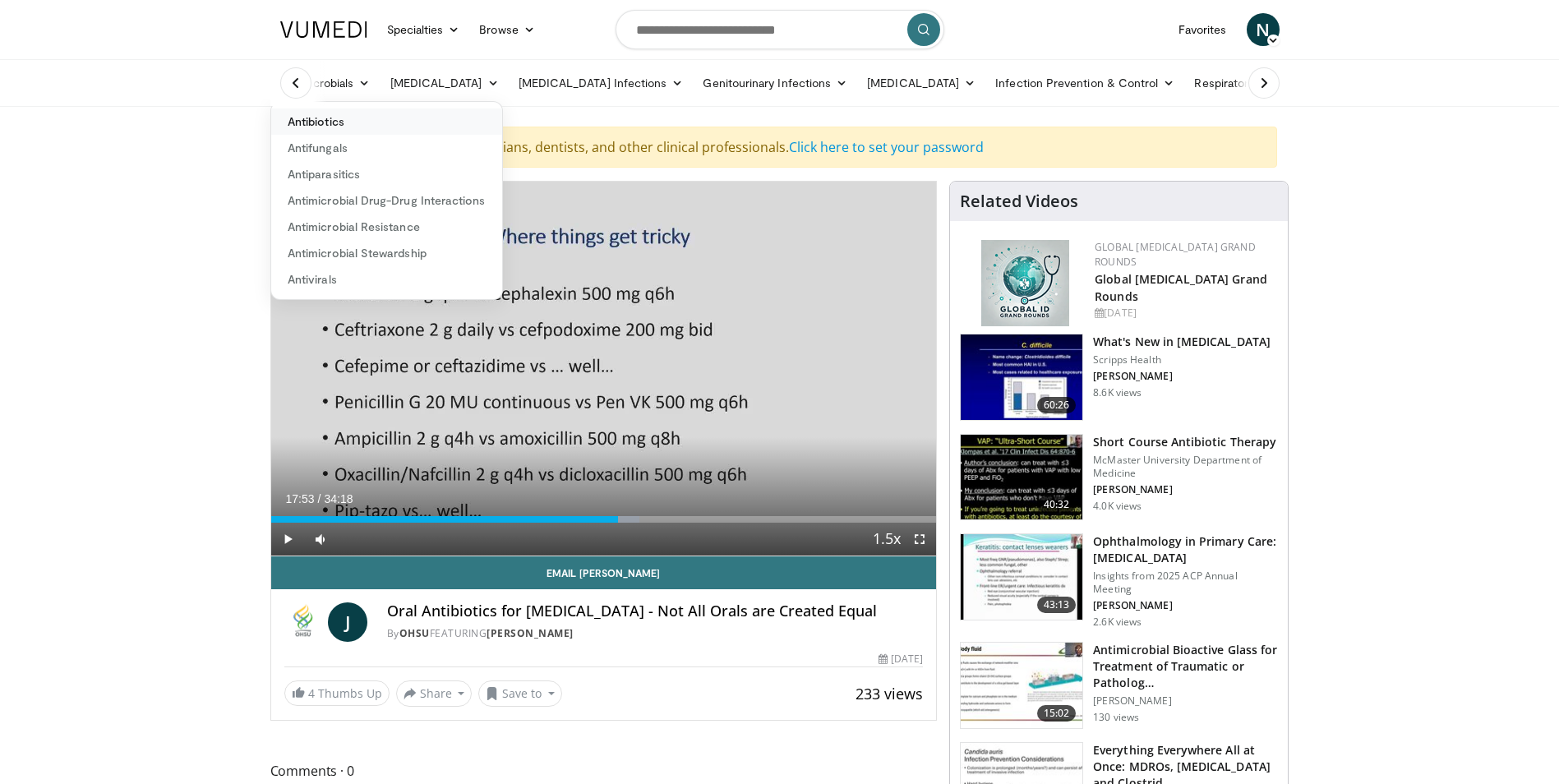
click at [318, 122] on link "Antibiotics" at bounding box center [387, 122] width 231 height 27
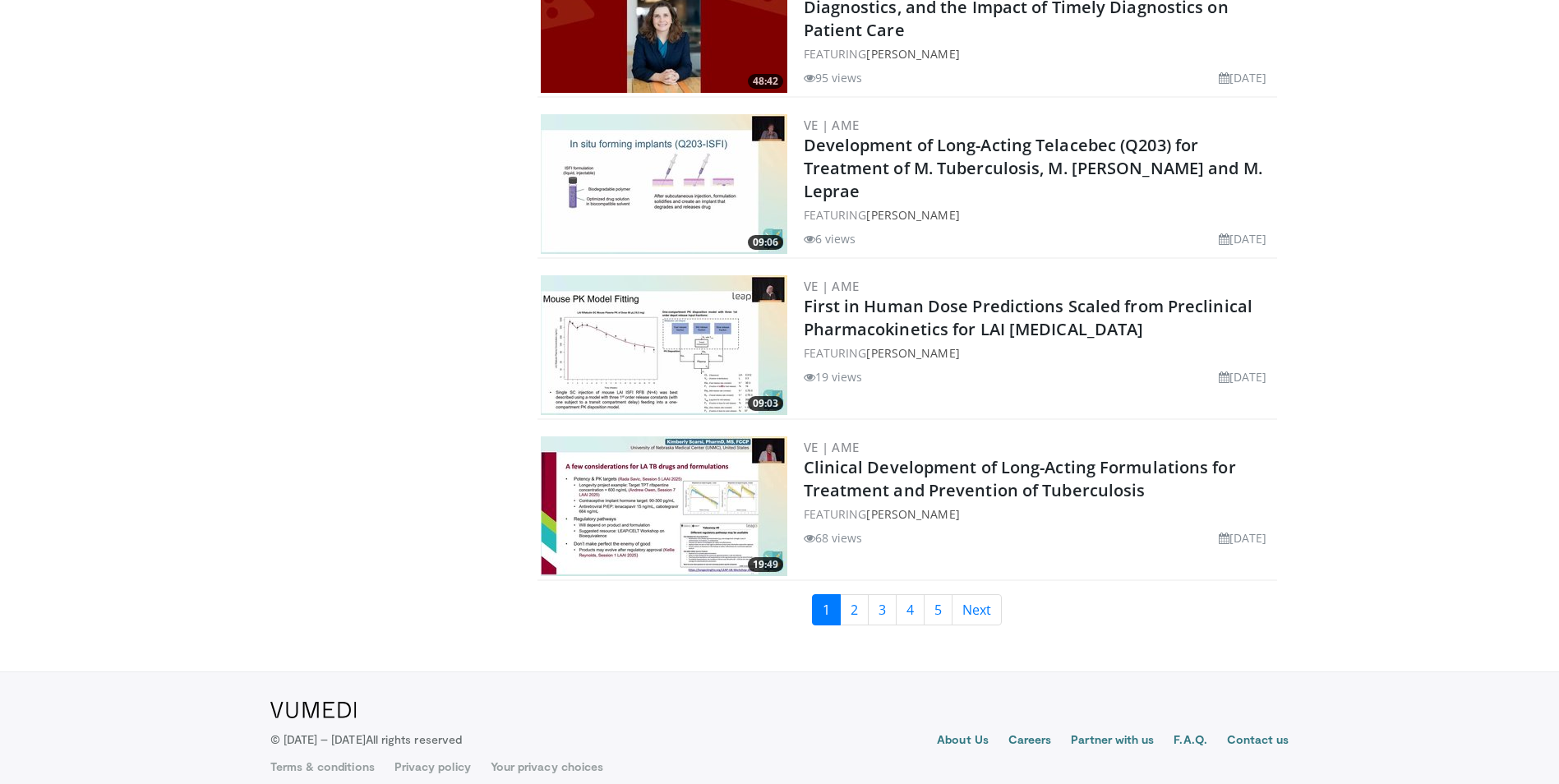
scroll to position [3687, 0]
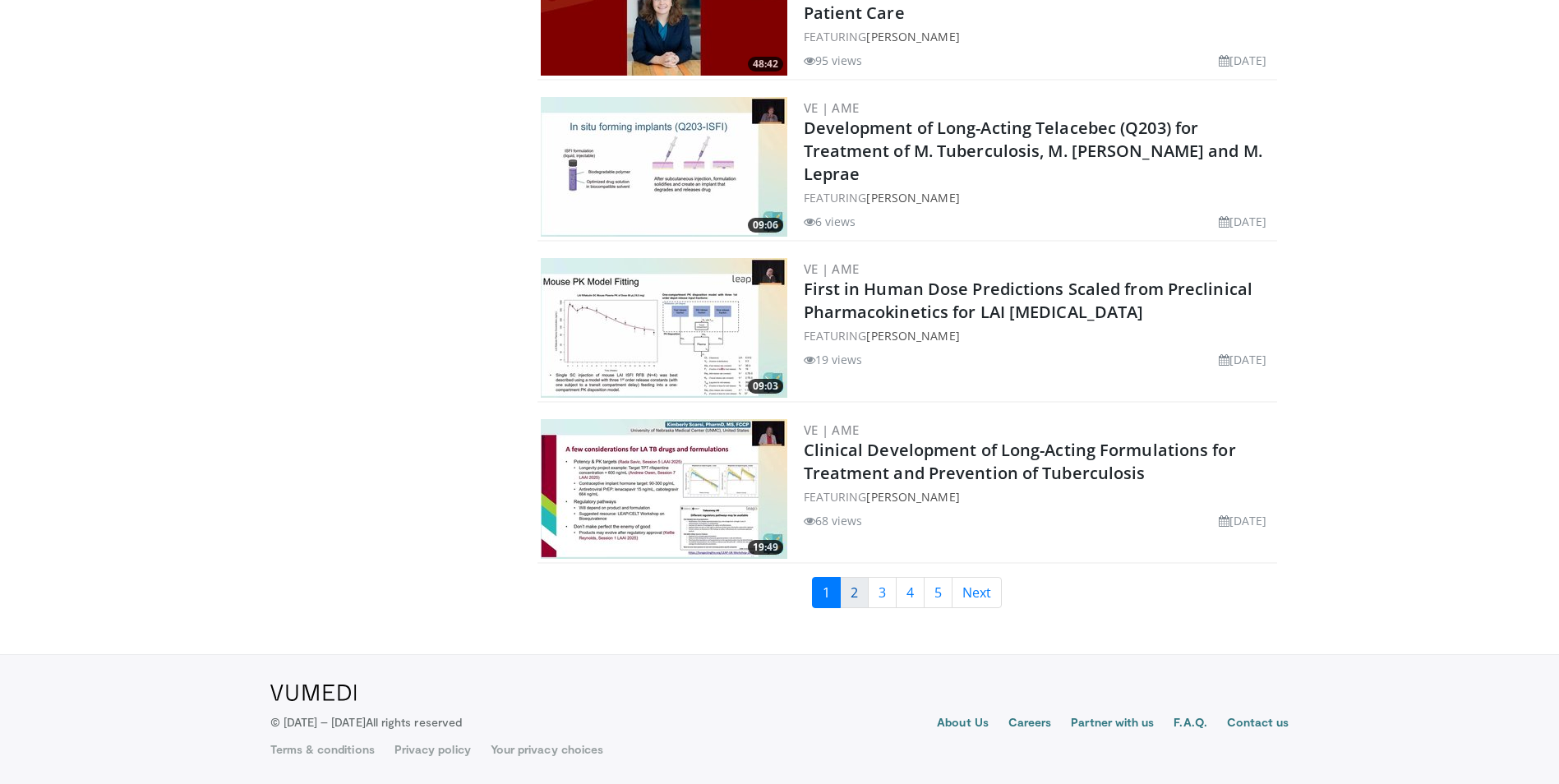
click at [853, 593] on link "2" at bounding box center [854, 592] width 29 height 31
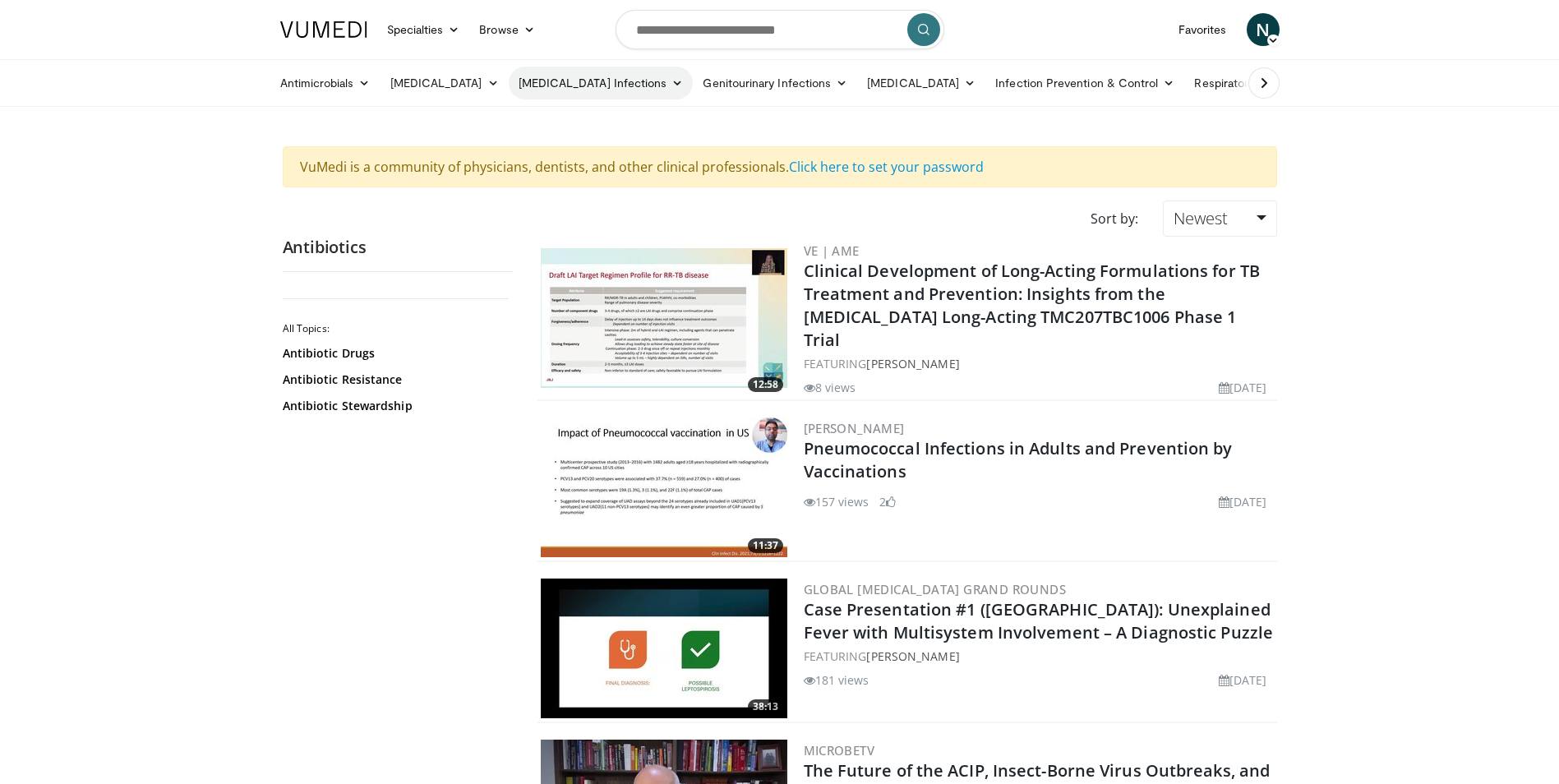
click at [672, 85] on icon at bounding box center [677, 83] width 12 height 12
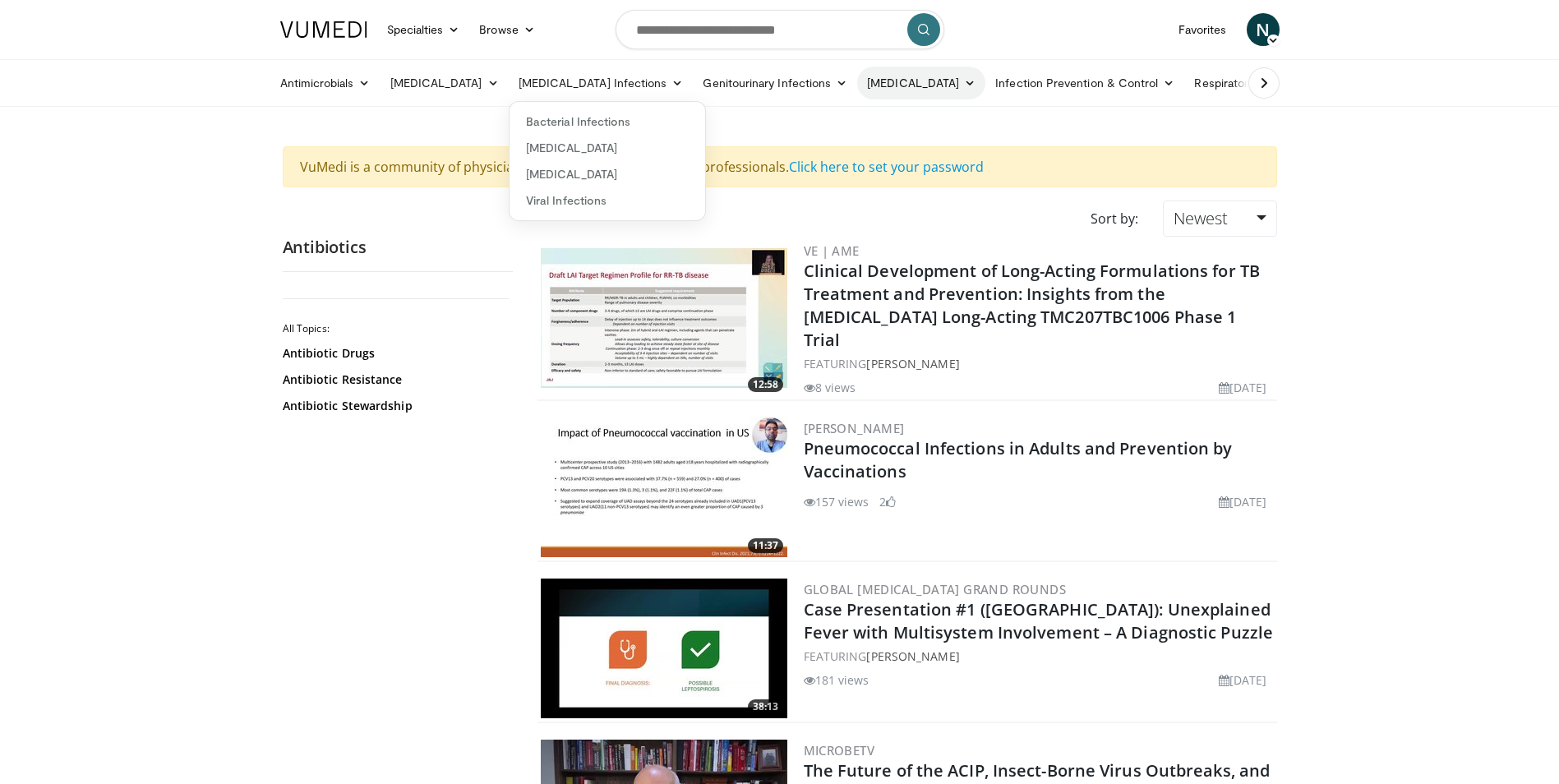
click at [964, 82] on icon at bounding box center [970, 83] width 12 height 12
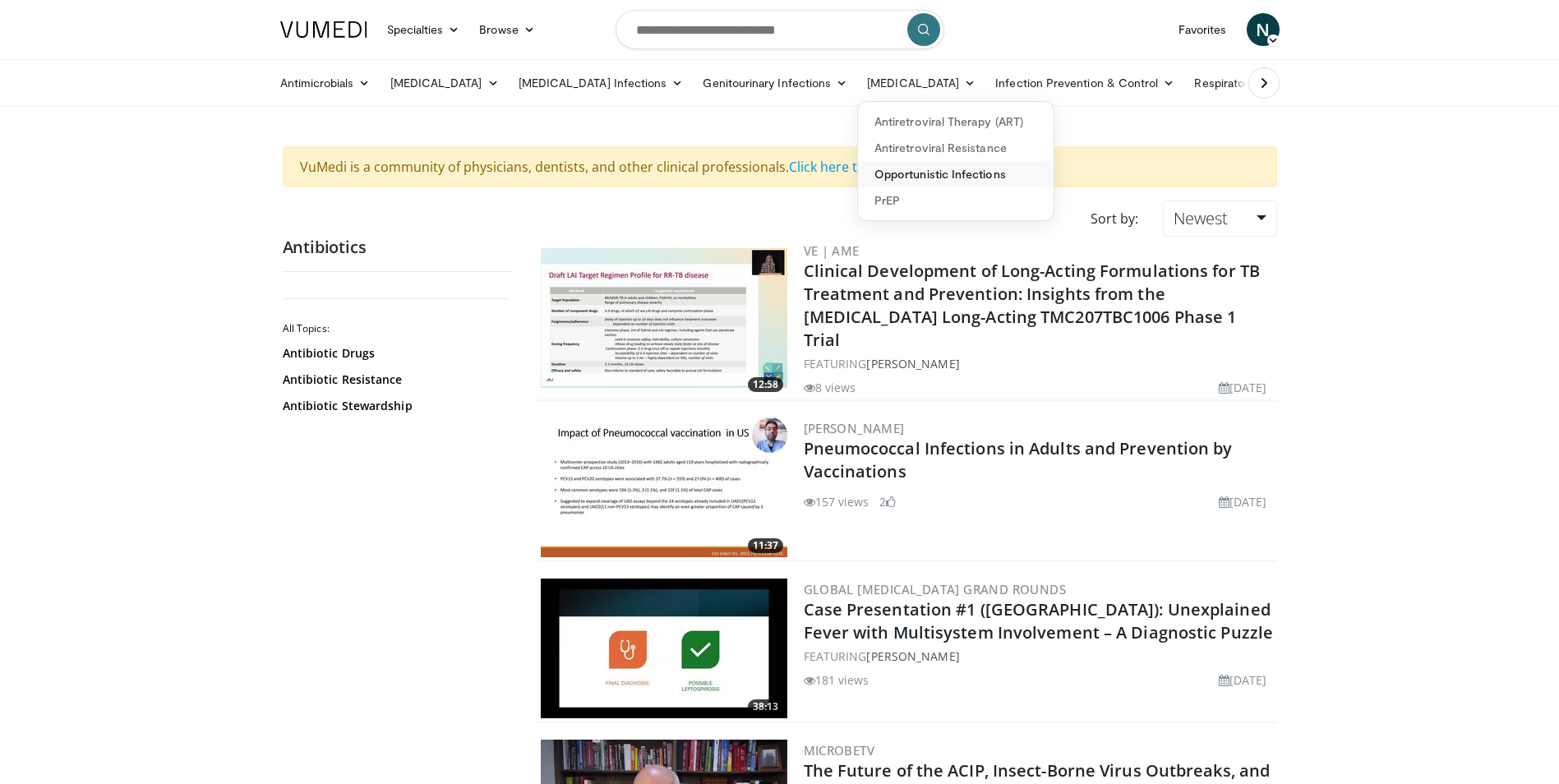
click at [870, 174] on link "Opportunistic Infections" at bounding box center [956, 174] width 196 height 27
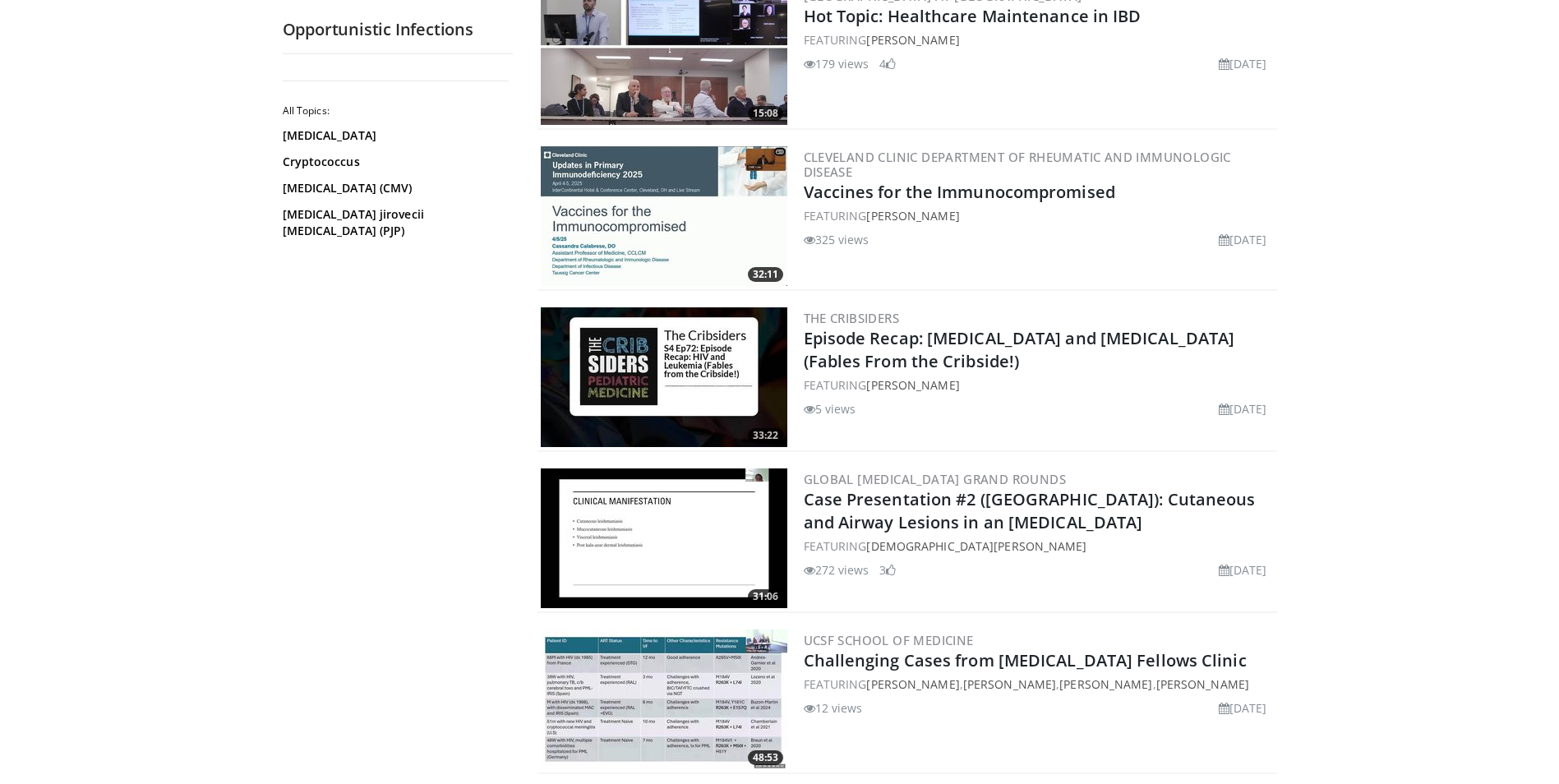
scroll to position [1725, 0]
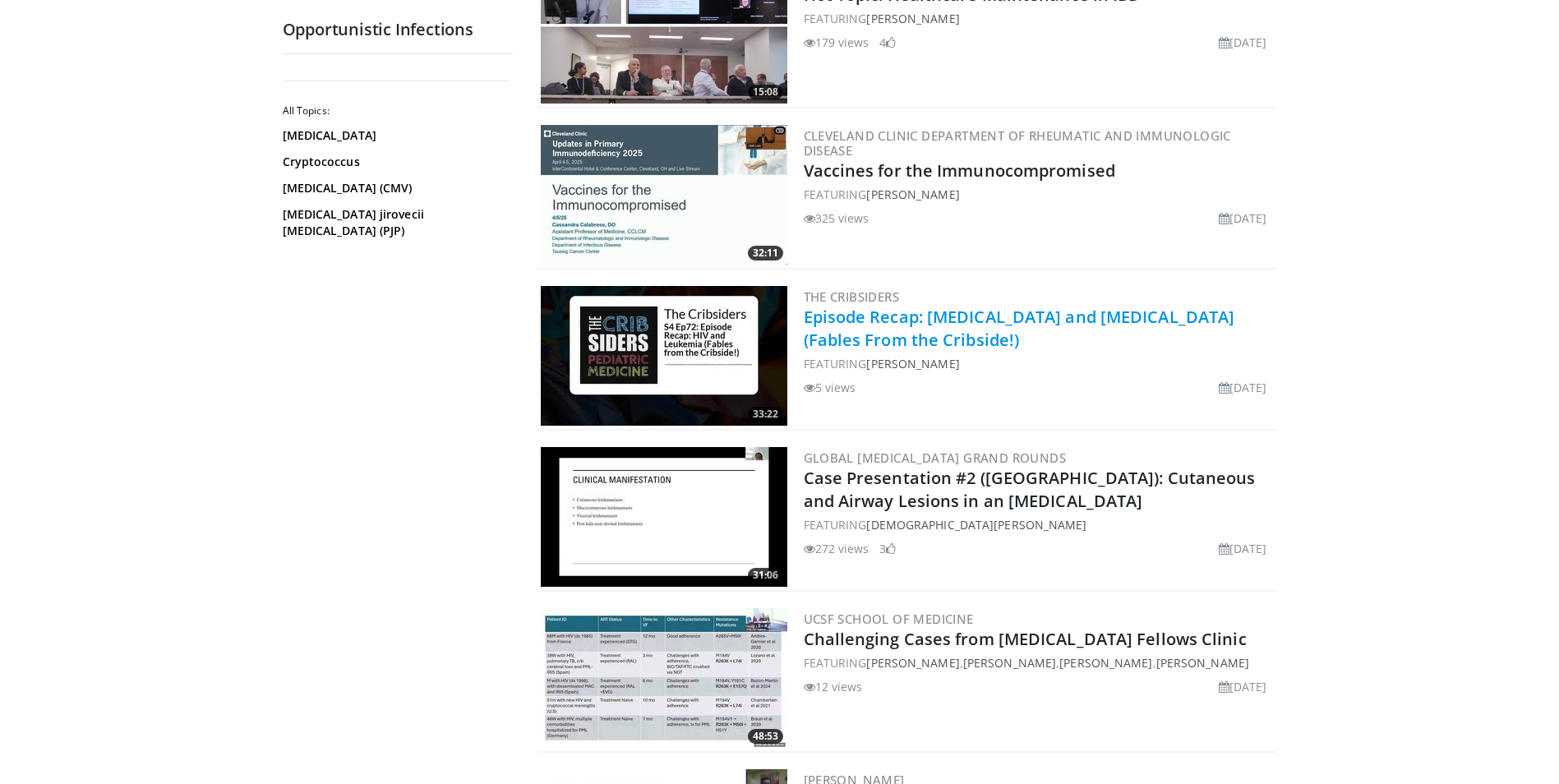
click at [887, 315] on link "Episode Recap: [MEDICAL_DATA] and [MEDICAL_DATA] (Fables From the Cribside!)" at bounding box center [1020, 328] width 432 height 45
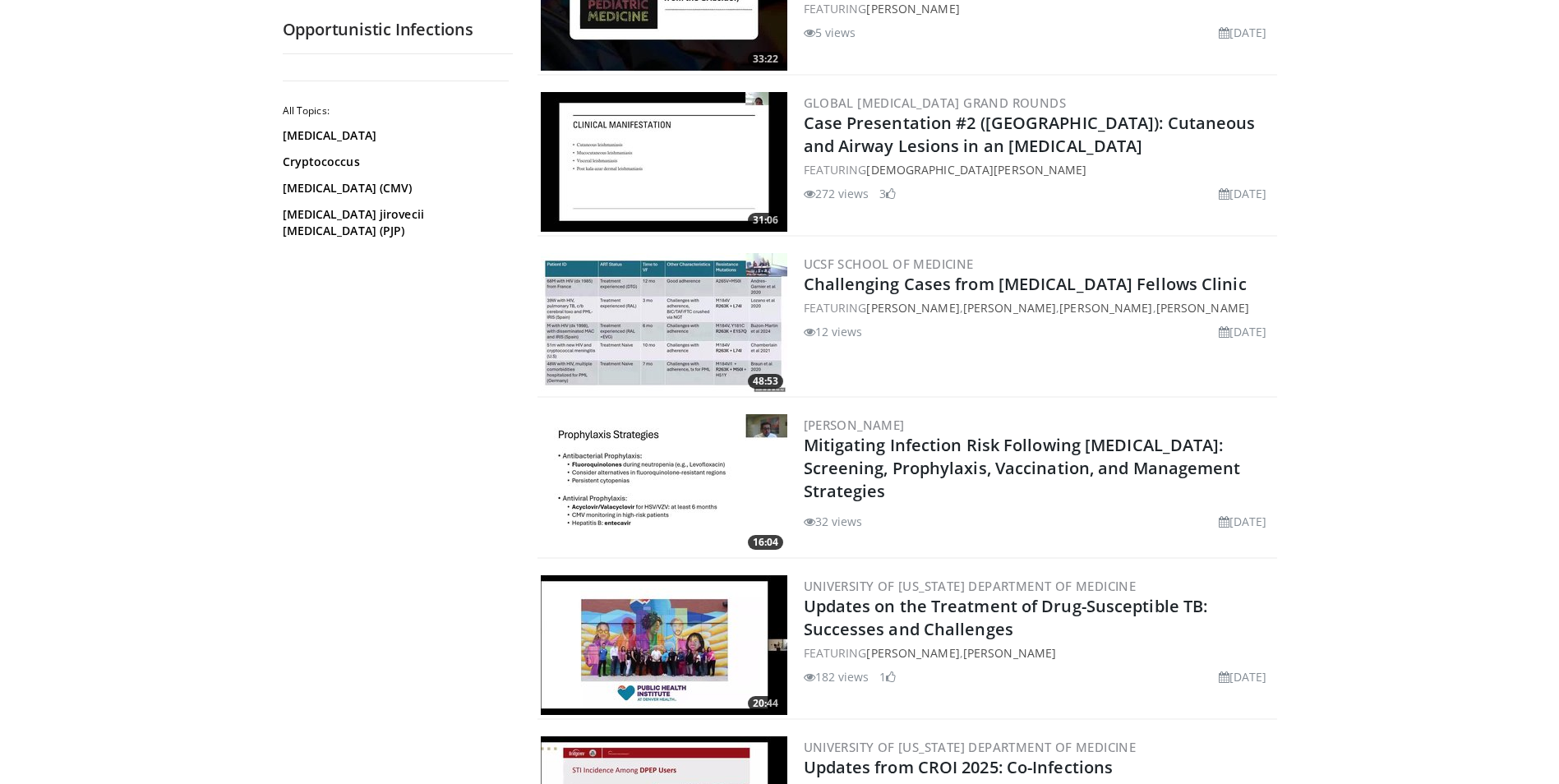
scroll to position [2137, 0]
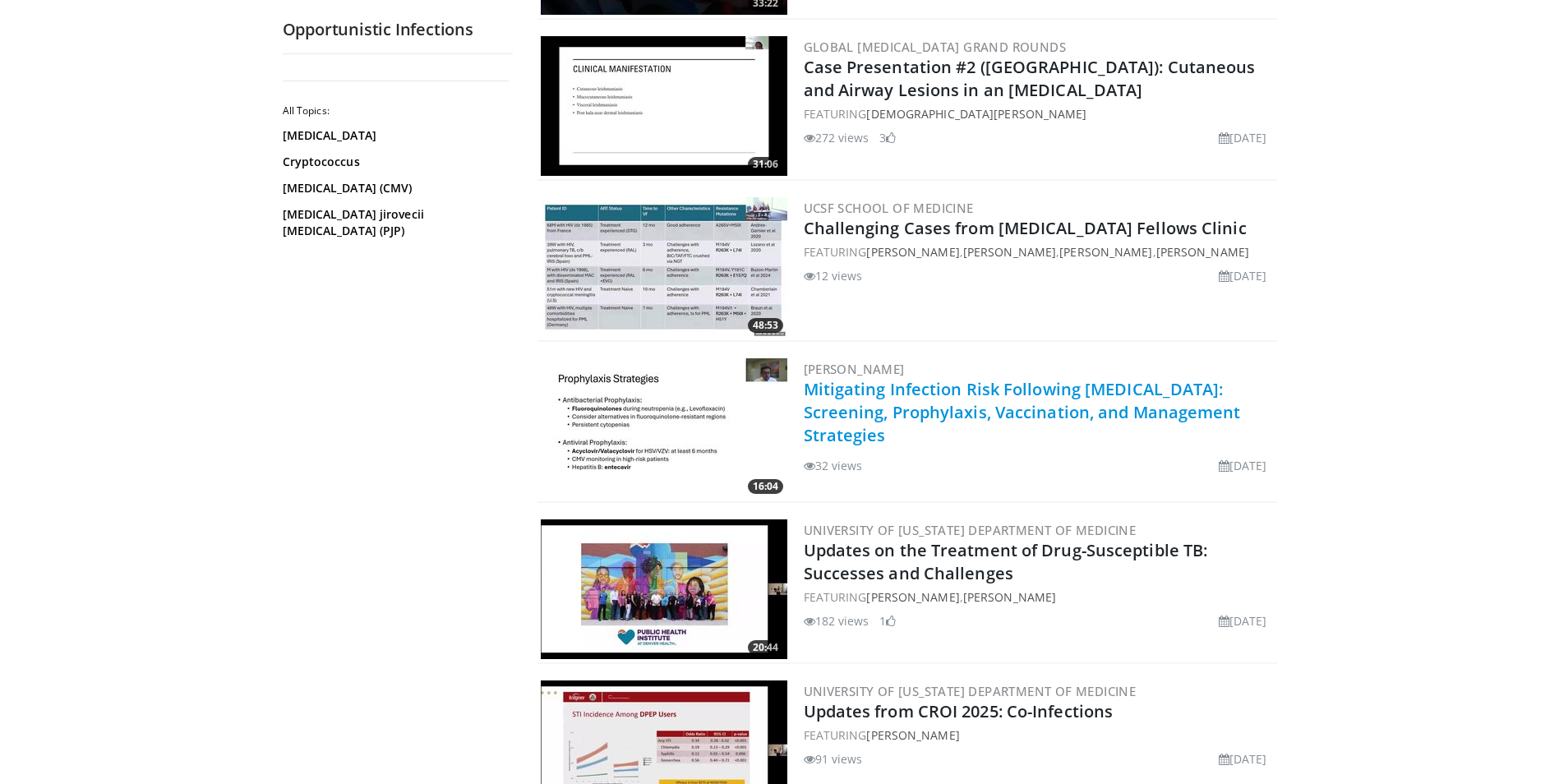
click at [1042, 415] on link "Mitigating Infection Risk Following [MEDICAL_DATA]: Screening, Prophylaxis, Vac…" at bounding box center [1022, 412] width 437 height 68
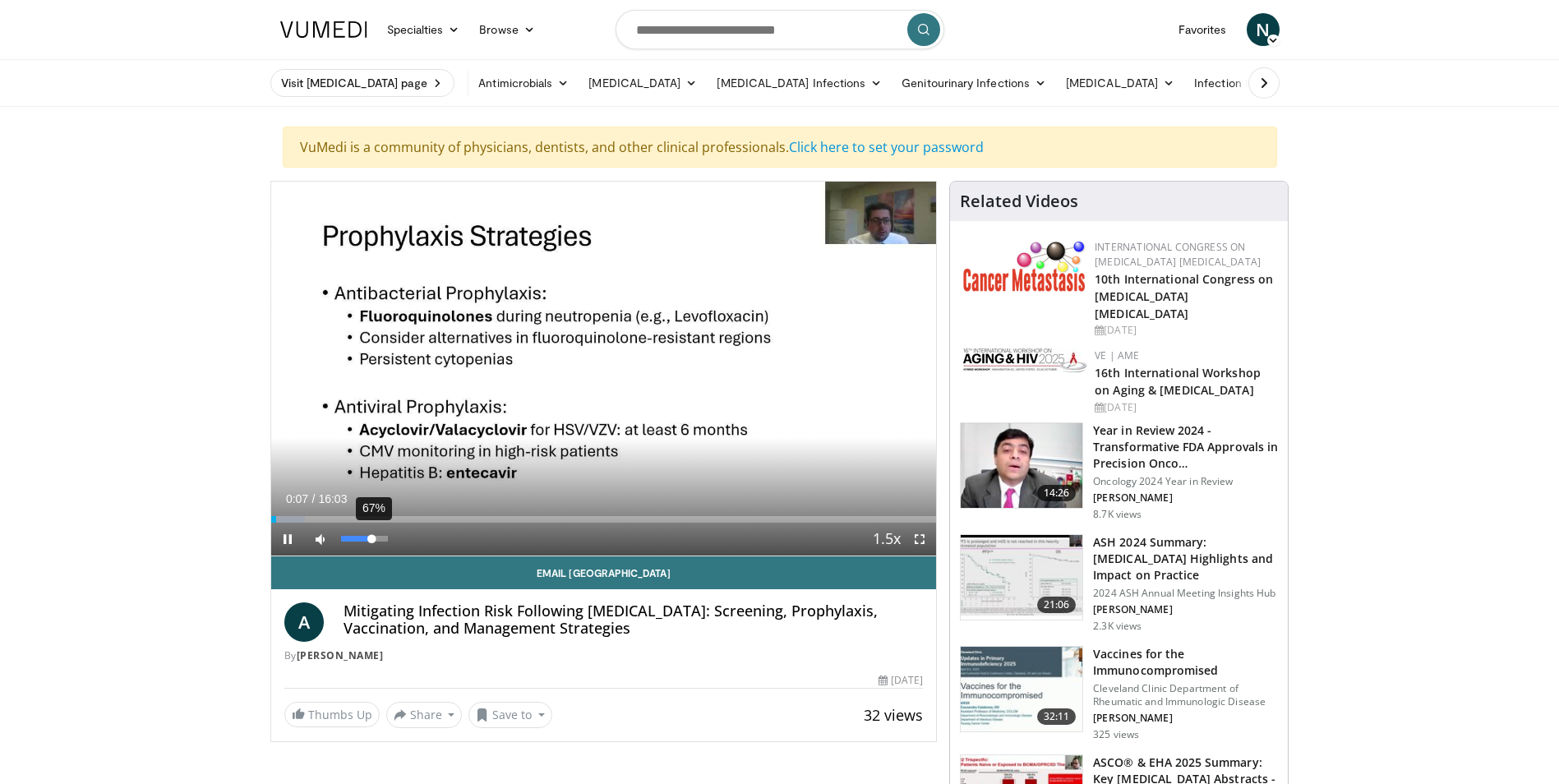
drag, startPoint x: 360, startPoint y: 537, endPoint x: 372, endPoint y: 539, distance: 12.2
click at [372, 539] on div "Volume Level" at bounding box center [356, 538] width 31 height 6
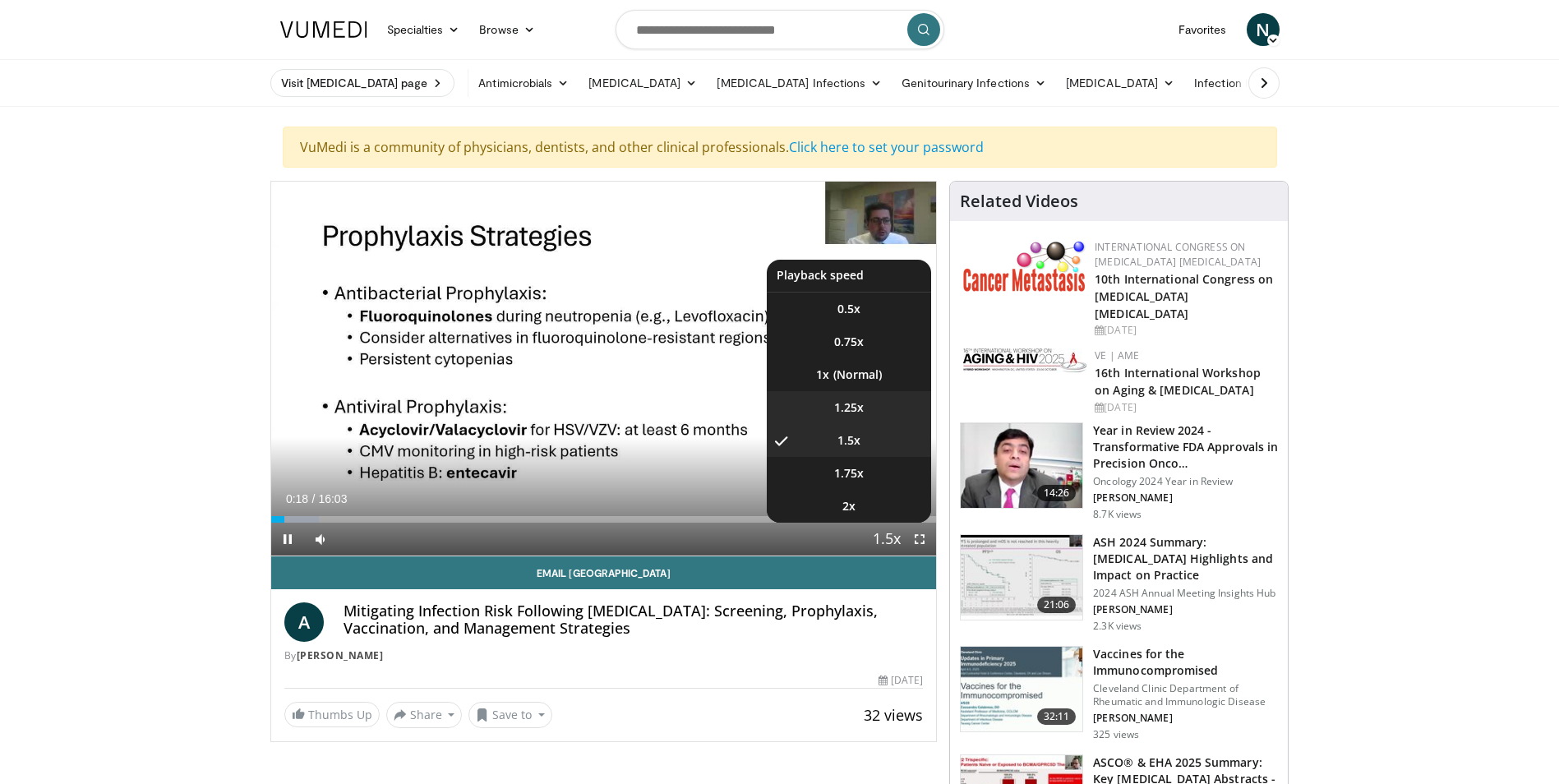
click at [862, 408] on span "1.25x" at bounding box center [849, 407] width 30 height 17
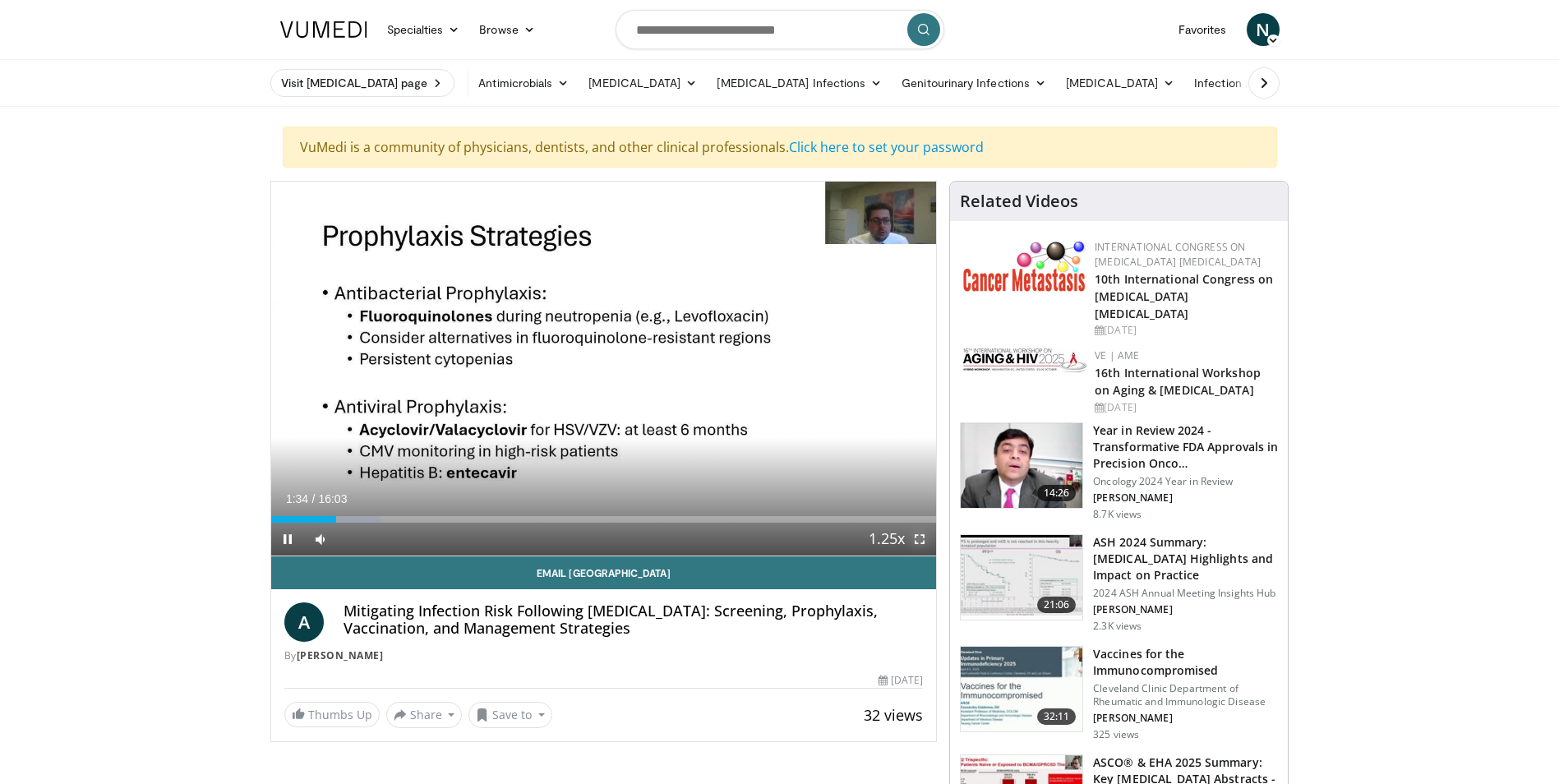
click at [920, 540] on span "Video Player" at bounding box center [919, 538] width 32 height 32
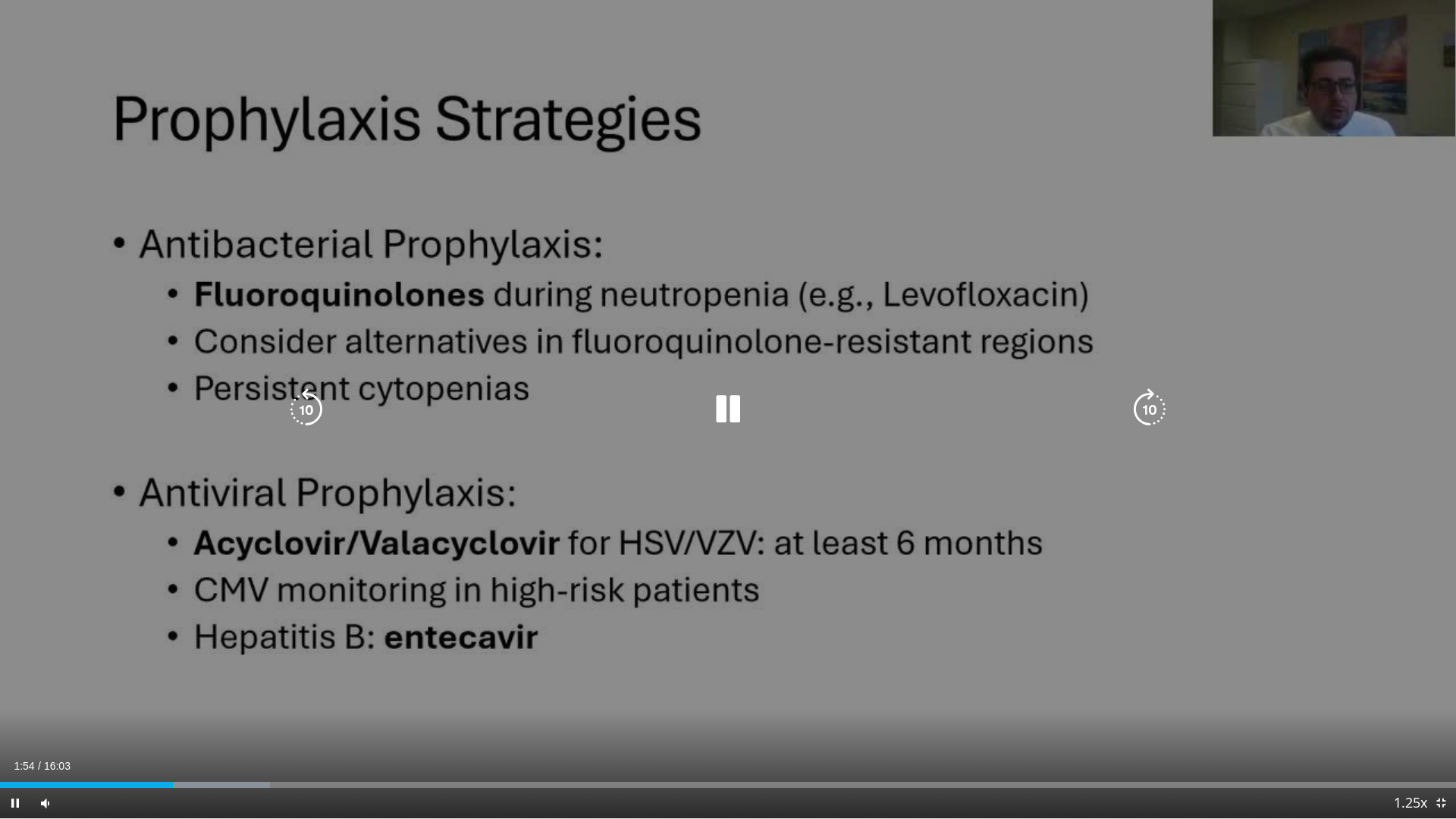
click at [1155, 401] on icon "Video Player" at bounding box center [1149, 409] width 42 height 42
click at [727, 405] on icon "Video Player" at bounding box center [727, 409] width 42 height 42
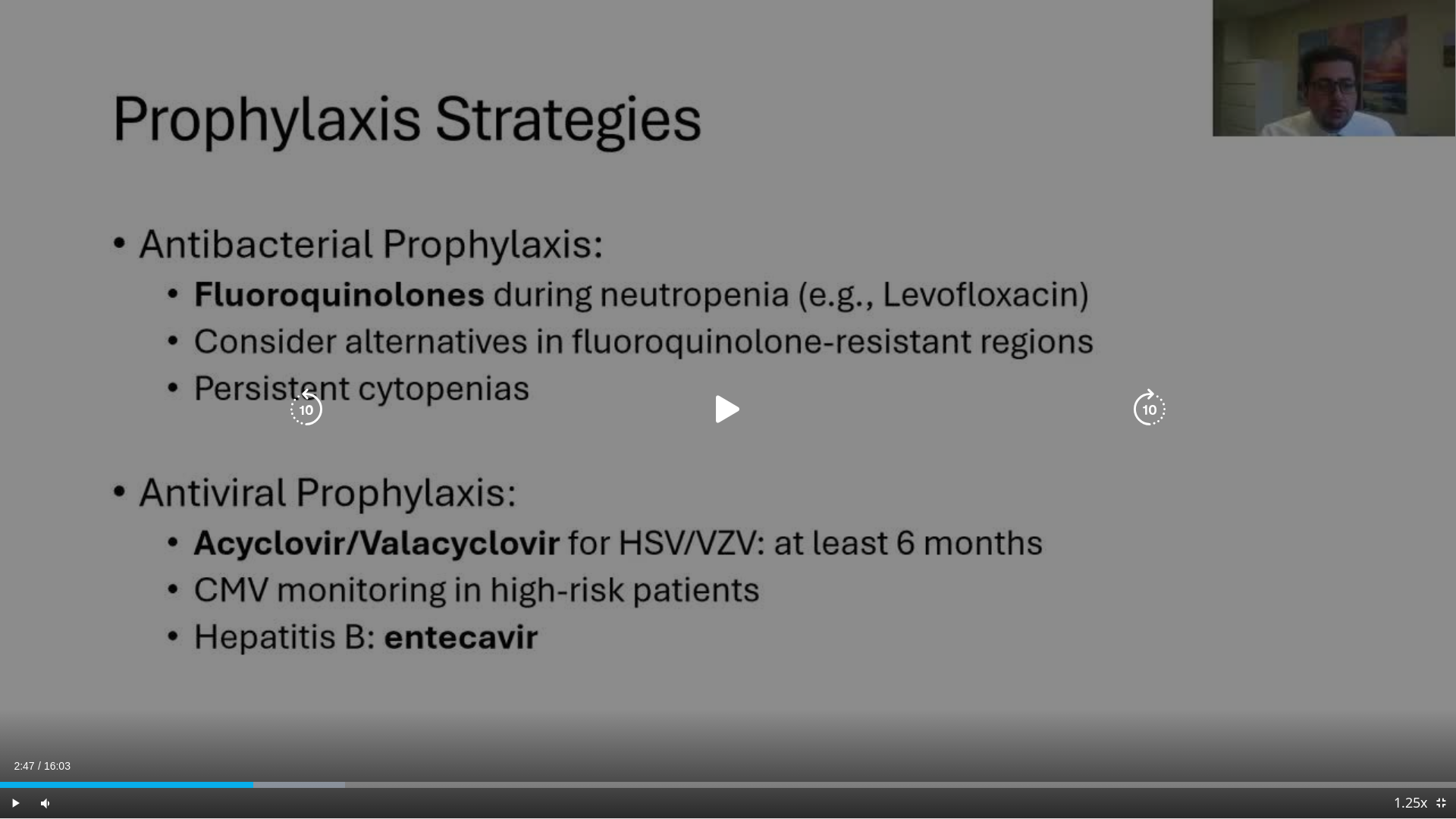
click at [734, 401] on icon "Video Player" at bounding box center [727, 409] width 42 height 42
click at [305, 398] on icon "Video Player" at bounding box center [306, 409] width 42 height 42
click at [728, 416] on icon "Video Player" at bounding box center [727, 409] width 42 height 42
click at [721, 415] on icon "Video Player" at bounding box center [727, 409] width 42 height 42
click at [728, 413] on icon "Video Player" at bounding box center [727, 409] width 42 height 42
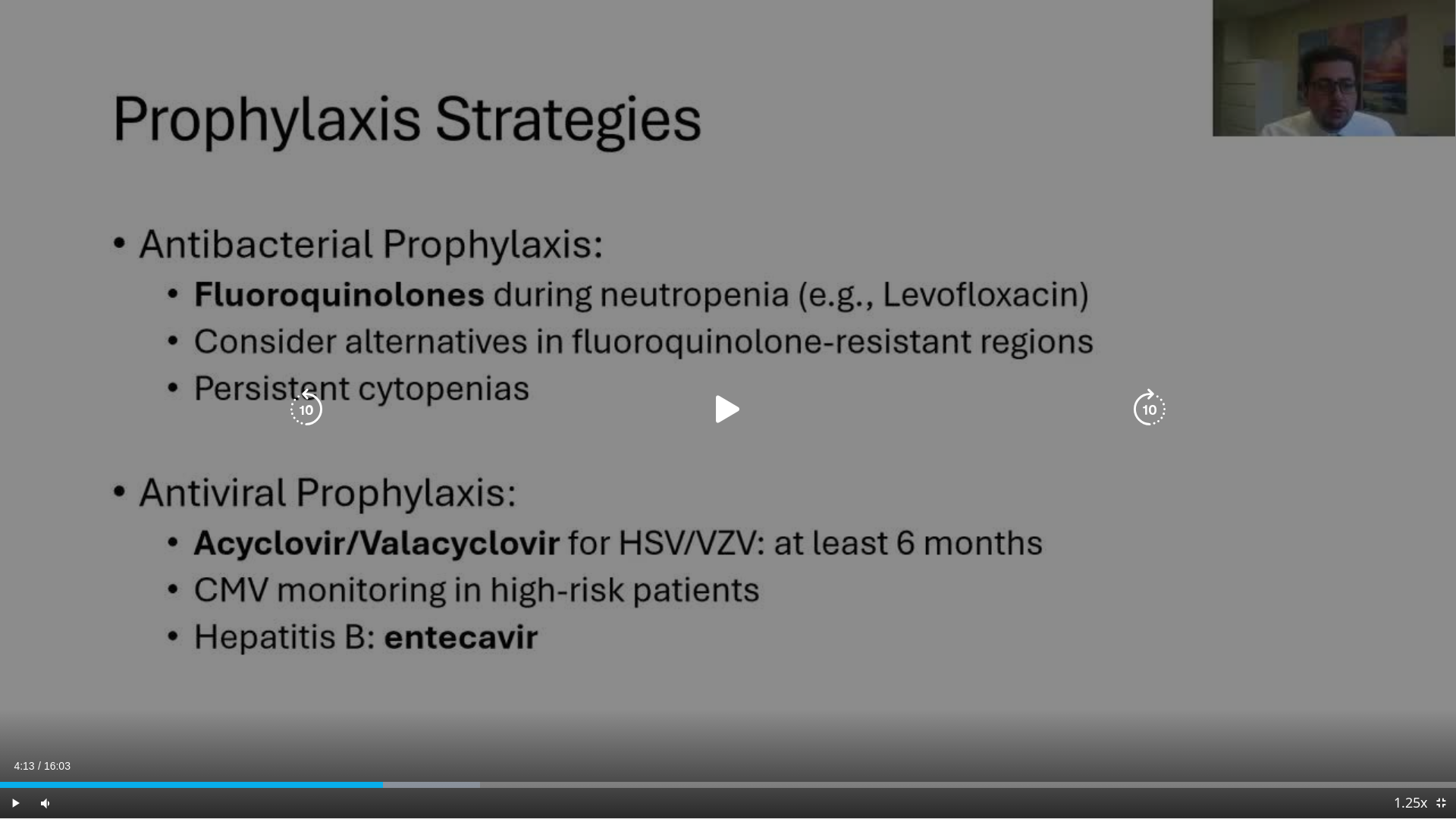
click at [733, 406] on icon "Video Player" at bounding box center [727, 409] width 42 height 42
click at [630, 474] on div "10 seconds Tap to unmute" at bounding box center [728, 409] width 1456 height 818
click at [717, 418] on icon "Video Player" at bounding box center [727, 409] width 42 height 42
click at [734, 414] on icon "Video Player" at bounding box center [727, 409] width 42 height 42
click at [723, 411] on icon "Video Player" at bounding box center [727, 409] width 42 height 42
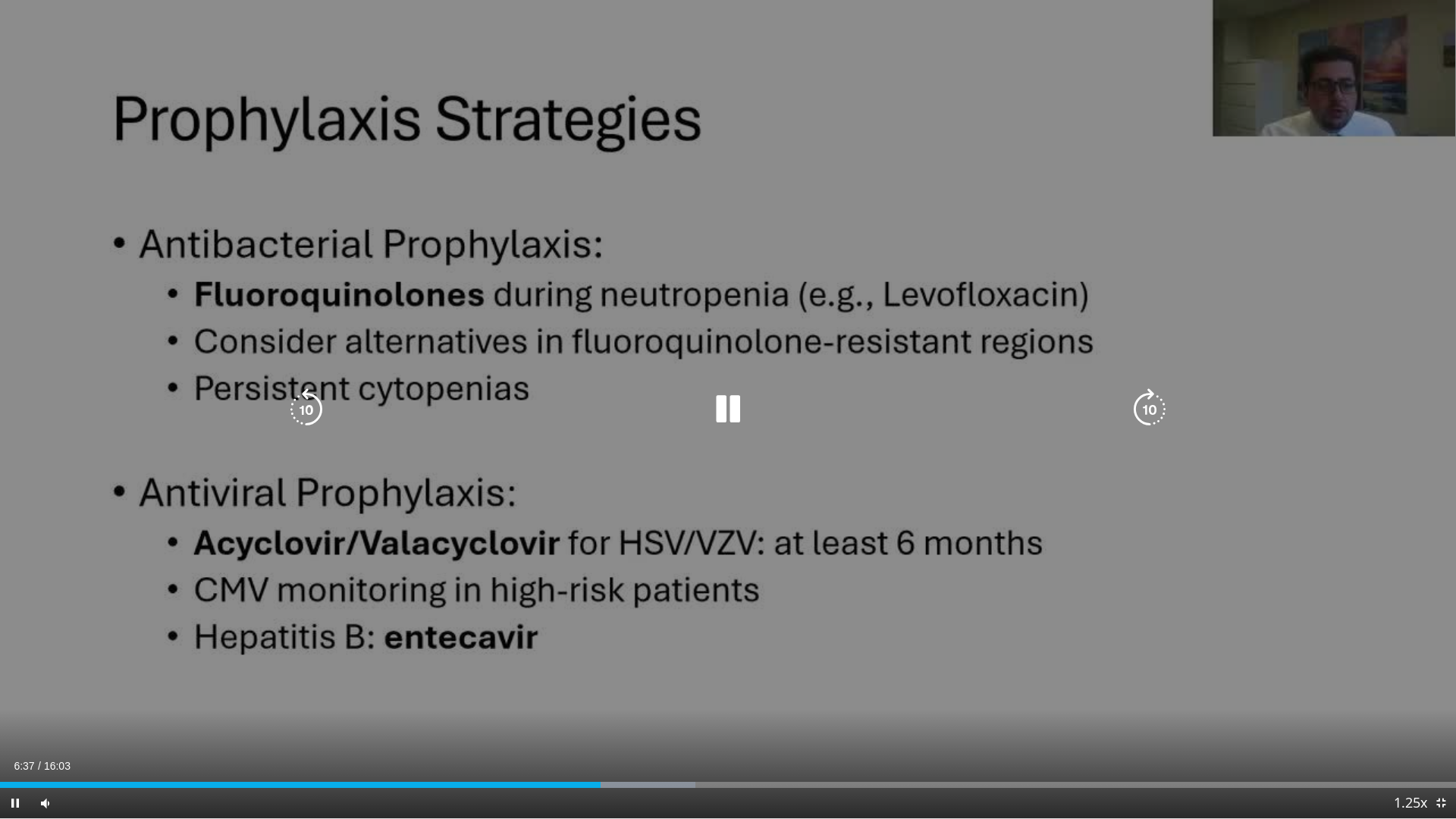
click at [731, 421] on icon "Video Player" at bounding box center [727, 409] width 42 height 42
click at [723, 405] on icon "Video Player" at bounding box center [727, 409] width 42 height 42
click at [741, 405] on icon "Video Player" at bounding box center [727, 409] width 42 height 42
click at [725, 412] on icon "Video Player" at bounding box center [727, 409] width 42 height 42
click at [720, 406] on icon "Video Player" at bounding box center [727, 409] width 42 height 42
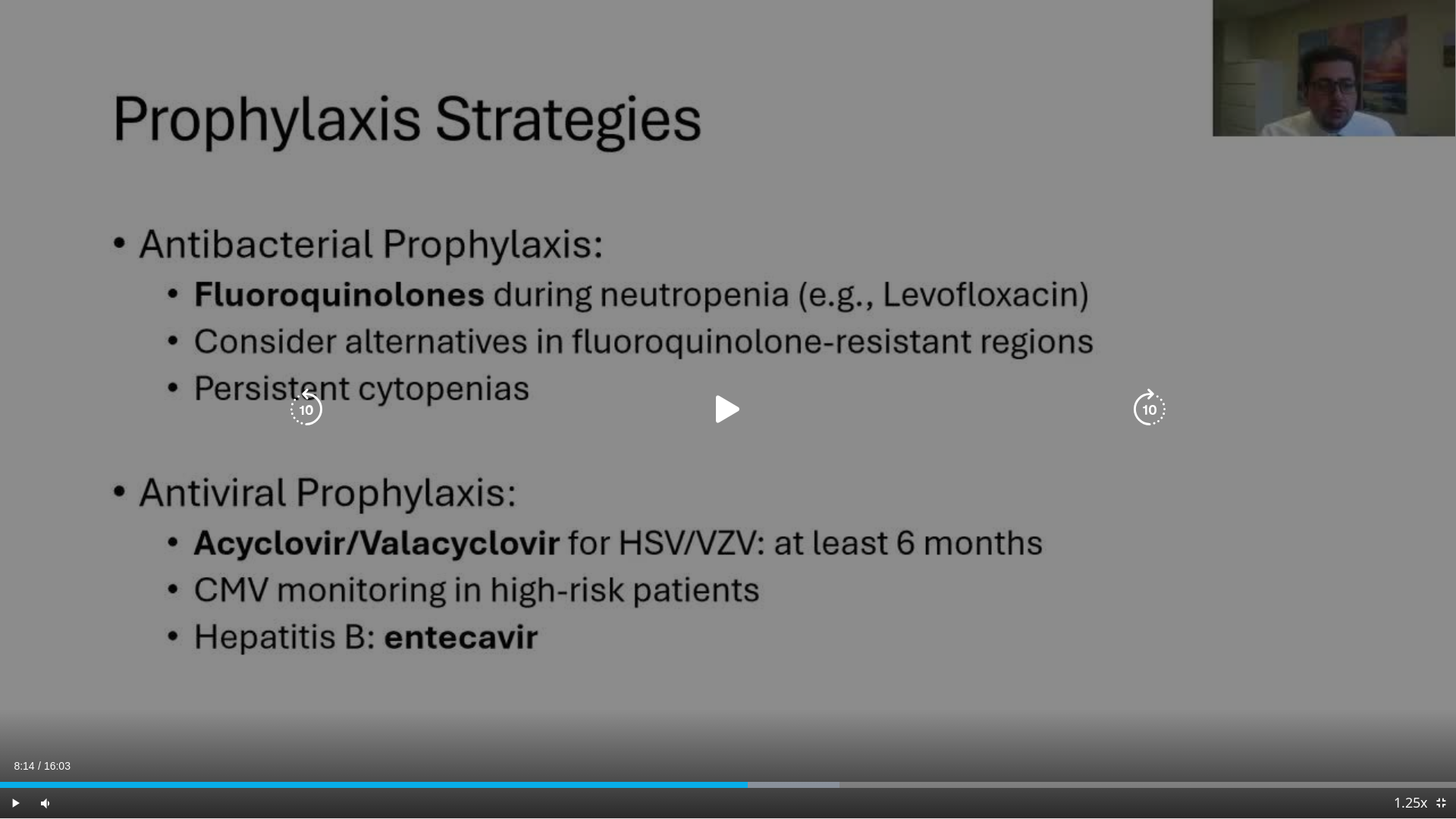
click at [711, 402] on icon "Video Player" at bounding box center [727, 409] width 42 height 42
click at [723, 406] on icon "Video Player" at bounding box center [727, 409] width 42 height 42
click at [733, 399] on icon "Video Player" at bounding box center [727, 409] width 42 height 42
click at [308, 400] on icon "Video Player" at bounding box center [306, 409] width 42 height 42
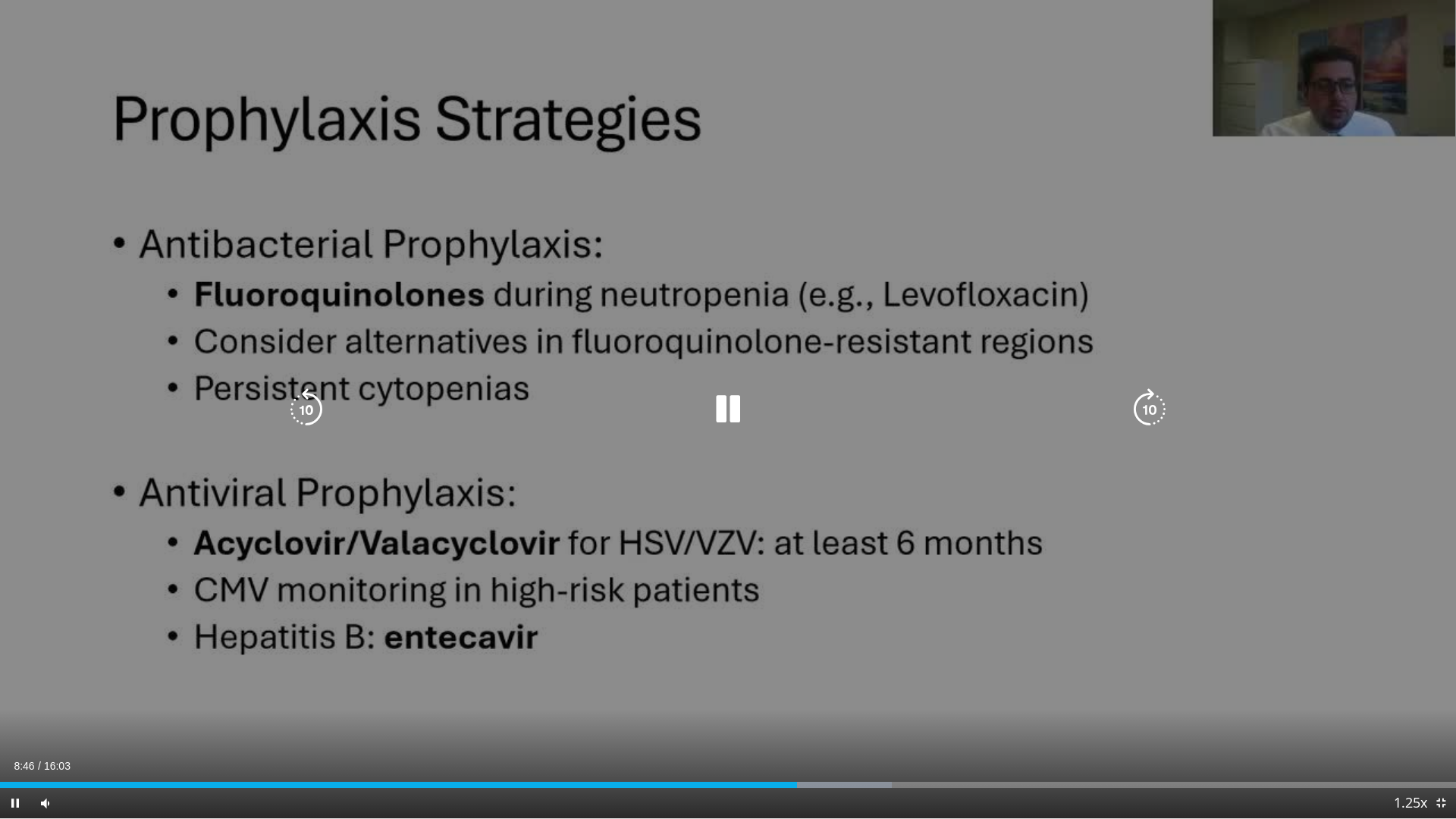
click at [715, 395] on icon "Video Player" at bounding box center [727, 409] width 42 height 42
click at [724, 402] on icon "Video Player" at bounding box center [727, 409] width 42 height 42
click at [735, 438] on div "20 seconds Tap to unmute" at bounding box center [728, 409] width 1456 height 818
click at [724, 405] on icon "Video Player" at bounding box center [727, 409] width 42 height 42
click at [1438, 723] on span "Video Player" at bounding box center [1440, 803] width 30 height 30
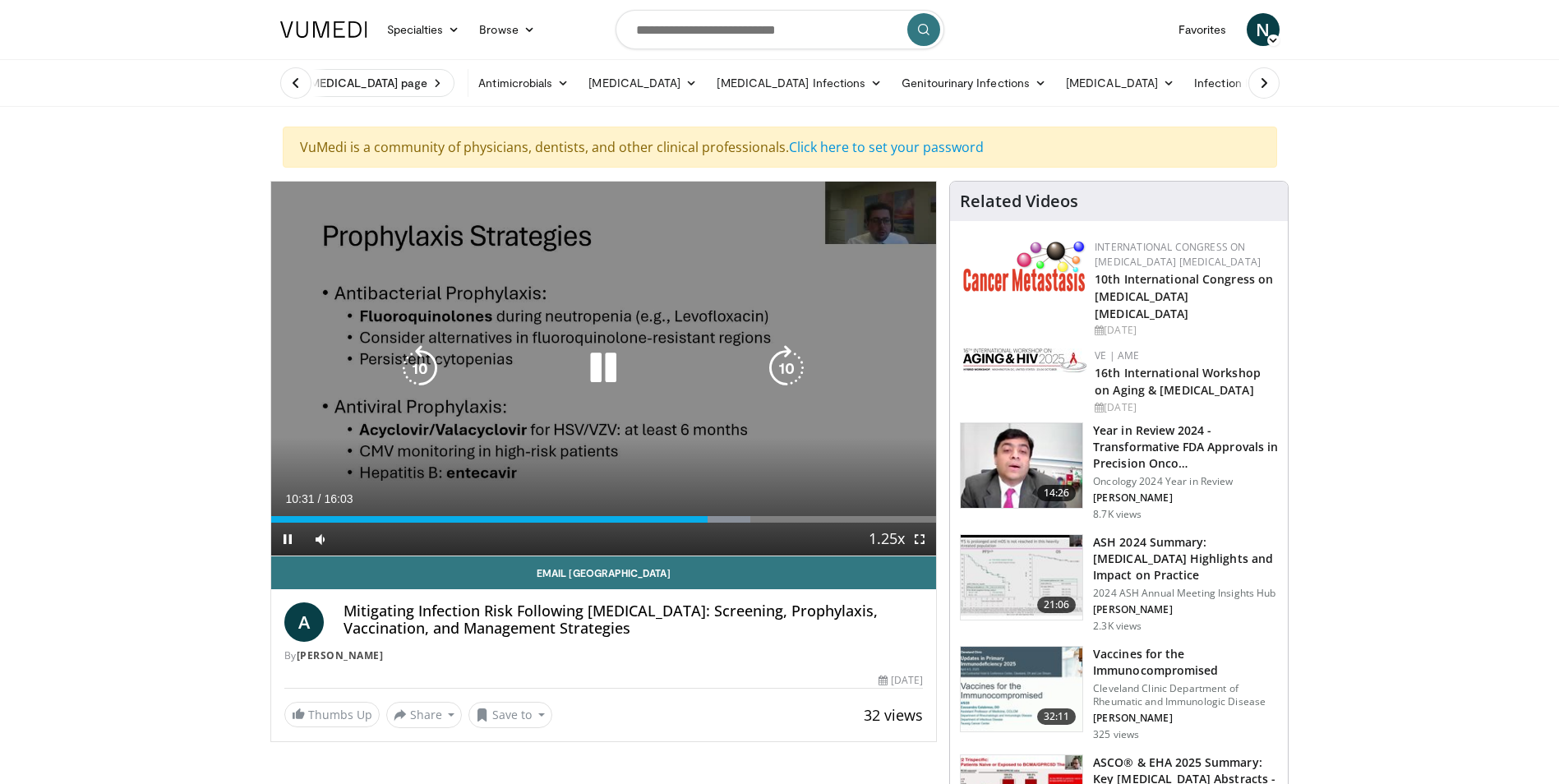
click at [607, 357] on icon "Video Player" at bounding box center [602, 367] width 46 height 46
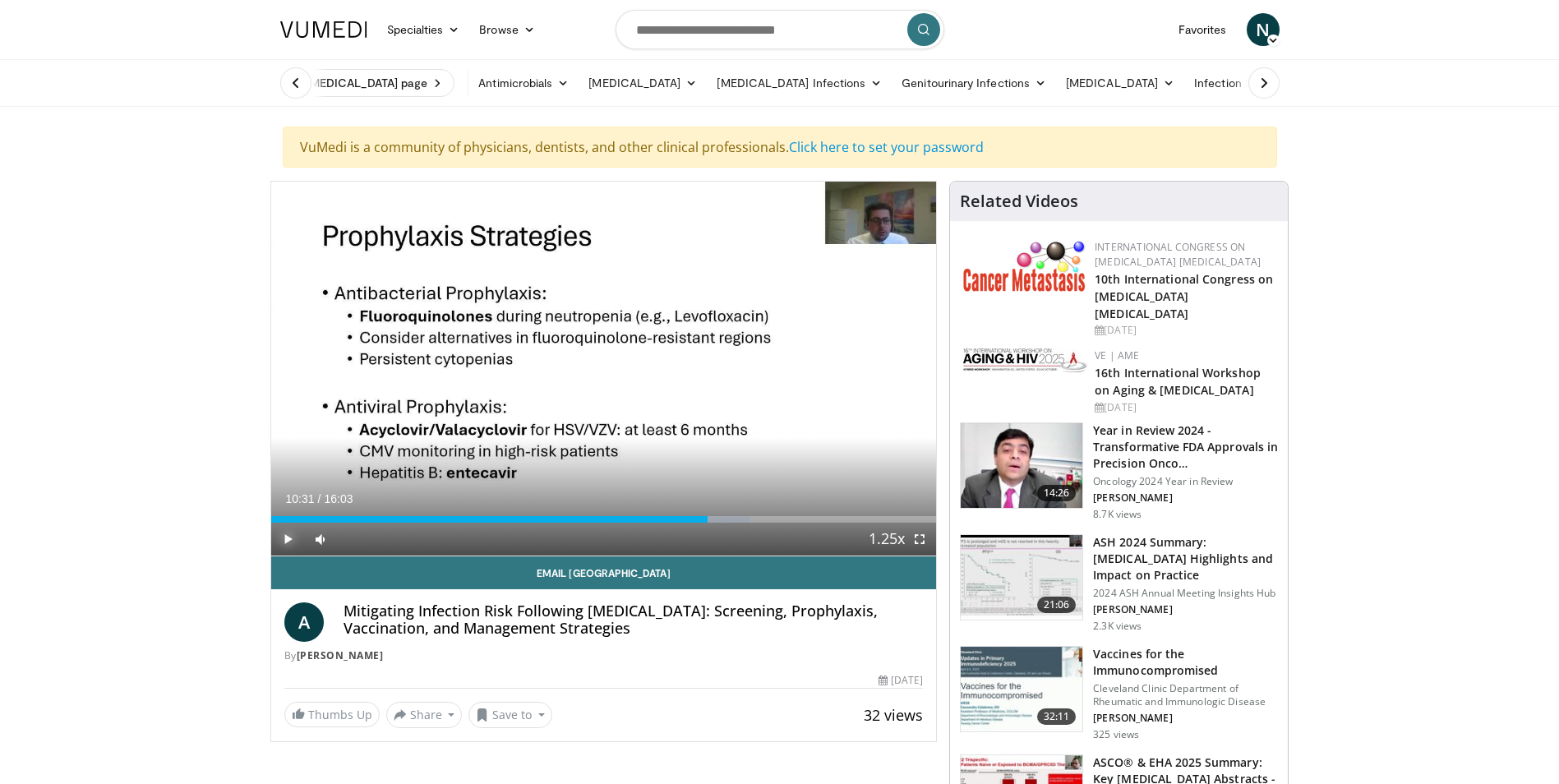
click at [287, 541] on span "Video Player" at bounding box center [287, 538] width 32 height 32
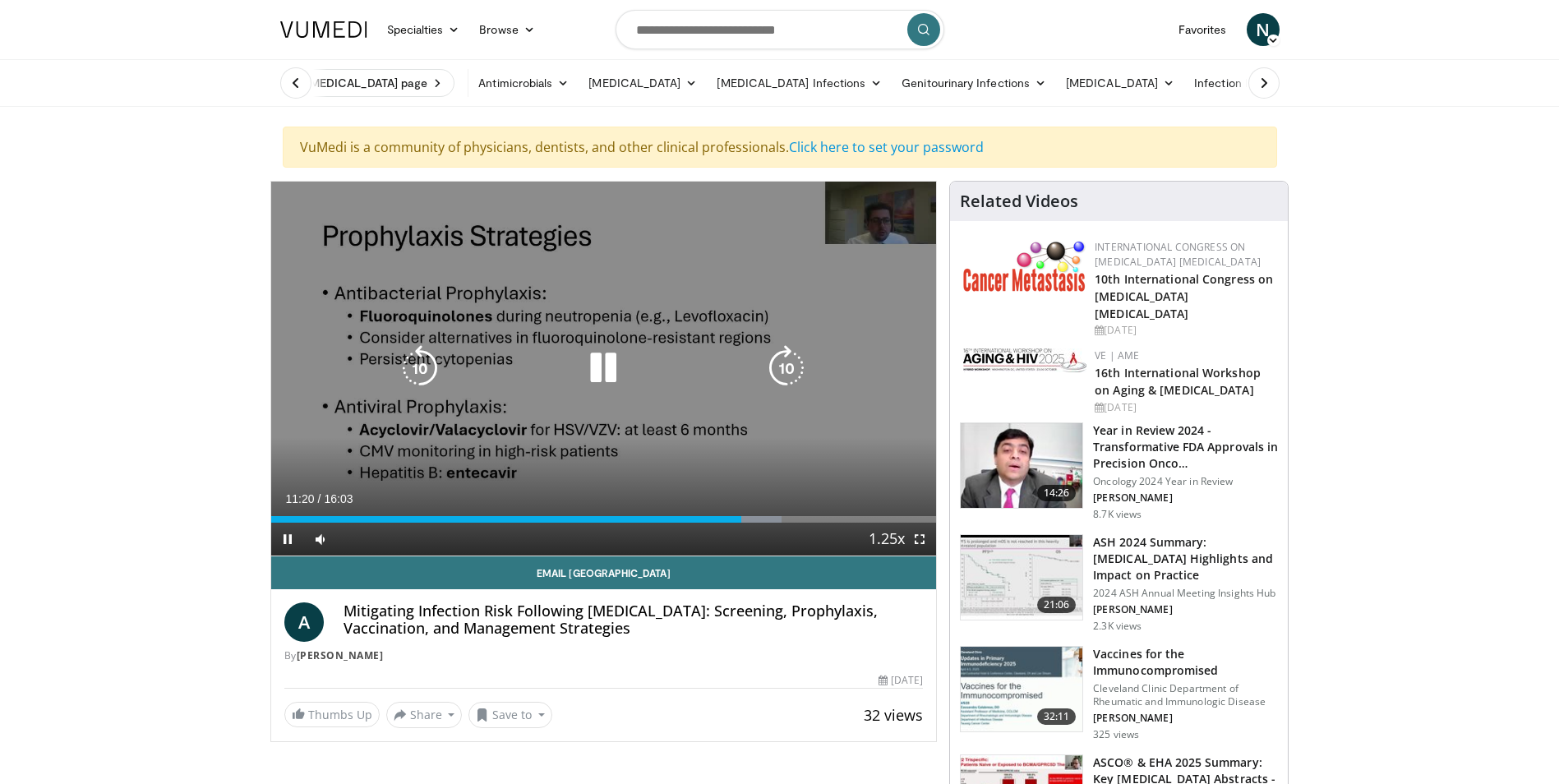
click at [604, 376] on icon "Video Player" at bounding box center [602, 367] width 46 height 46
click at [607, 372] on icon "Video Player" at bounding box center [602, 367] width 46 height 46
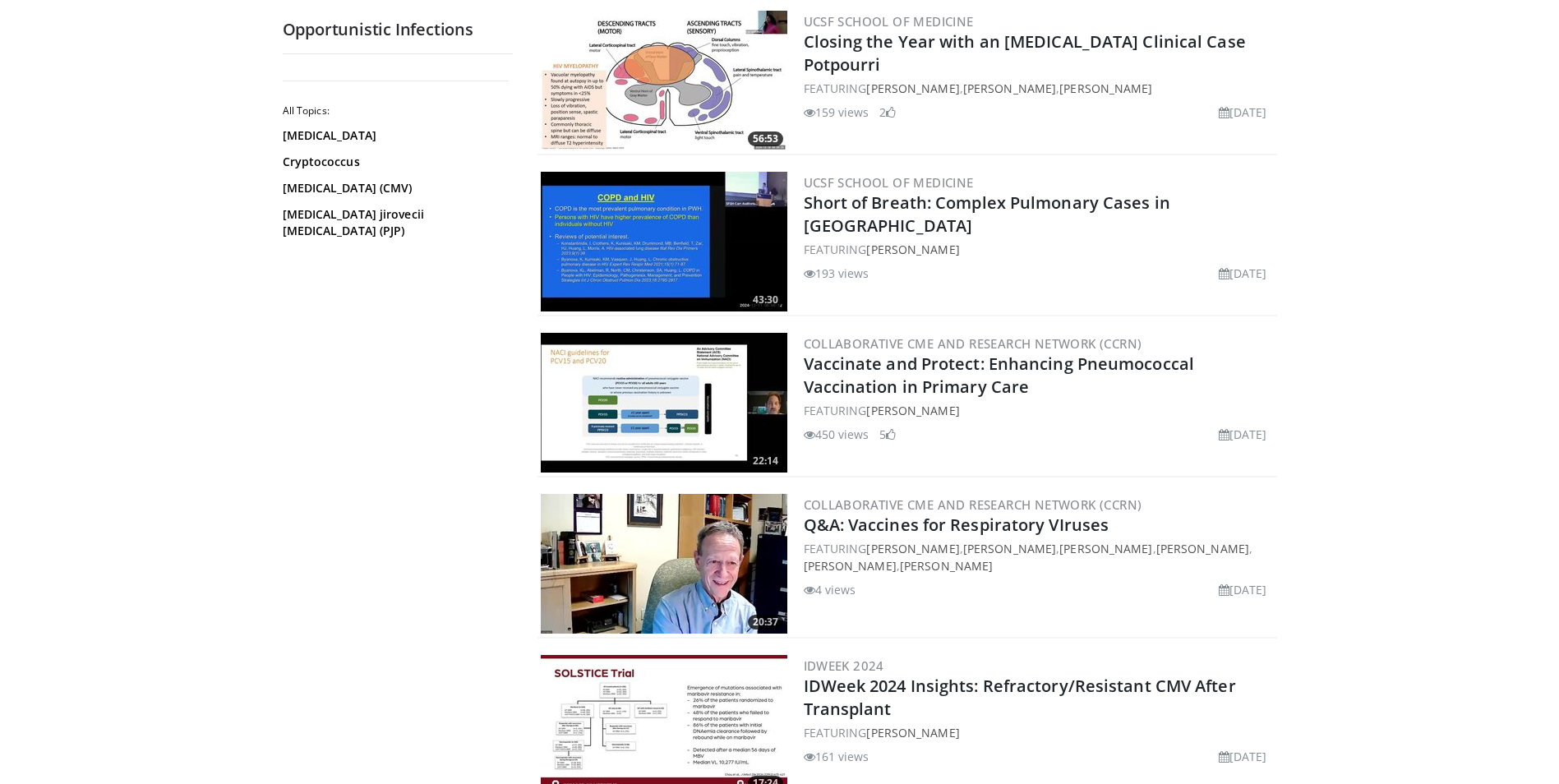
scroll to position [3452, 0]
